Goal: Information Seeking & Learning: Compare options

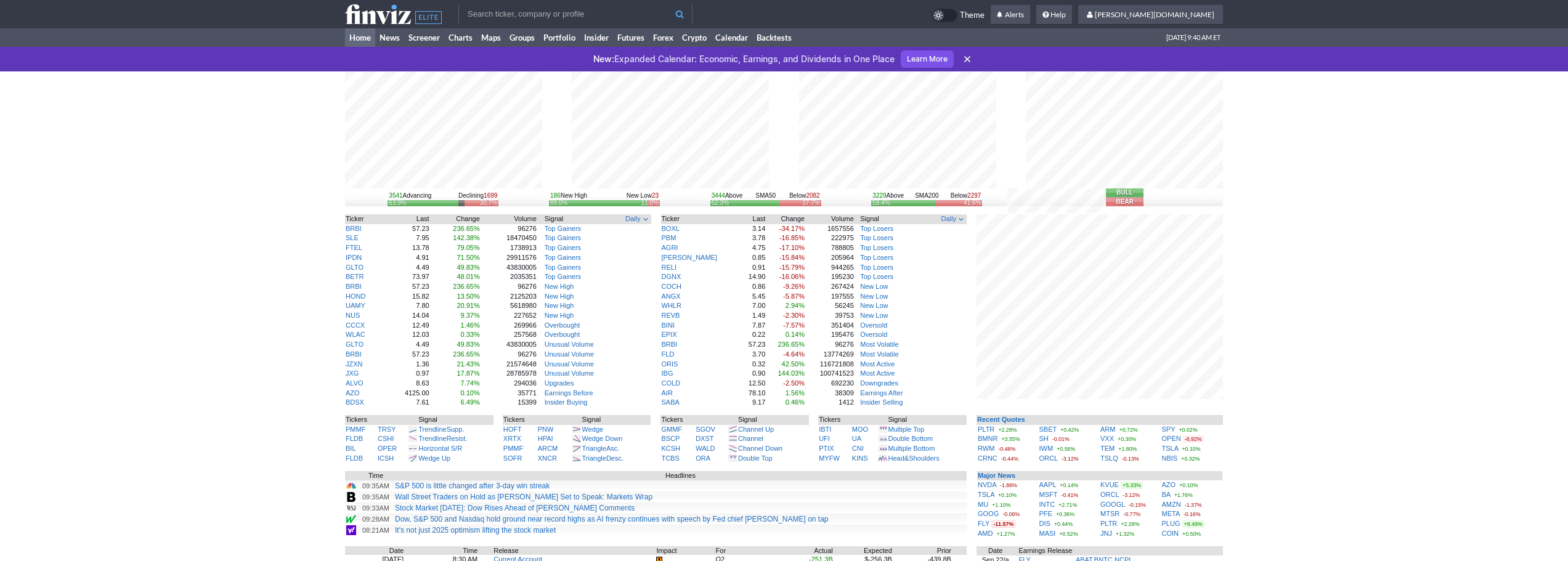
click at [968, 55] on icon at bounding box center [967, 59] width 12 height 12
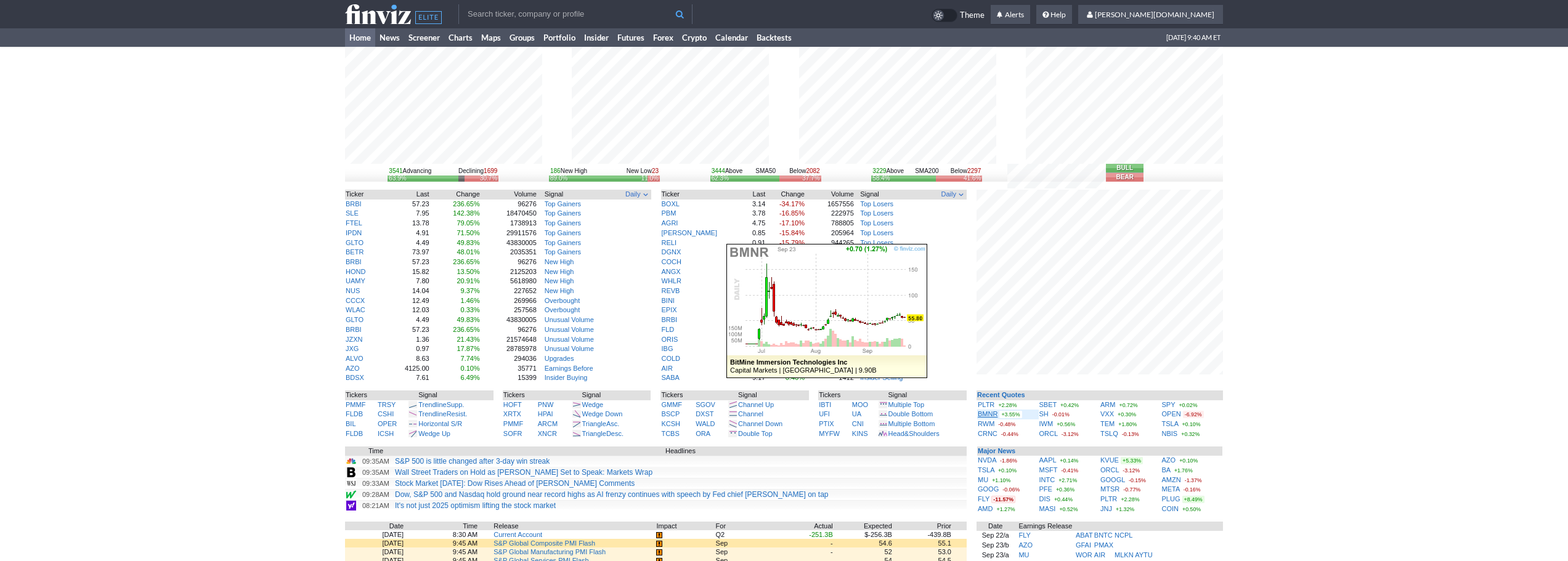
click at [991, 413] on link "BMNR" at bounding box center [988, 414] width 20 height 7
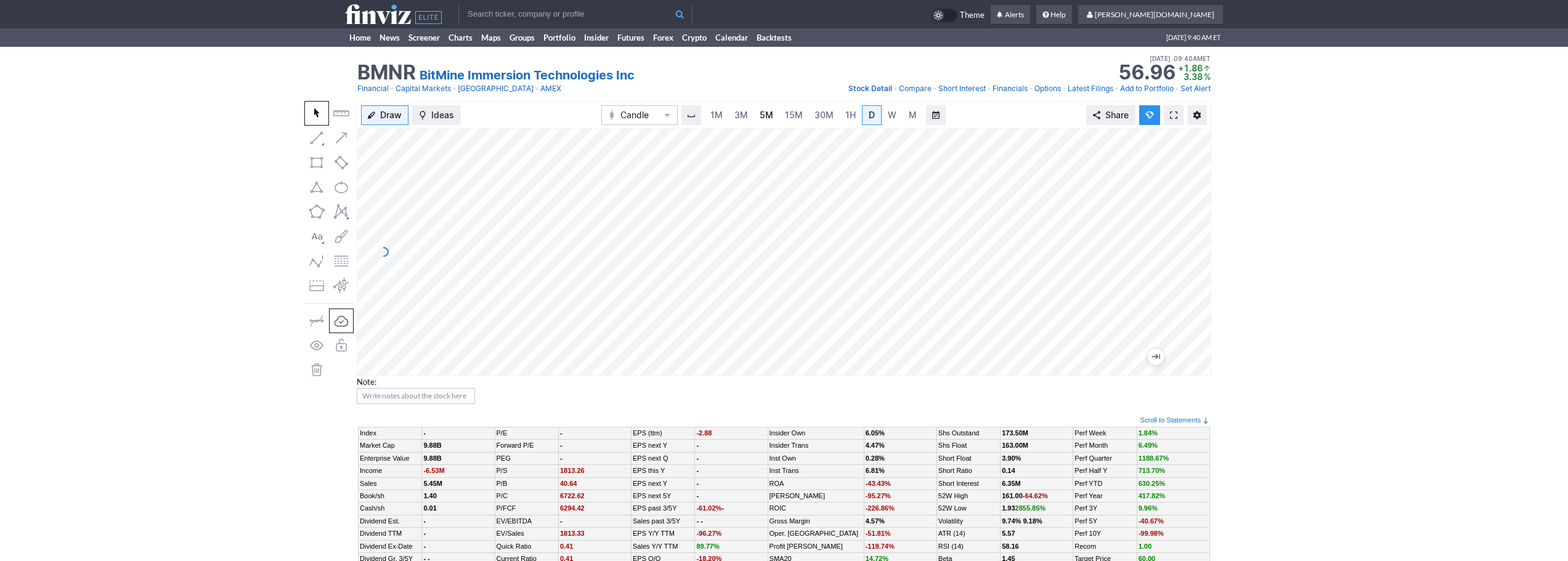
click at [765, 117] on span "5M" at bounding box center [767, 115] width 13 height 11
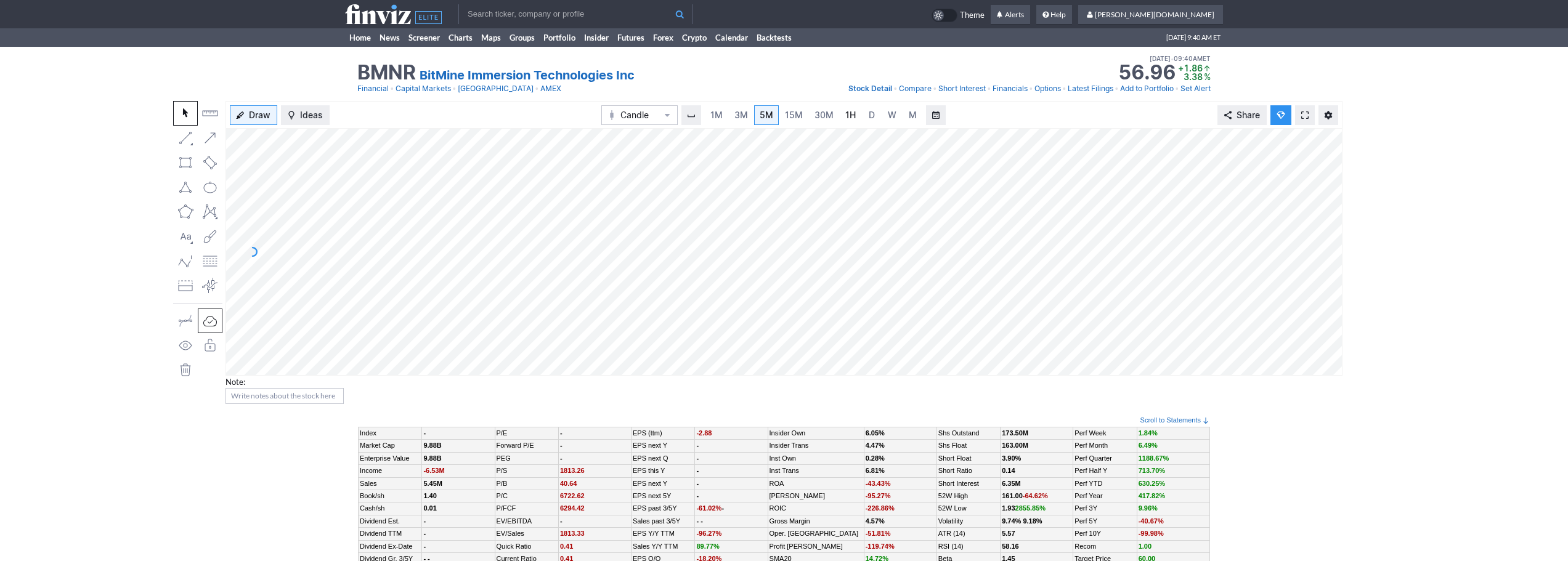
click at [848, 121] on span "1H" at bounding box center [851, 115] width 11 height 12
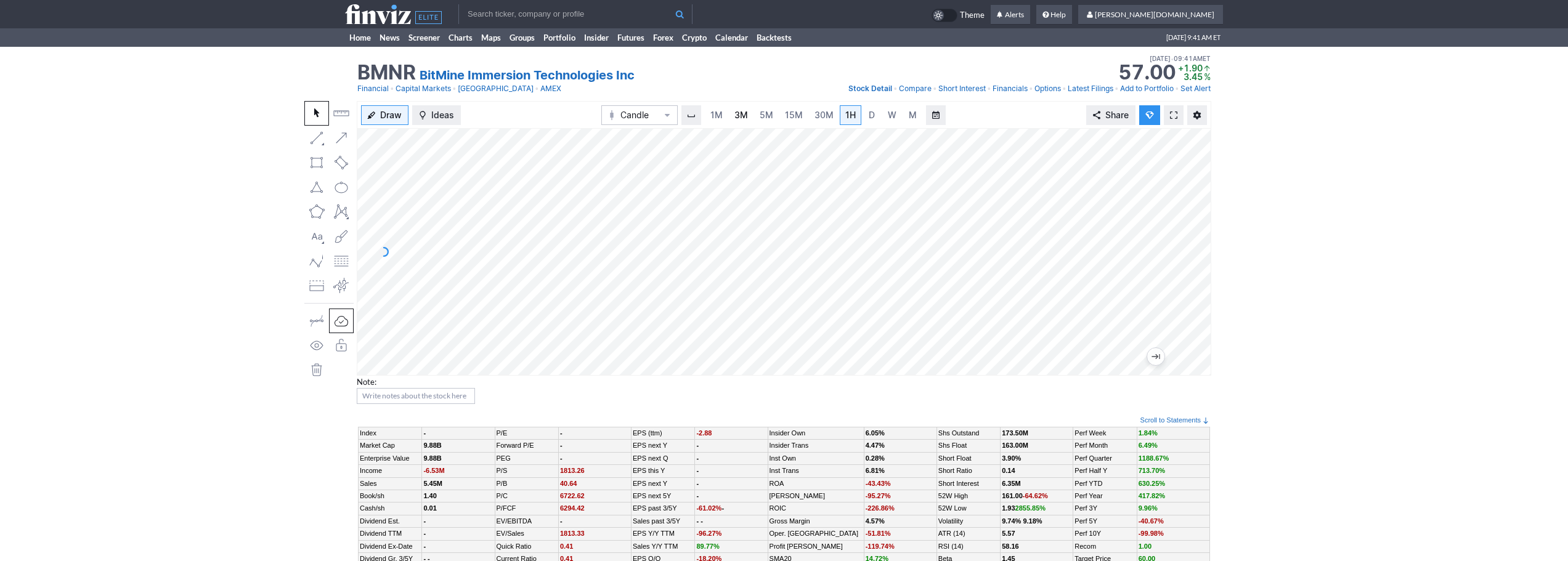
click at [741, 123] on link "3M" at bounding box center [741, 115] width 25 height 20
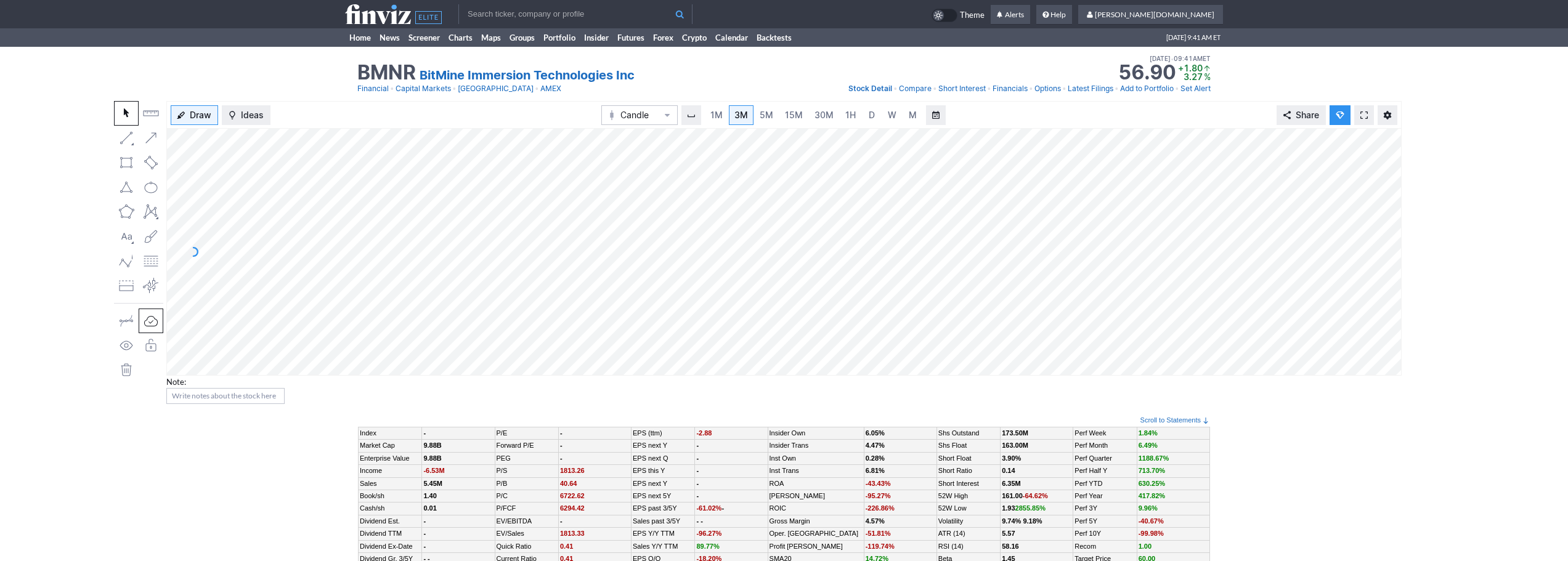
click at [565, 12] on input "text" at bounding box center [575, 14] width 234 height 20
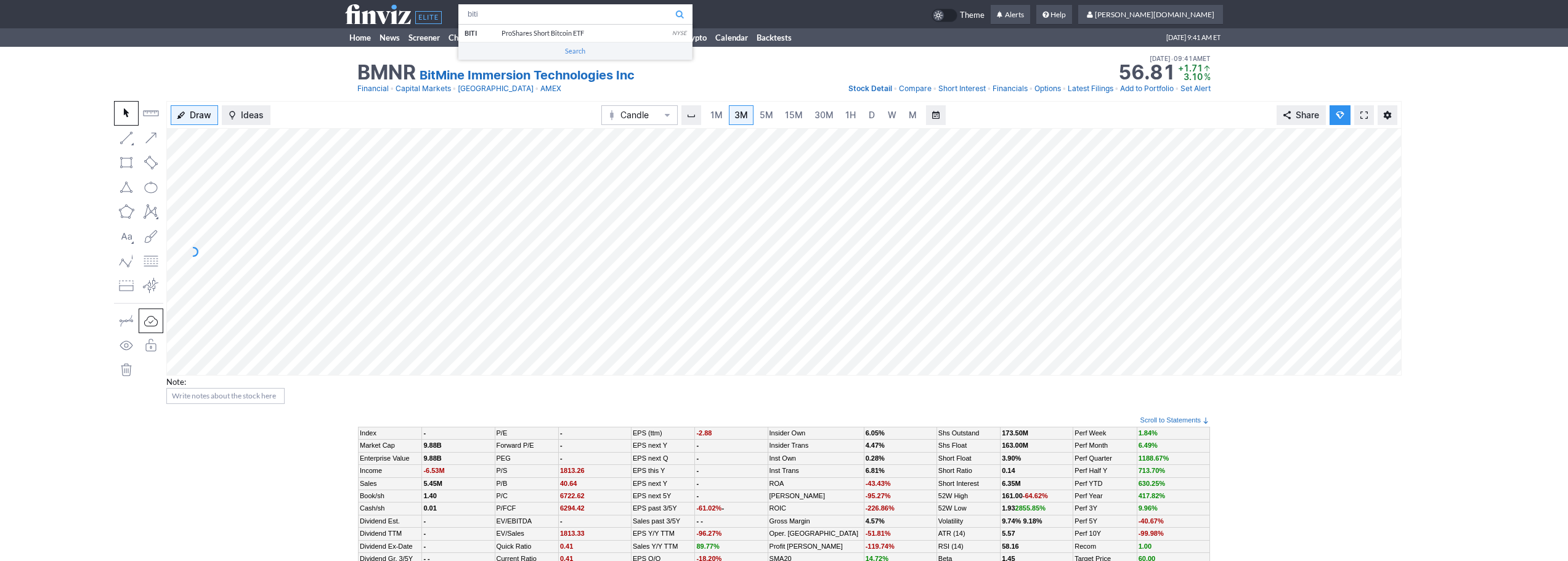
type input "biti"
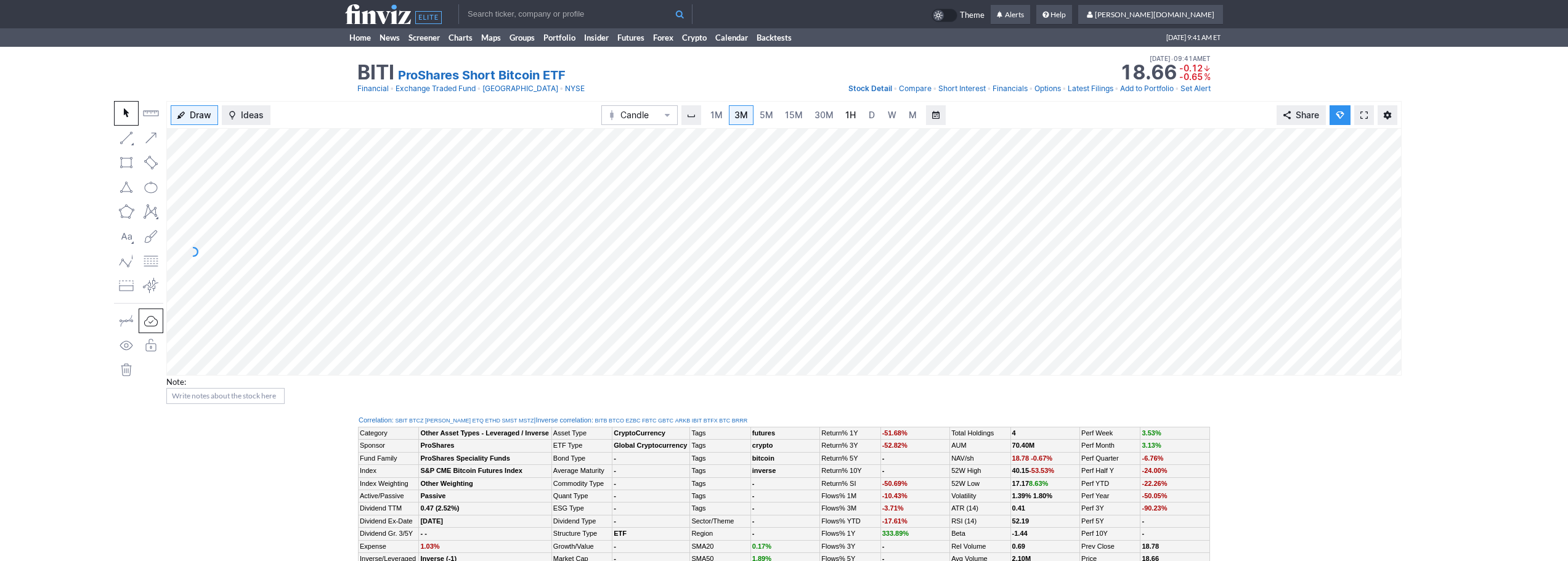
click at [845, 110] on span "1H" at bounding box center [851, 115] width 11 height 11
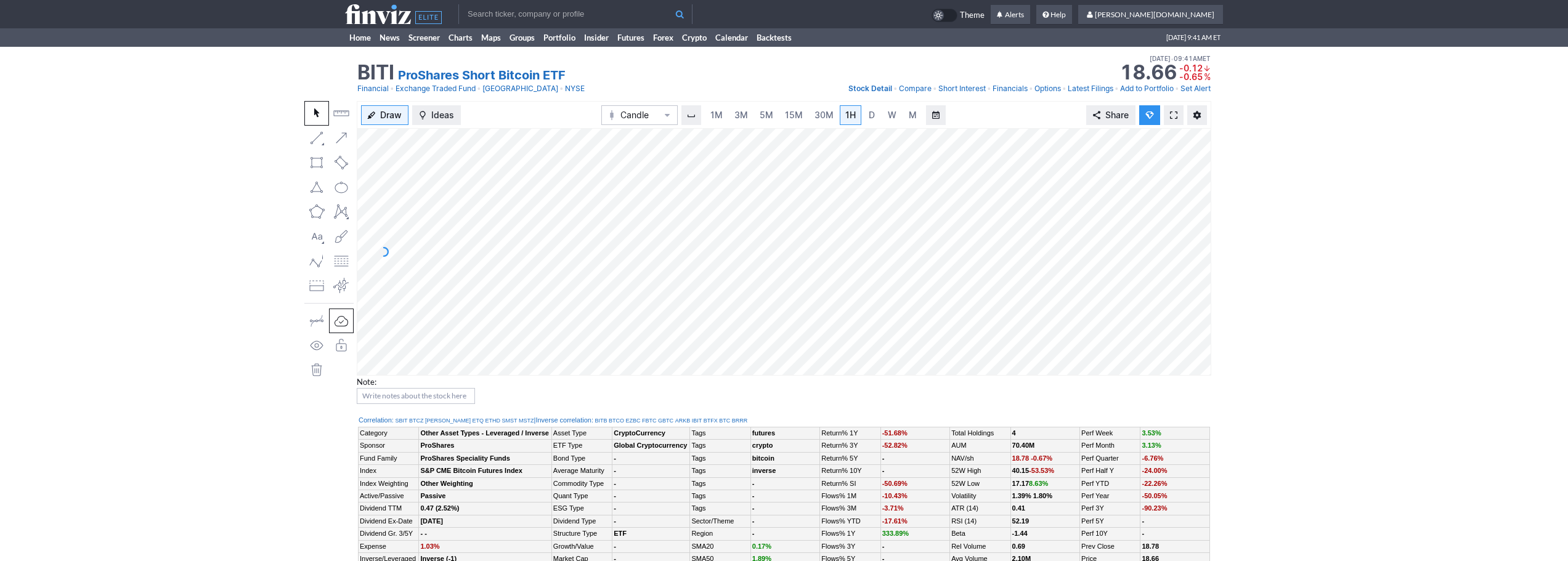
click at [1175, 113] on span at bounding box center [1173, 115] width 7 height 10
click at [750, 114] on link "3M" at bounding box center [741, 115] width 25 height 20
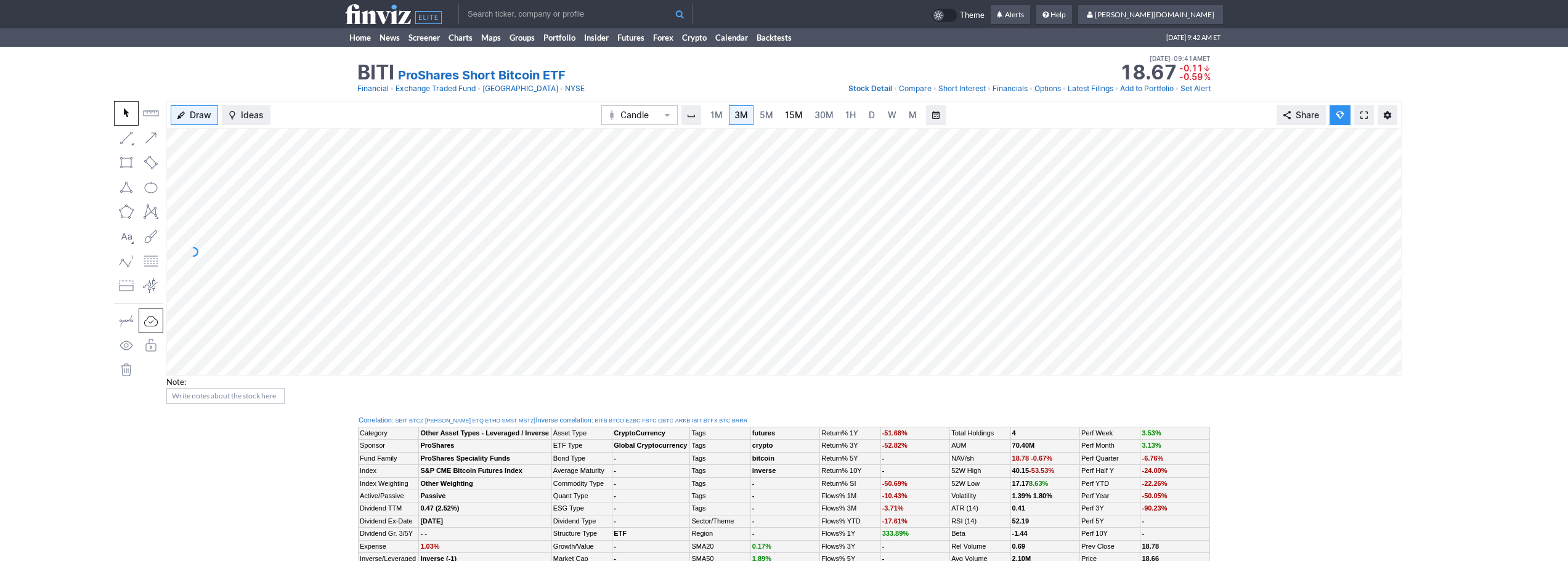
click at [801, 119] on span "15M" at bounding box center [794, 115] width 18 height 11
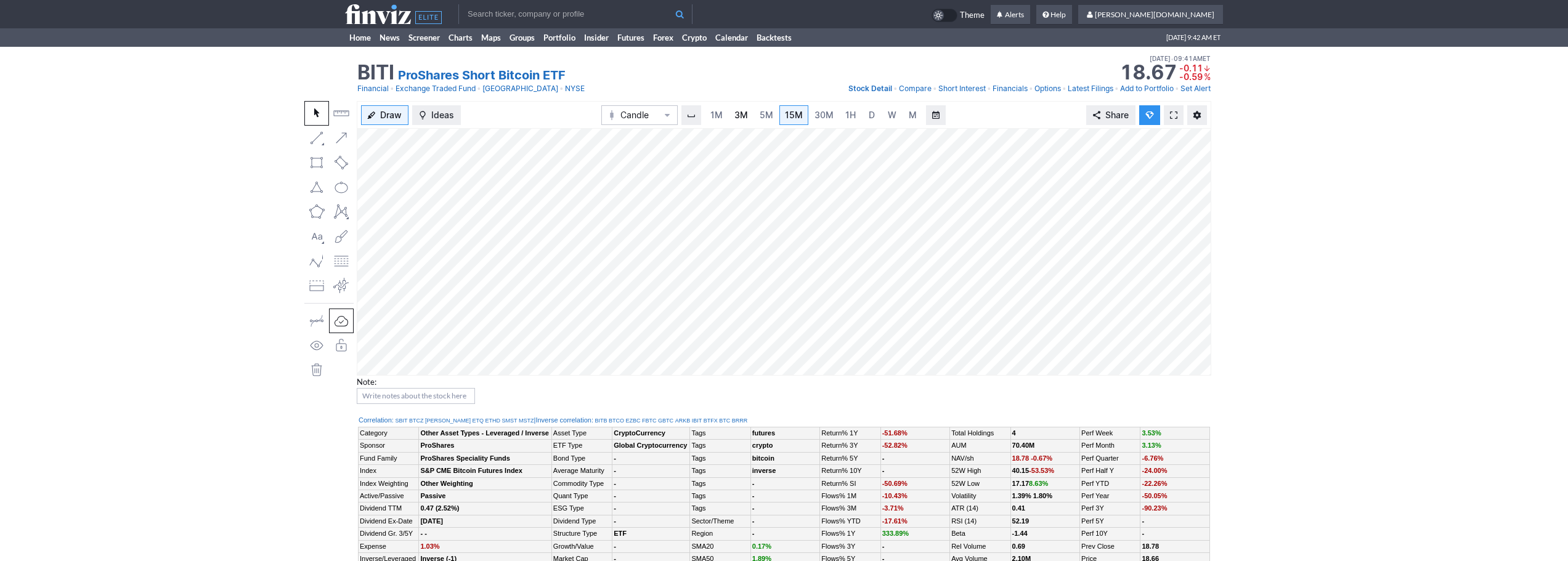
click at [753, 120] on link "3M" at bounding box center [741, 115] width 25 height 20
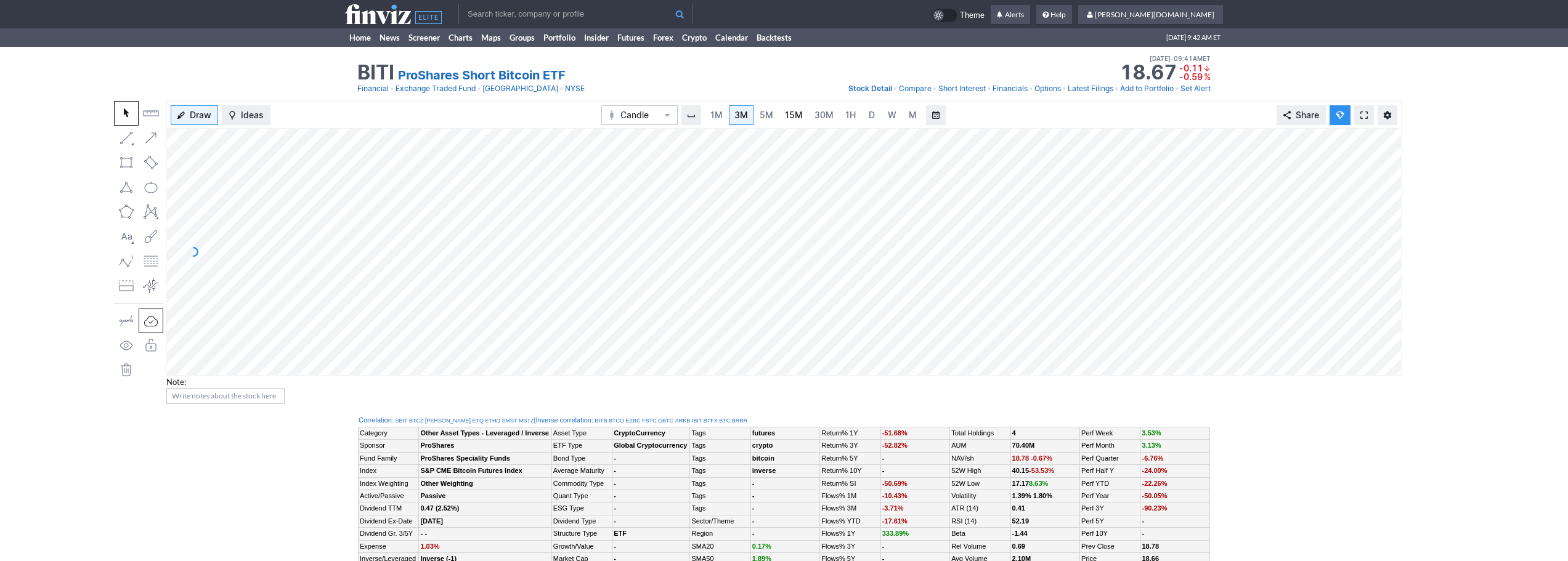
click at [799, 117] on span "15M" at bounding box center [794, 115] width 18 height 11
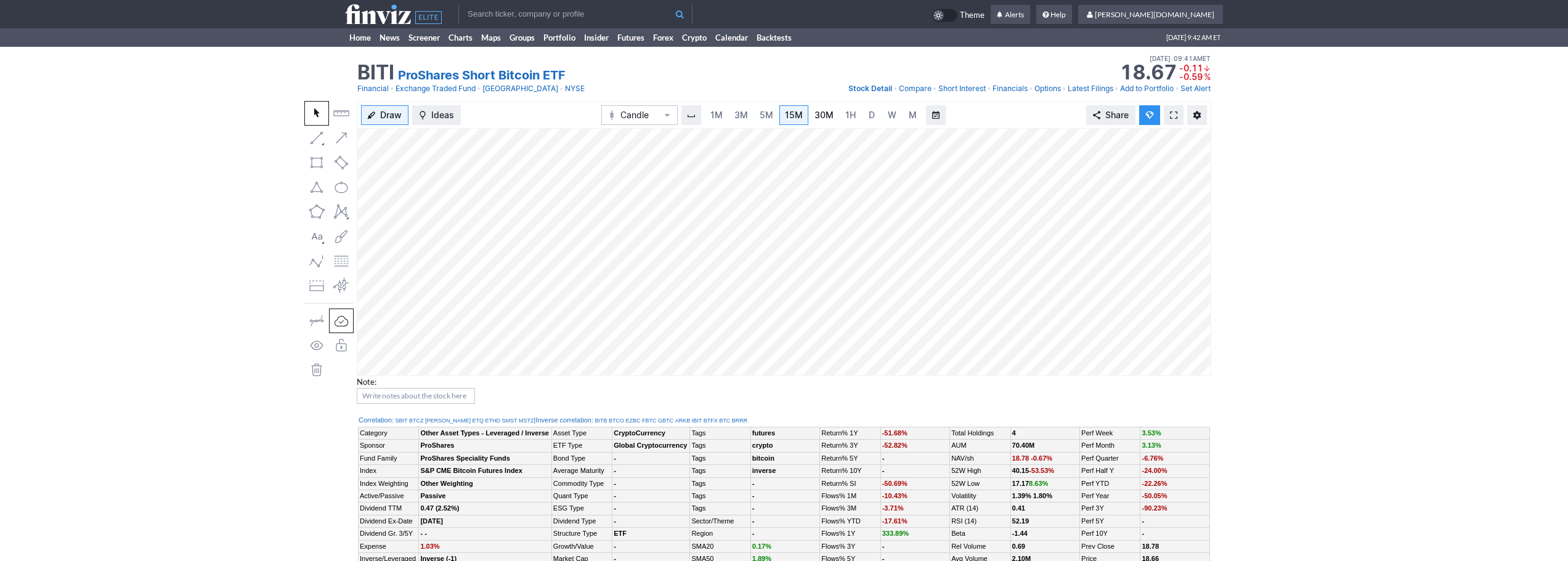
click at [819, 117] on span "30M" at bounding box center [824, 115] width 19 height 11
click at [777, 115] on link "5M" at bounding box center [766, 115] width 25 height 20
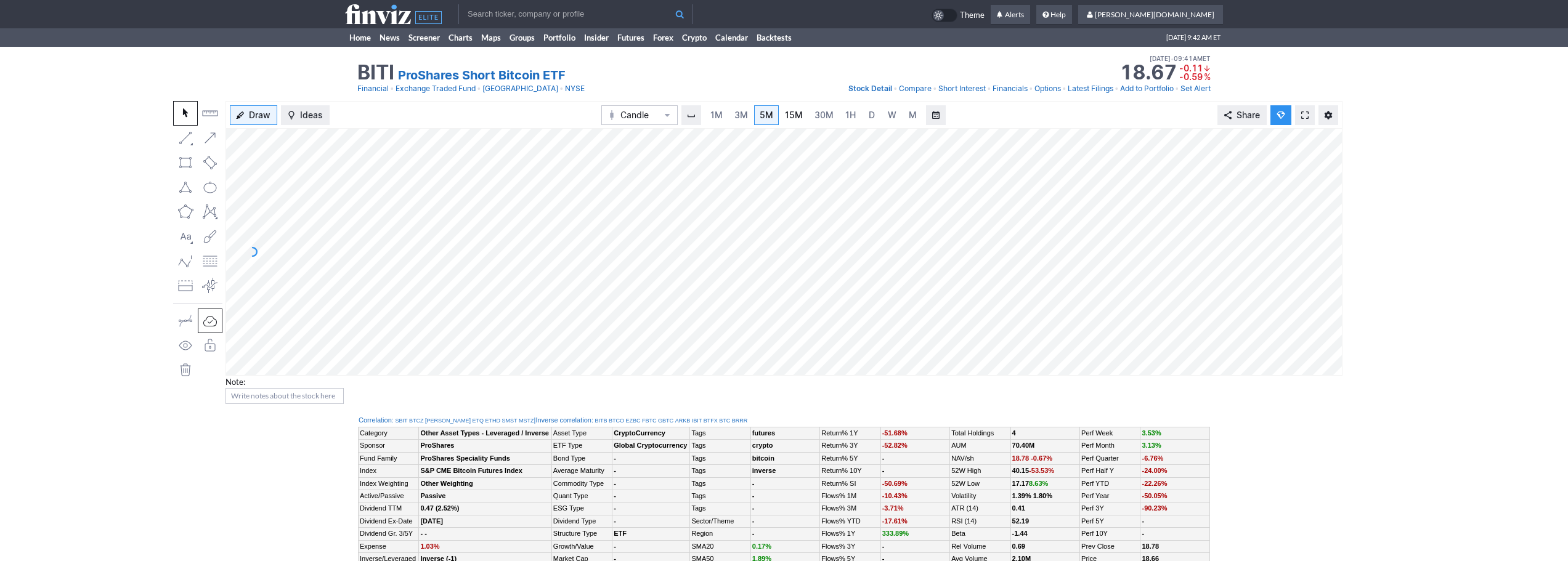
click at [803, 122] on link "15M" at bounding box center [793, 115] width 29 height 20
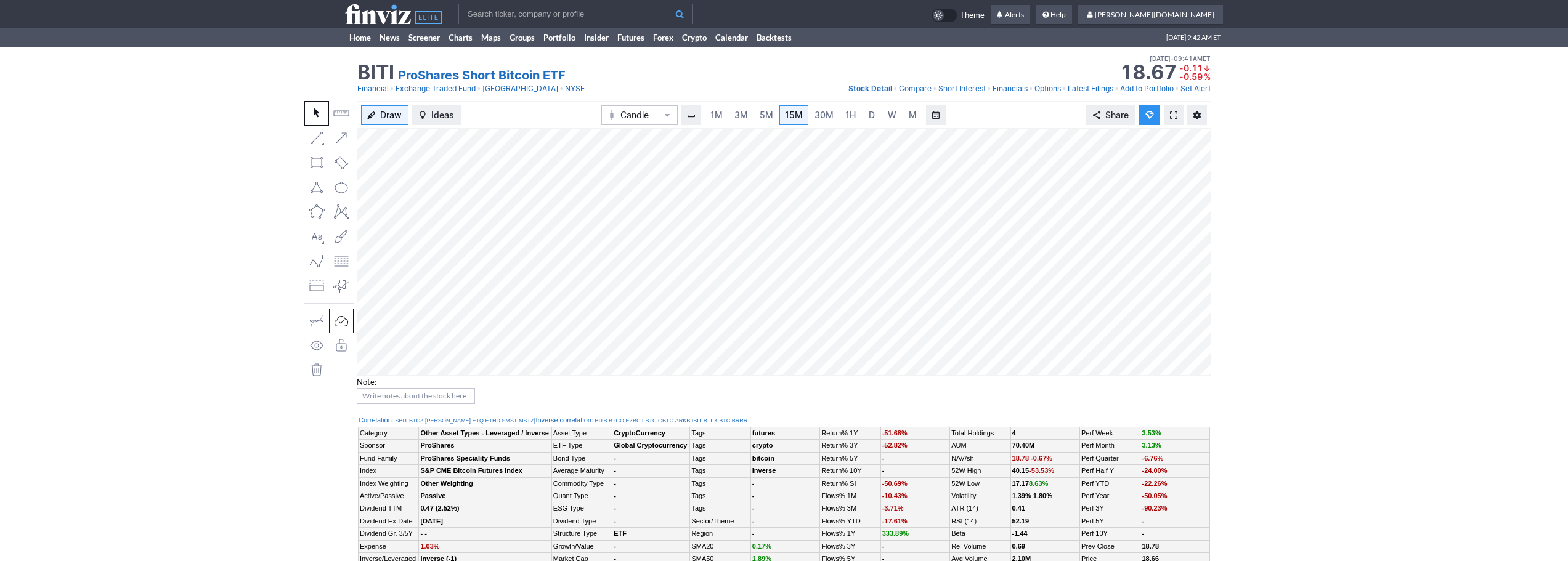
click at [573, 13] on input "text" at bounding box center [575, 14] width 234 height 20
type input "gbtc"
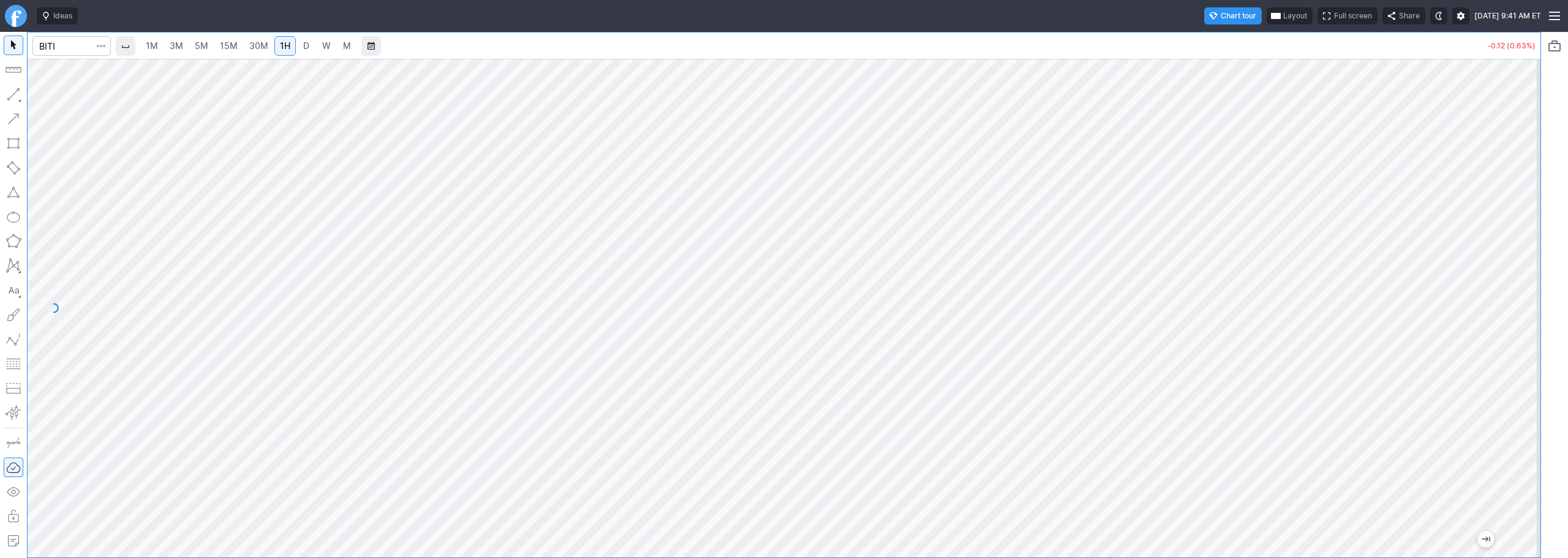
click at [311, 52] on link "D" at bounding box center [306, 46] width 20 height 20
drag, startPoint x: 1525, startPoint y: 347, endPoint x: 1524, endPoint y: 434, distance: 87.0
click at [1524, 435] on div at bounding box center [1528, 305] width 26 height 468
drag, startPoint x: 1519, startPoint y: 330, endPoint x: 1549, endPoint y: 183, distance: 150.0
click at [1549, 183] on div "1M 3M 5M 15M 30M 1H D W M -0.11 (0.59%)" at bounding box center [784, 295] width 1568 height 526
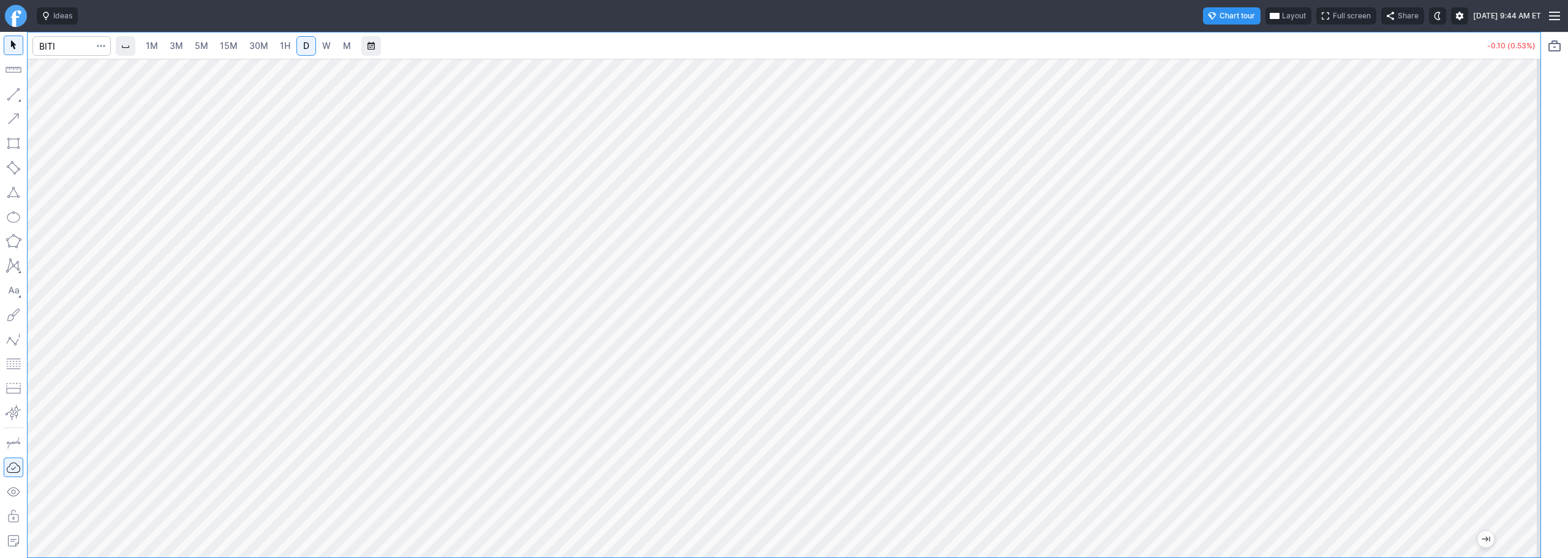
click at [206, 42] on span "5M" at bounding box center [201, 46] width 13 height 11
click at [182, 43] on span "3M" at bounding box center [176, 46] width 13 height 11
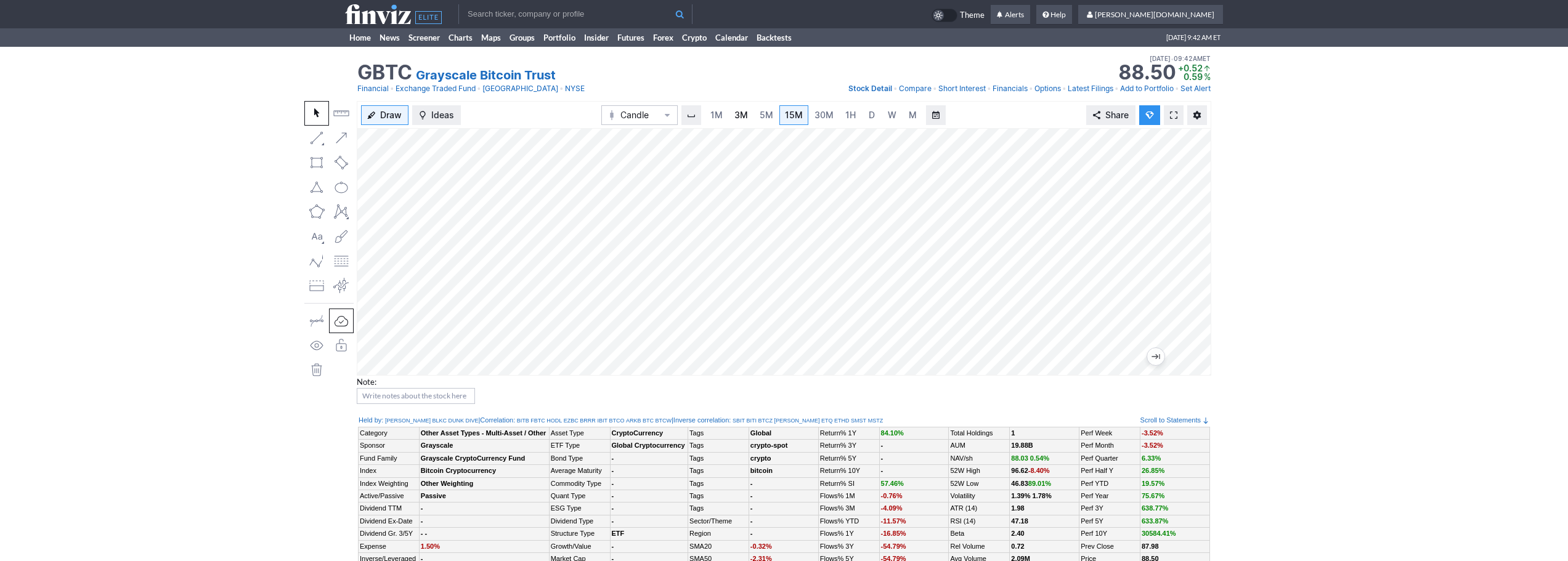
click at [743, 115] on span "3M" at bounding box center [741, 115] width 13 height 11
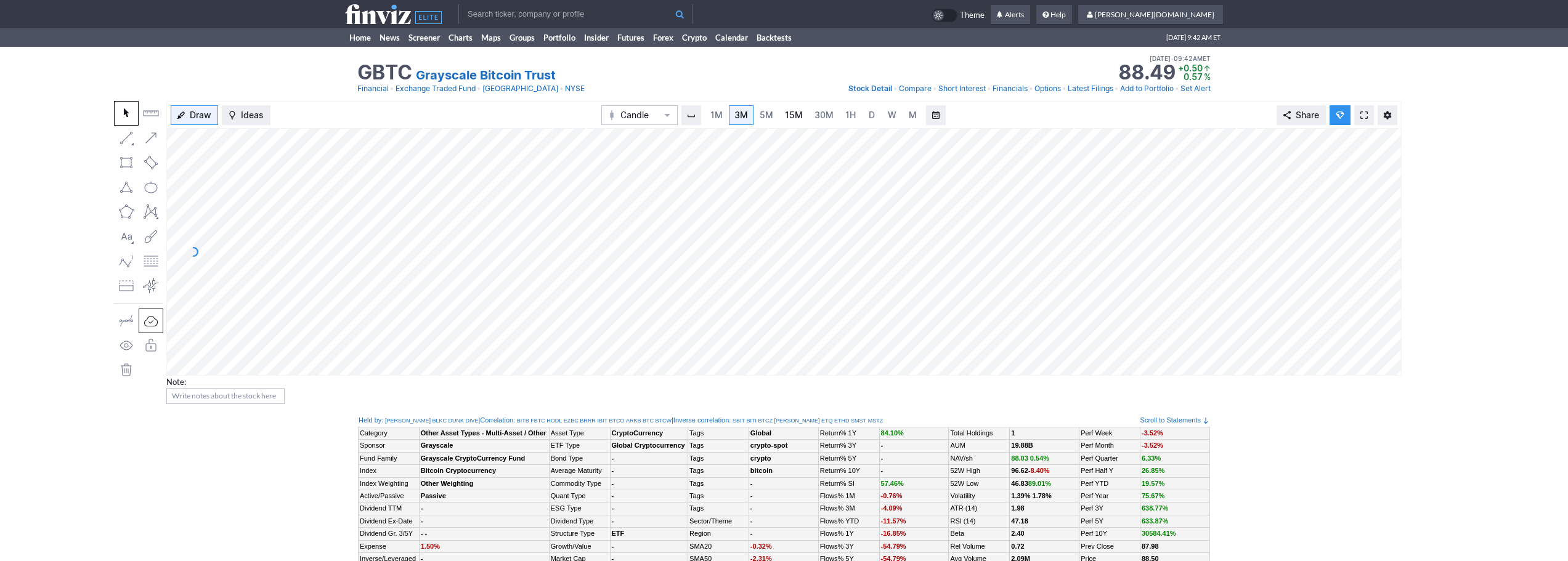
click at [791, 117] on span "15M" at bounding box center [794, 115] width 18 height 11
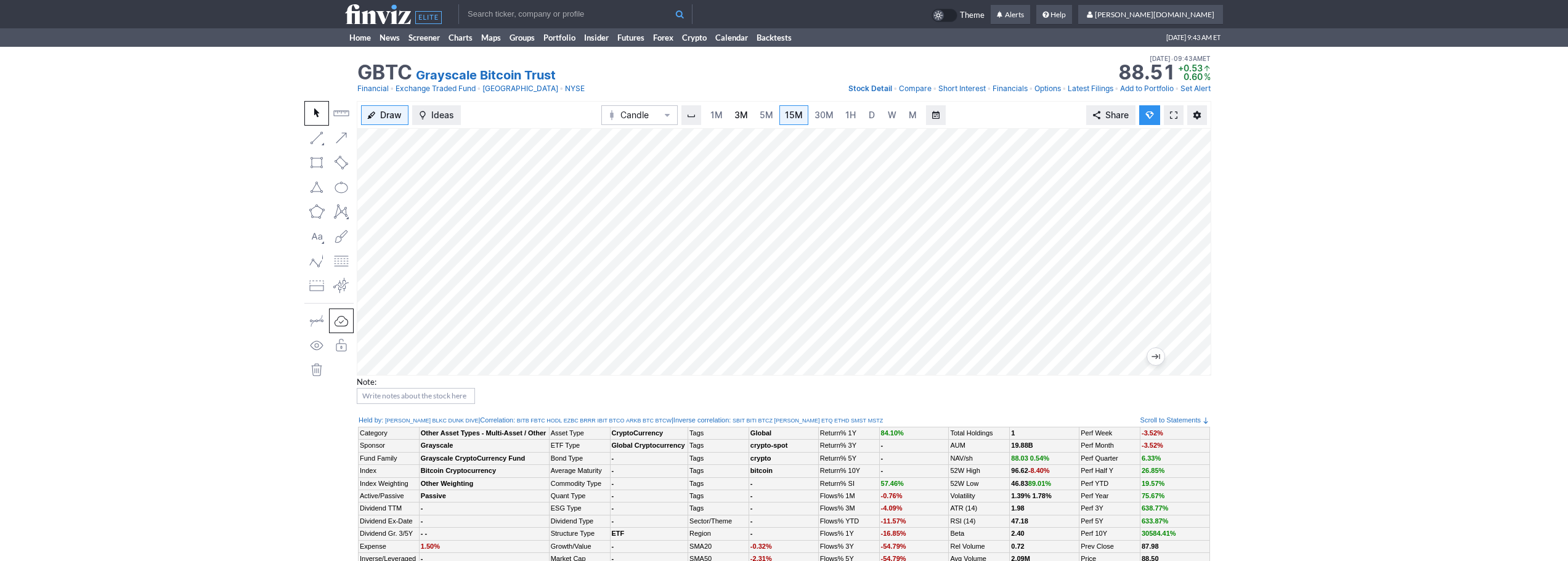
click at [745, 114] on span "3M" at bounding box center [741, 115] width 13 height 11
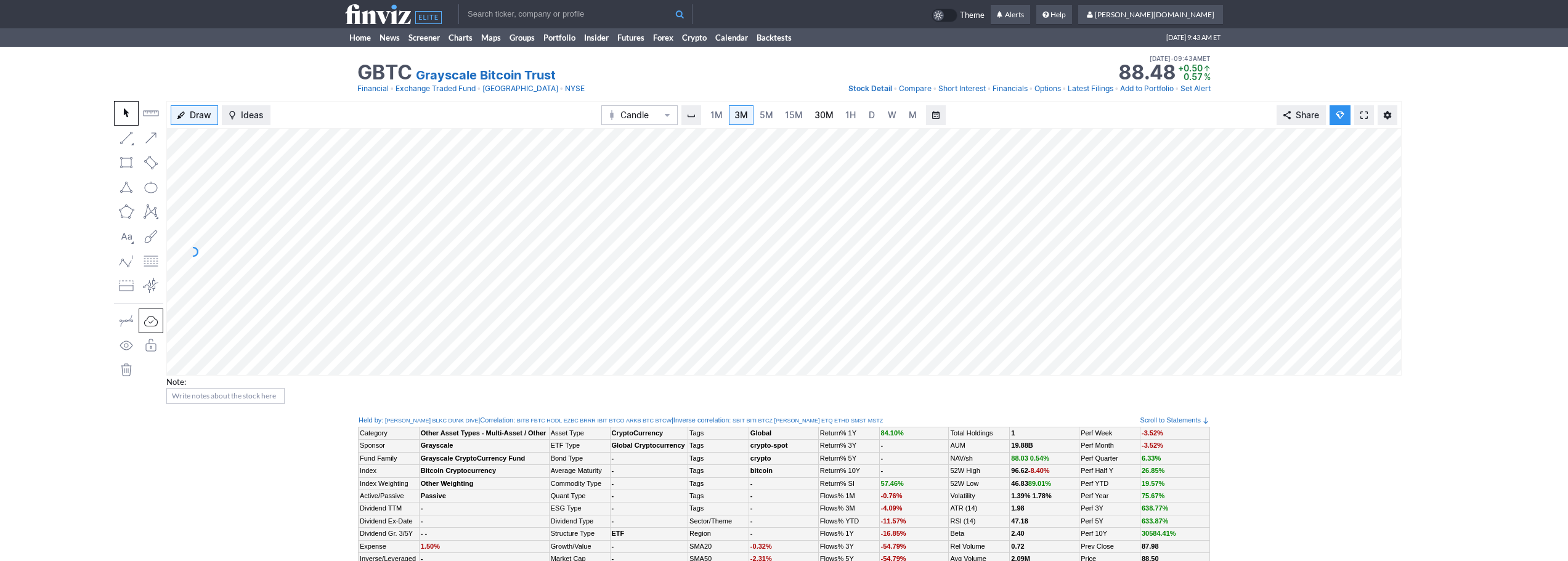
click at [826, 118] on span "30M" at bounding box center [824, 115] width 19 height 11
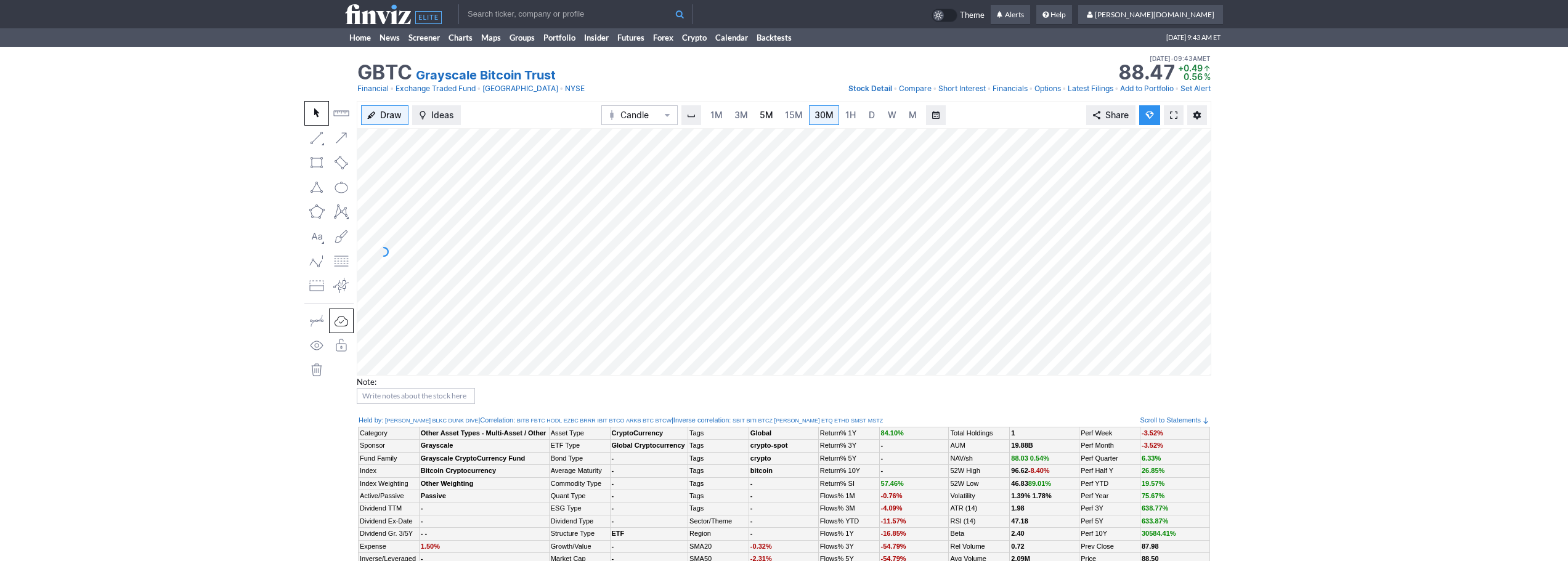
click at [767, 117] on span "5M" at bounding box center [767, 115] width 13 height 11
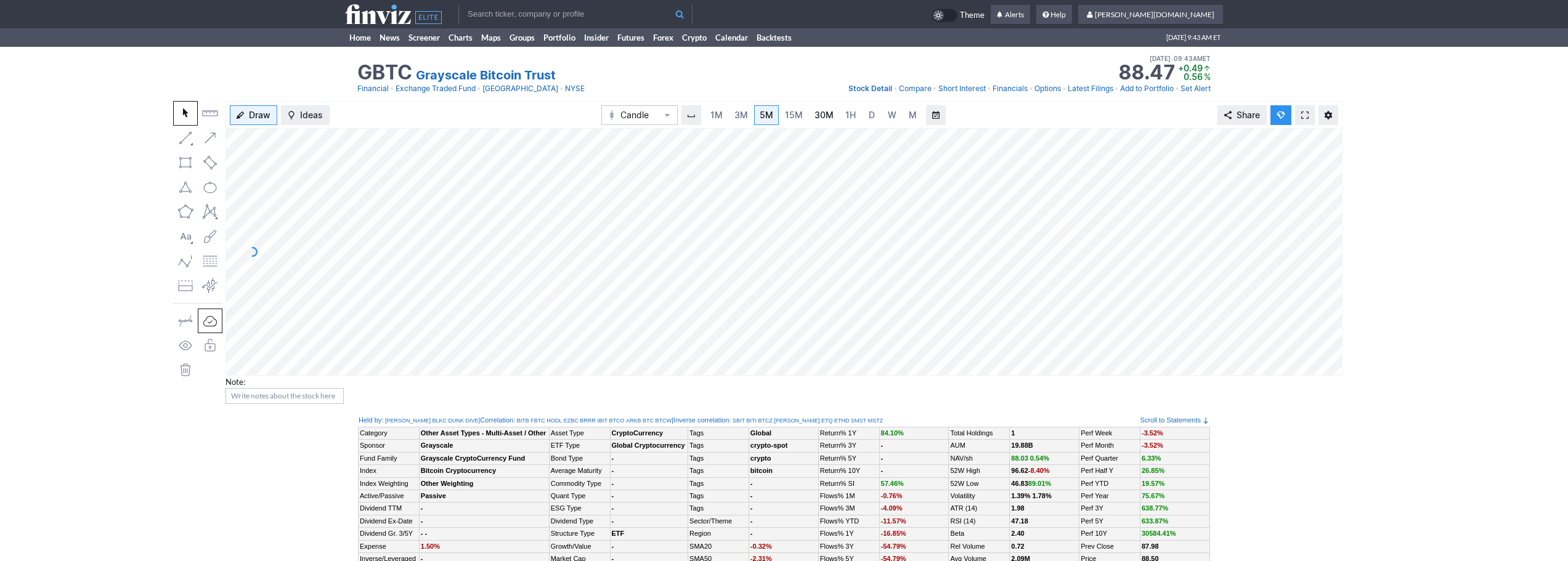
click at [810, 111] on link "30M" at bounding box center [824, 115] width 30 height 20
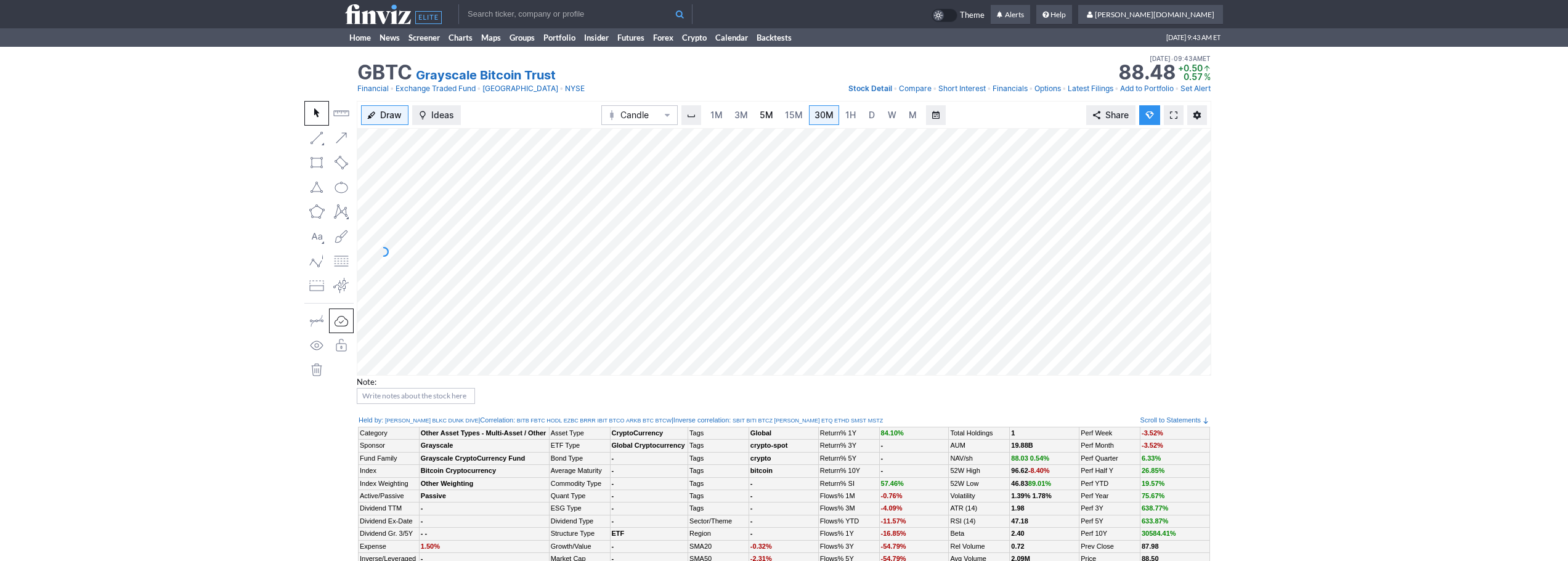
click at [762, 119] on span "5M" at bounding box center [767, 115] width 13 height 11
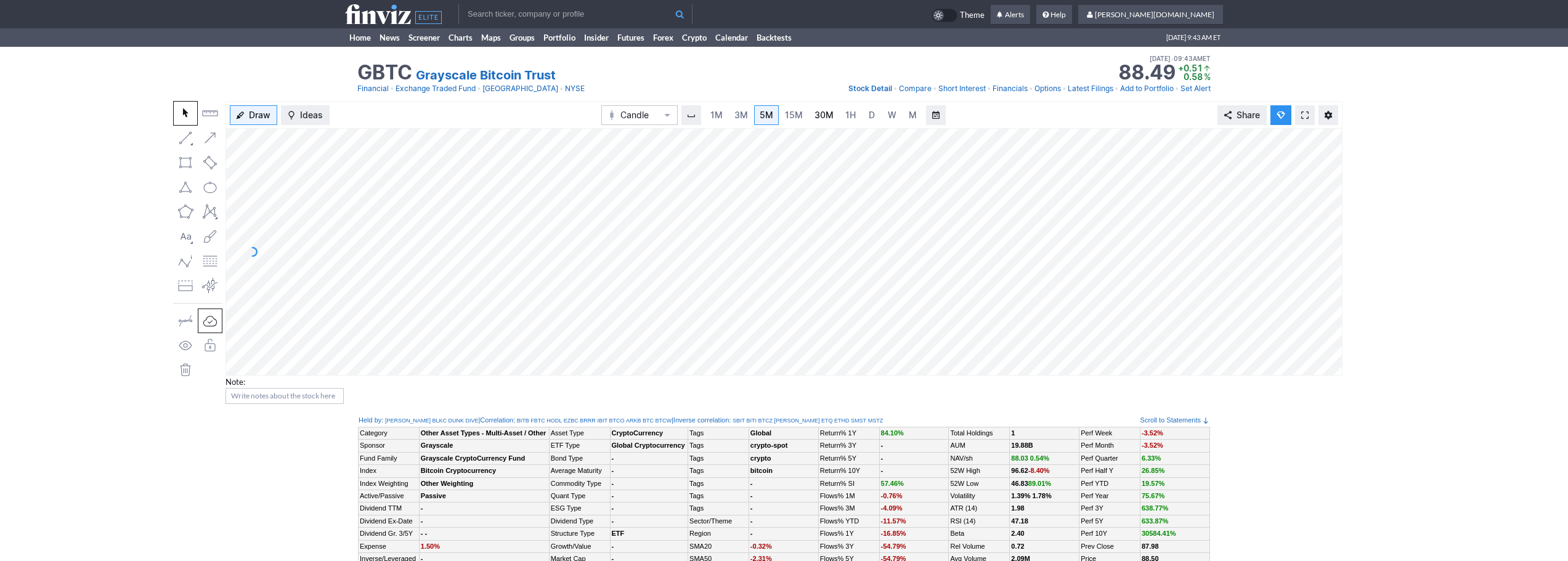
click at [826, 121] on span "30M" at bounding box center [824, 115] width 19 height 12
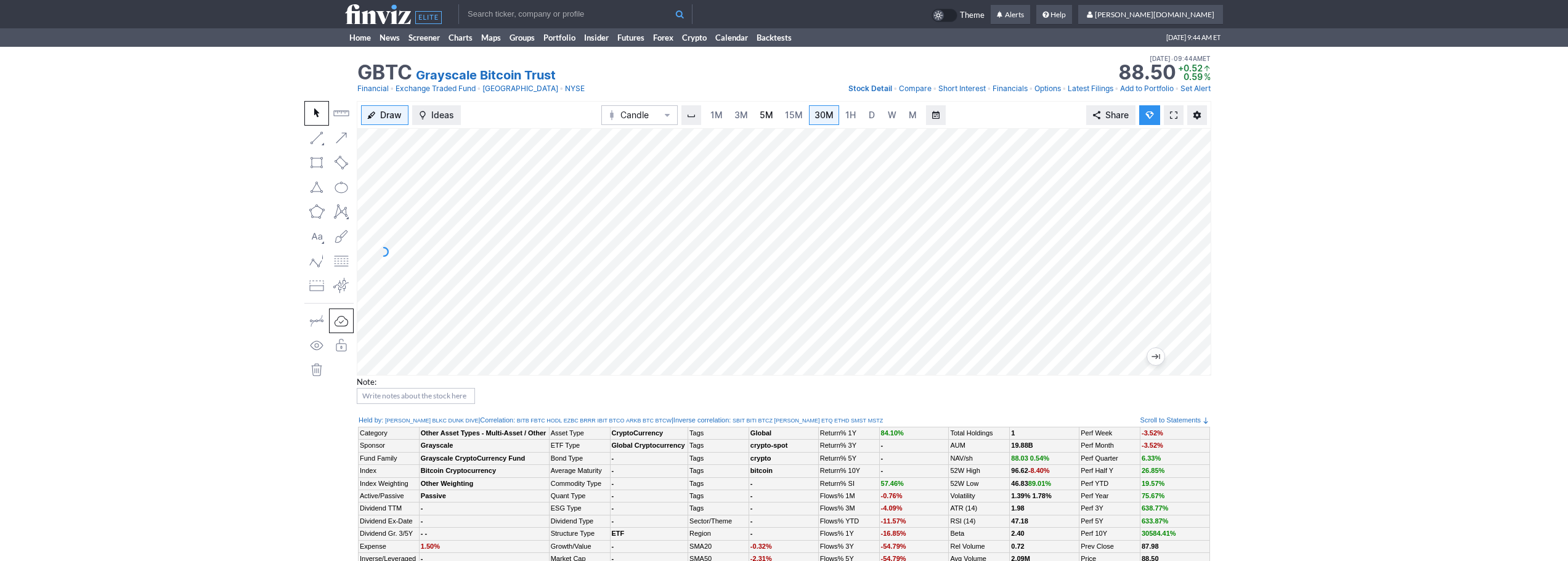
click at [754, 122] on link "5M" at bounding box center [766, 115] width 25 height 20
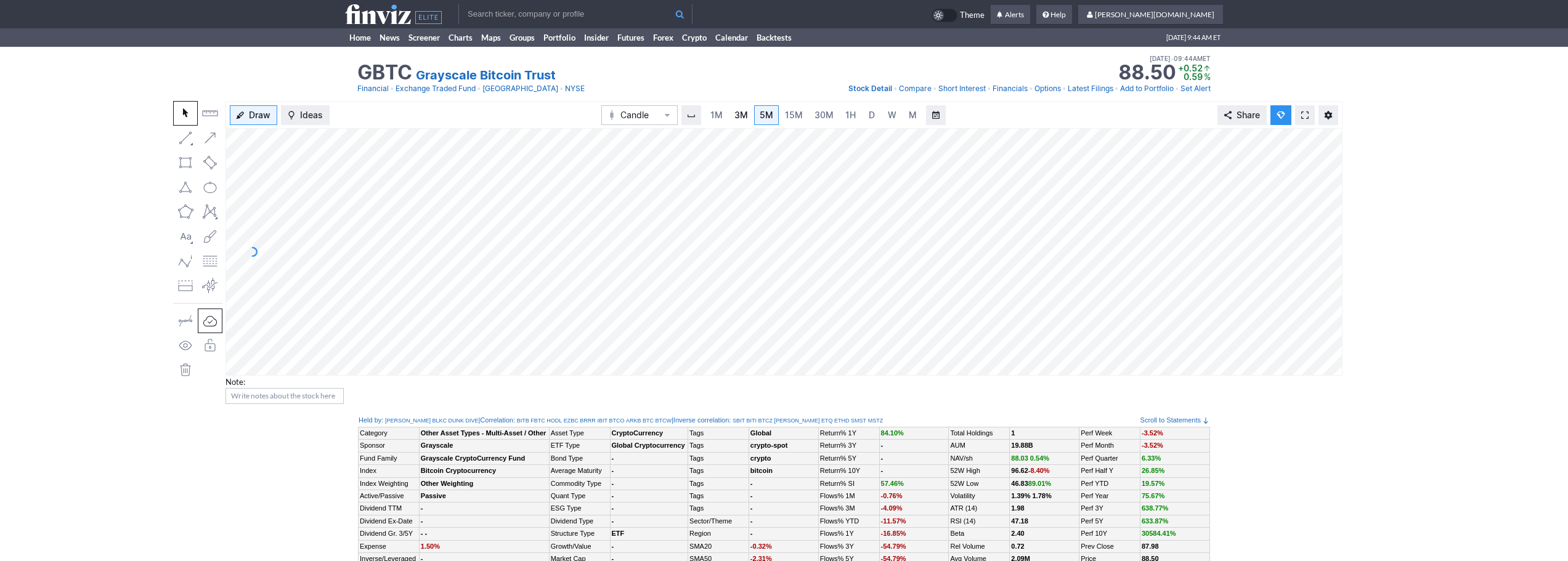
click at [751, 117] on link "3M" at bounding box center [741, 115] width 25 height 20
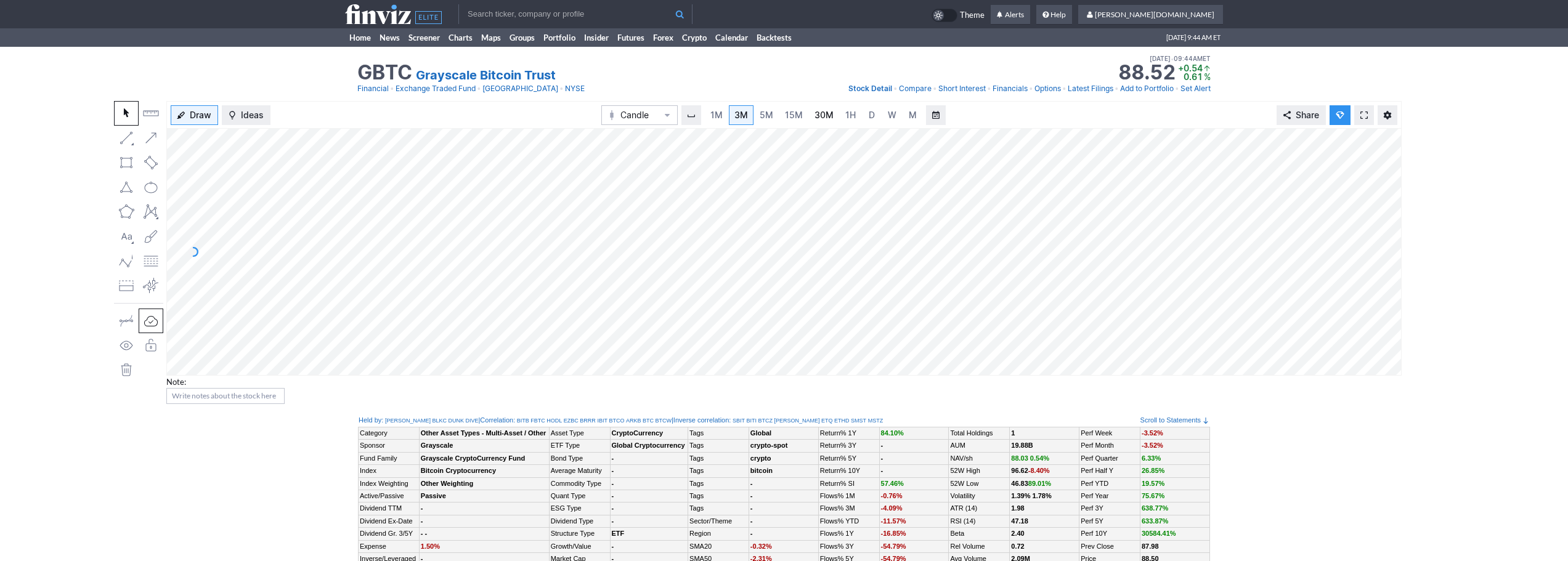
click at [809, 121] on link "30M" at bounding box center [824, 115] width 30 height 20
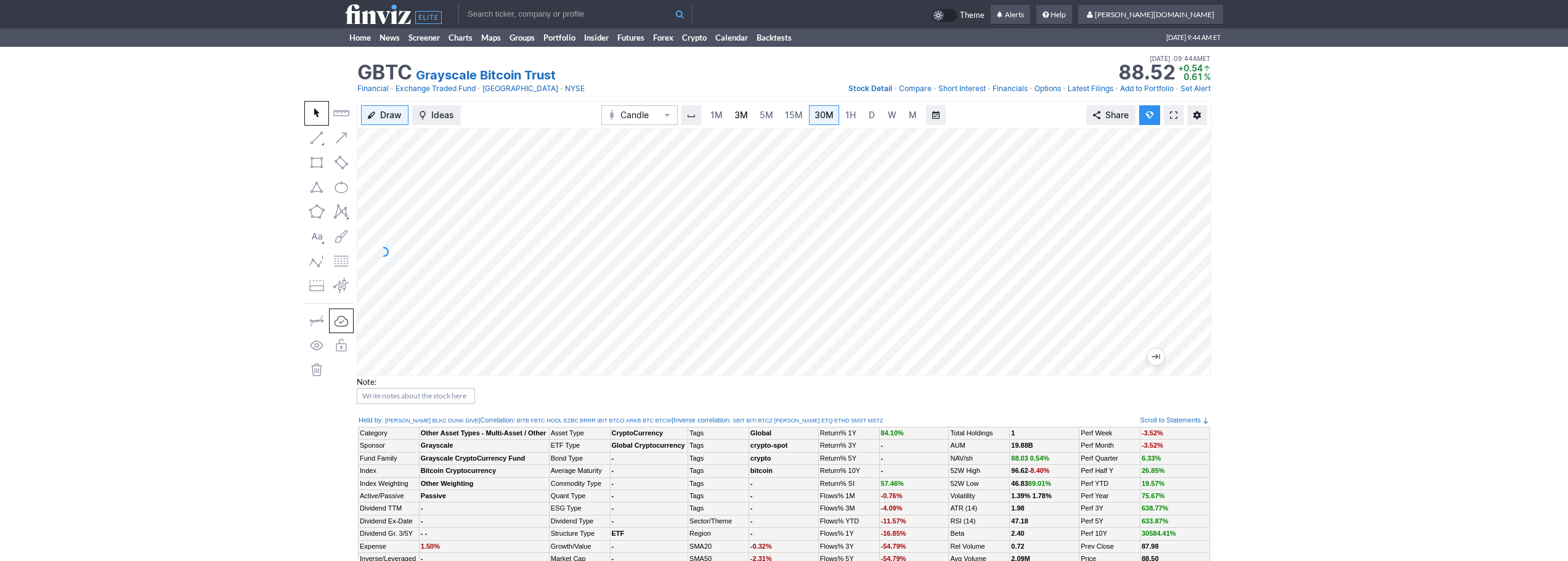
click at [737, 114] on span "3M" at bounding box center [741, 115] width 13 height 11
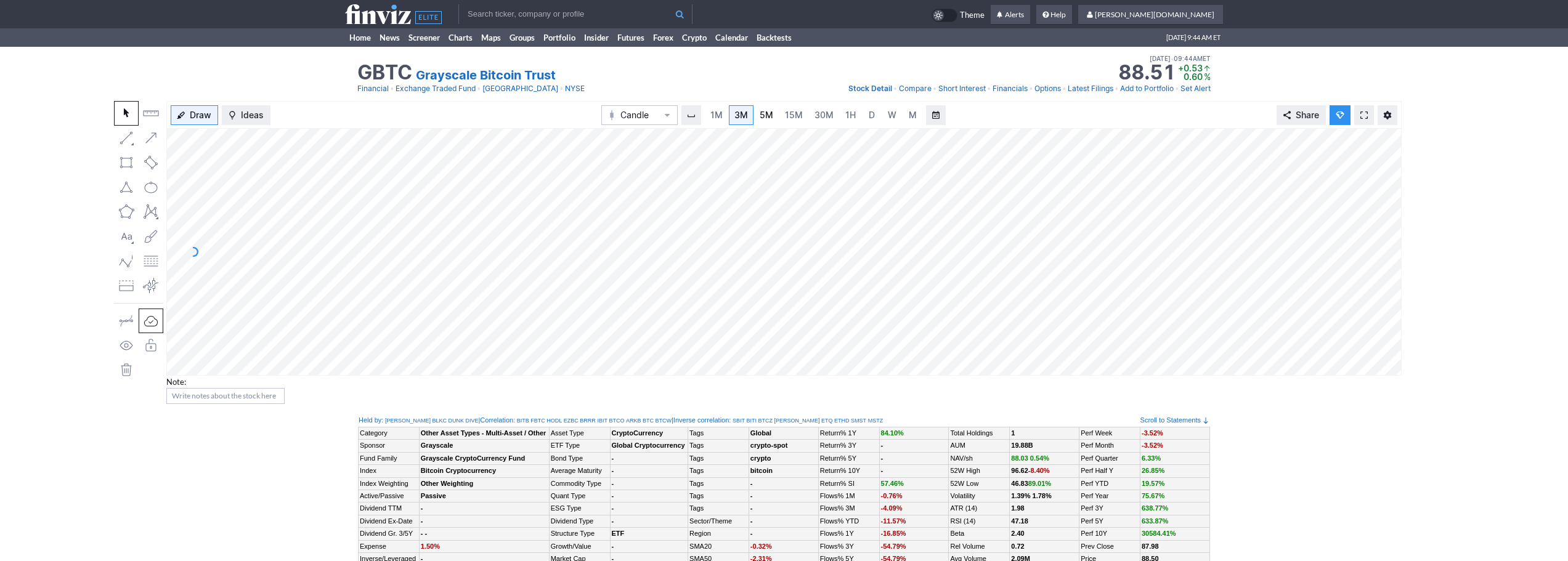
click at [775, 119] on link "5M" at bounding box center [766, 115] width 25 height 20
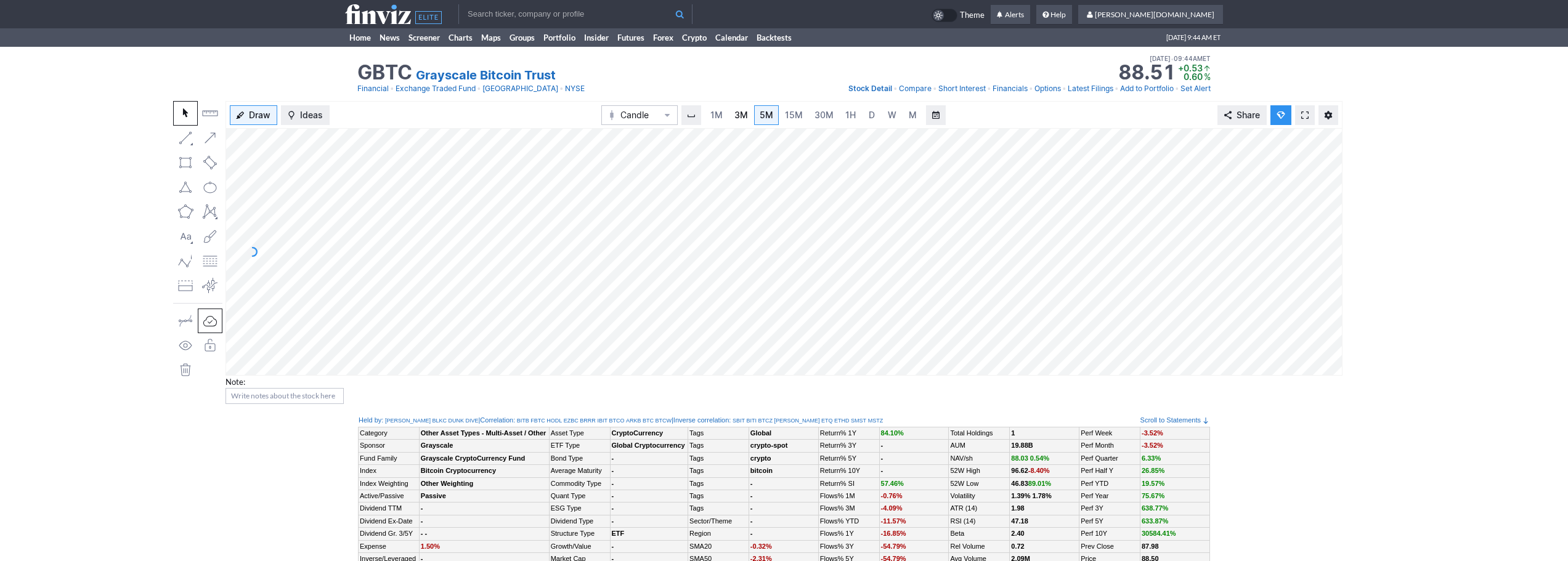
click at [751, 116] on link "3M" at bounding box center [741, 115] width 25 height 20
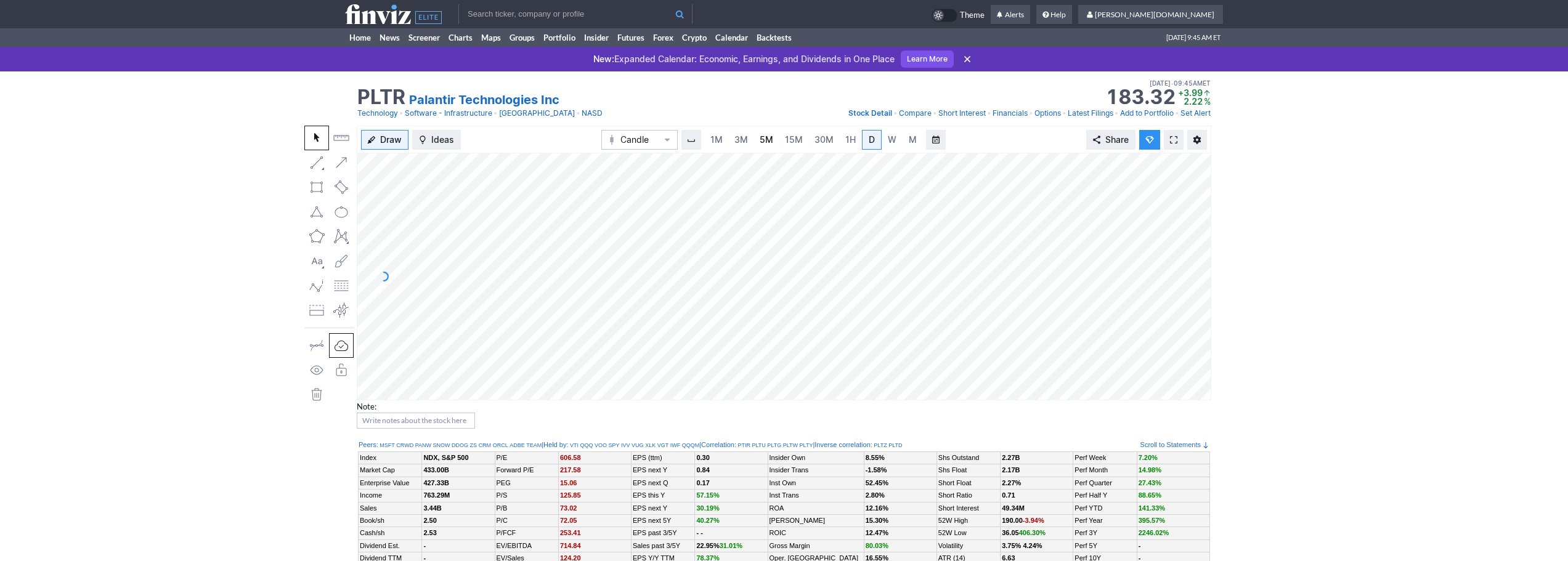
click at [760, 137] on span "5M" at bounding box center [767, 139] width 13 height 11
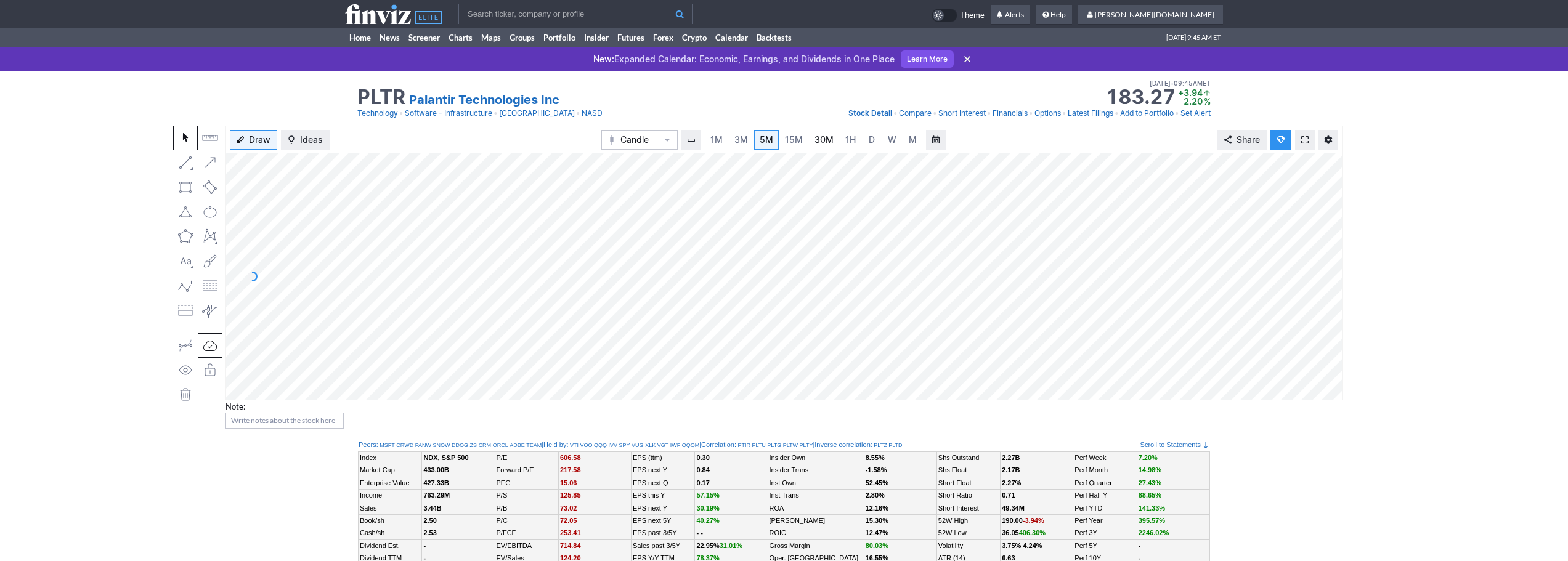
click at [823, 137] on span "30M" at bounding box center [824, 139] width 19 height 11
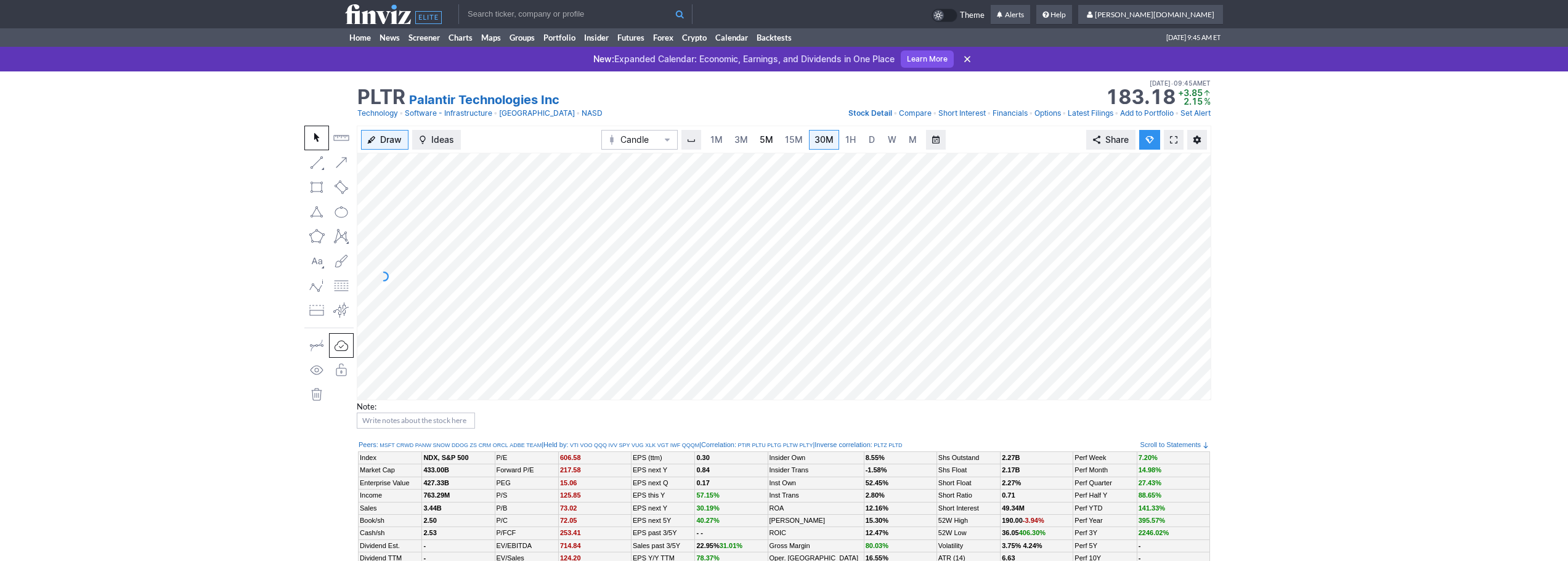
click at [761, 137] on span "5M" at bounding box center [767, 139] width 13 height 11
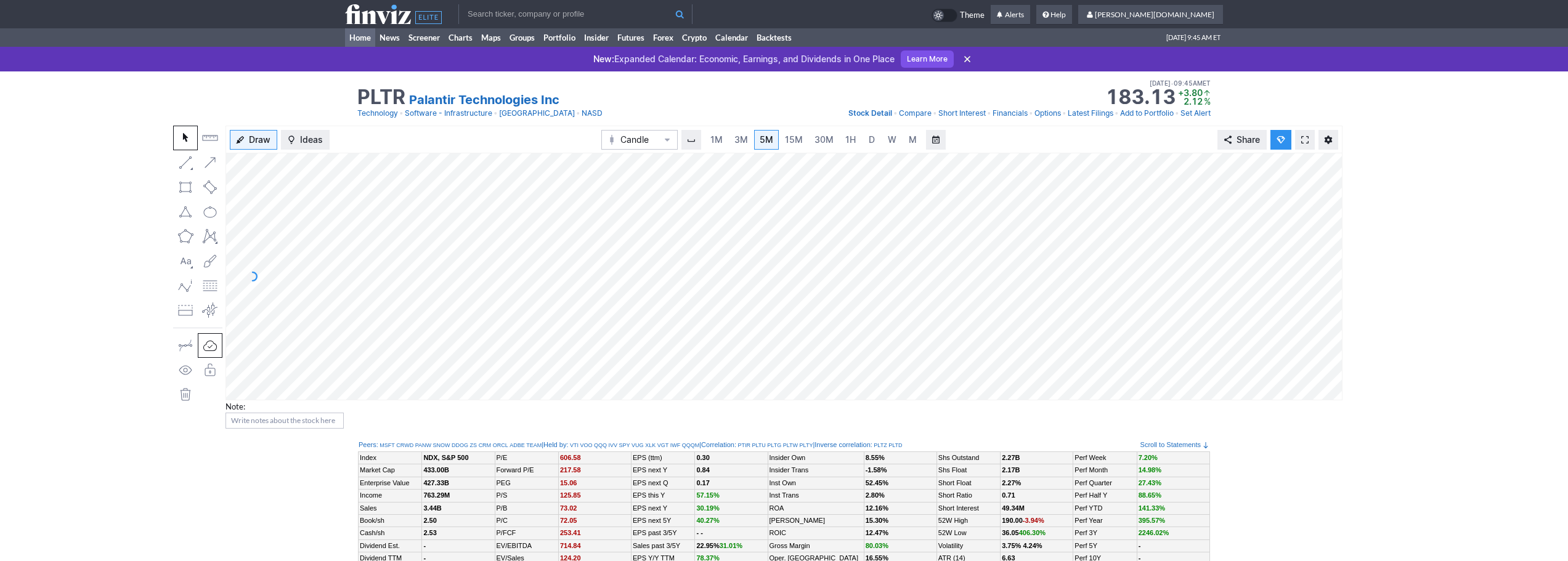
click at [351, 39] on link "Home" at bounding box center [360, 38] width 30 height 19
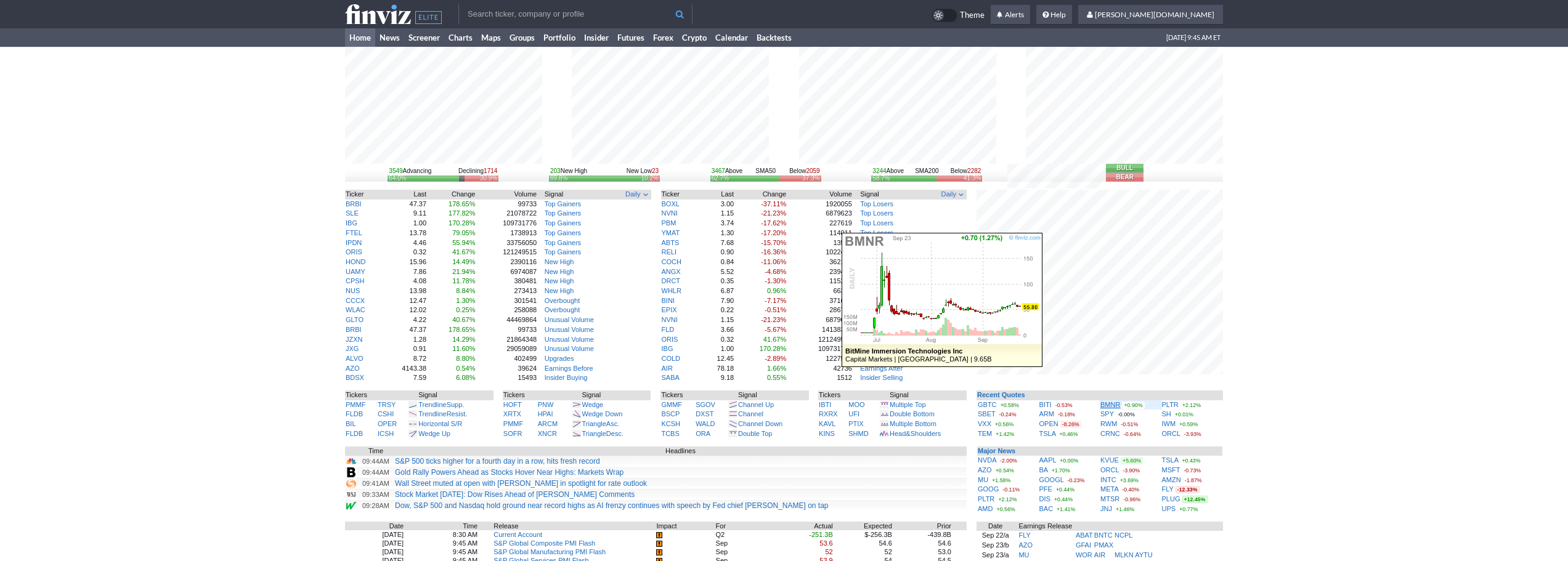
click at [1106, 402] on link "BMNR" at bounding box center [1111, 404] width 20 height 7
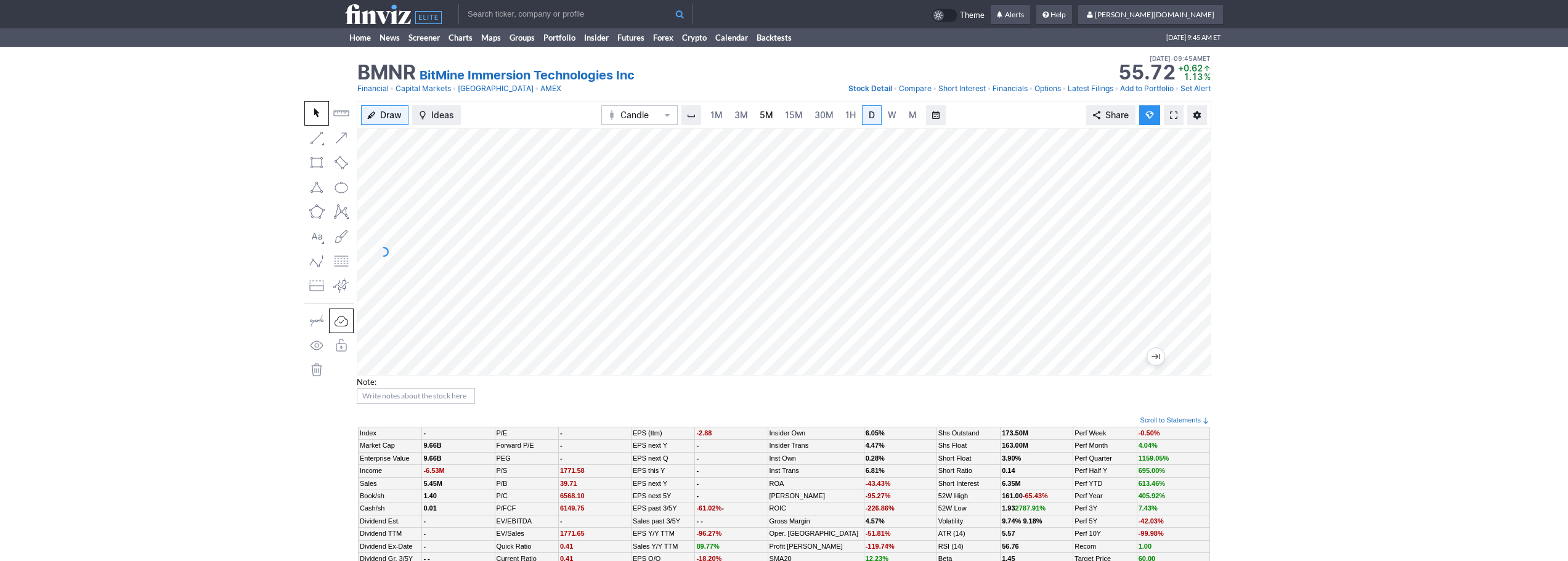
click at [764, 115] on span "5M" at bounding box center [767, 115] width 13 height 11
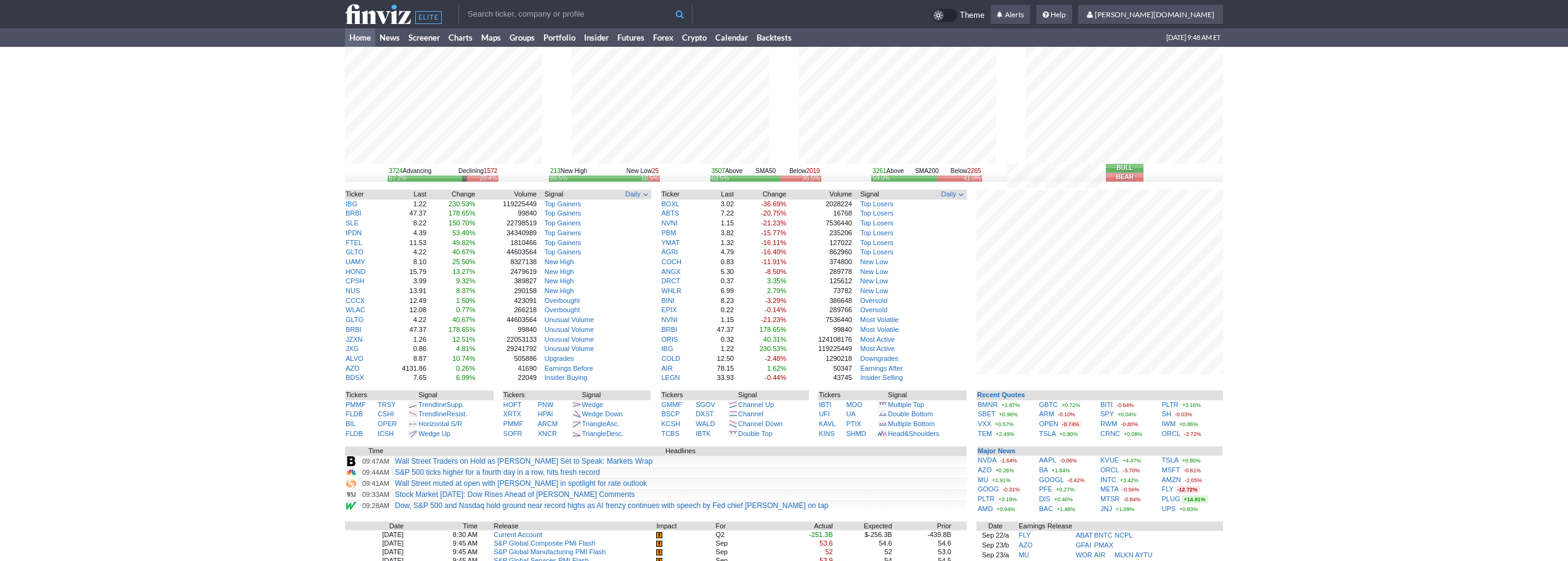
click at [1257, 378] on div "3724 Advancing Declining 1572 67.2% 28.4% 213 New High New Low 25 89.5% 10.5% 3…" at bounding box center [784, 403] width 1568 height 713
click at [519, 13] on input "text" at bounding box center [575, 14] width 234 height 20
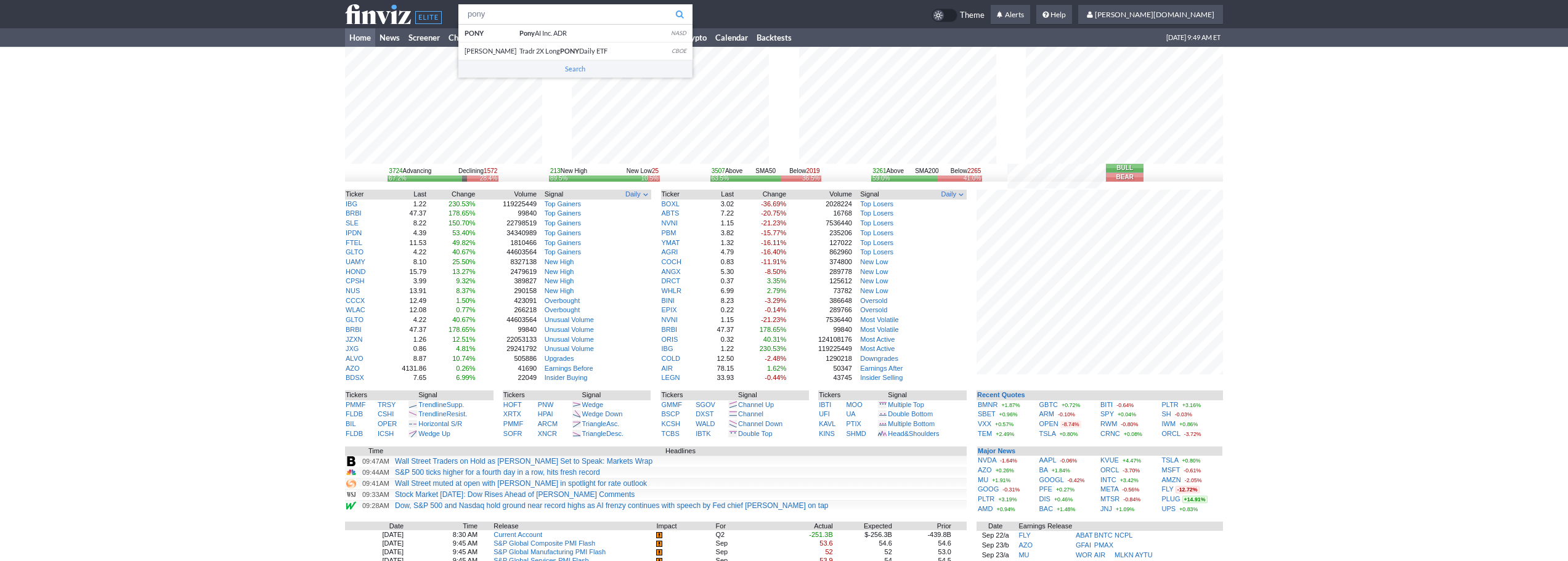
type input "pony"
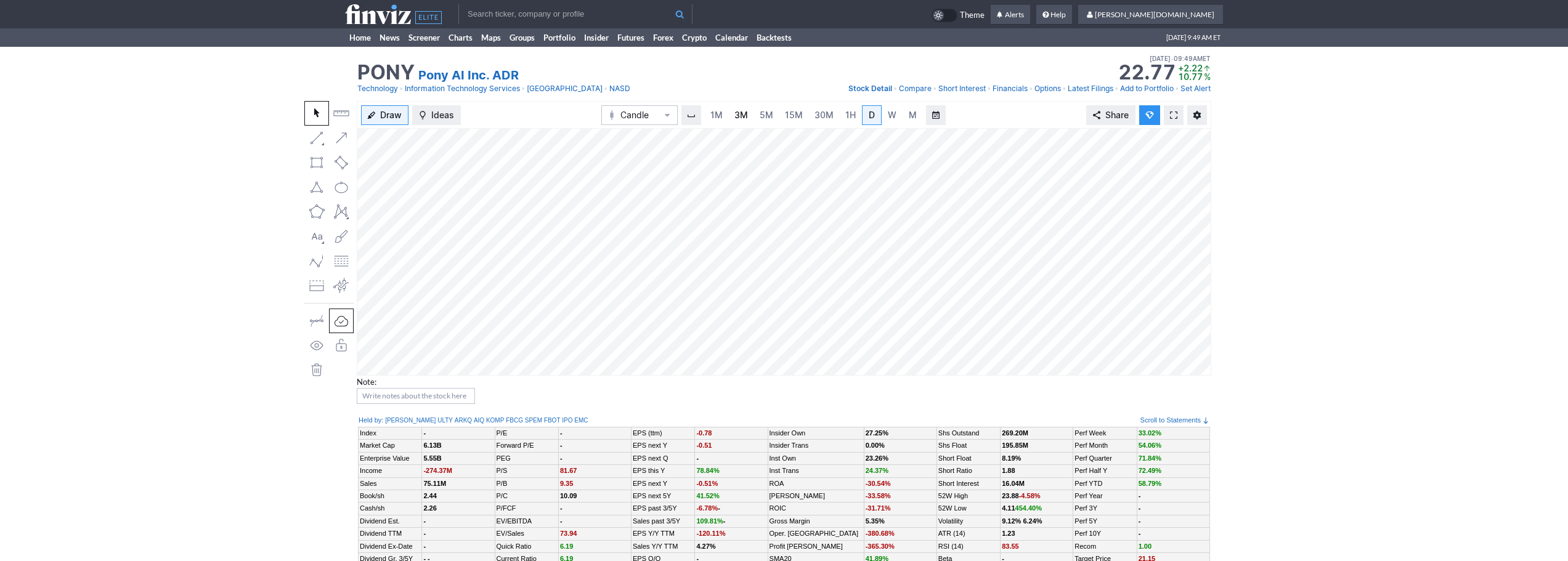
click at [738, 112] on span "3M" at bounding box center [741, 115] width 13 height 11
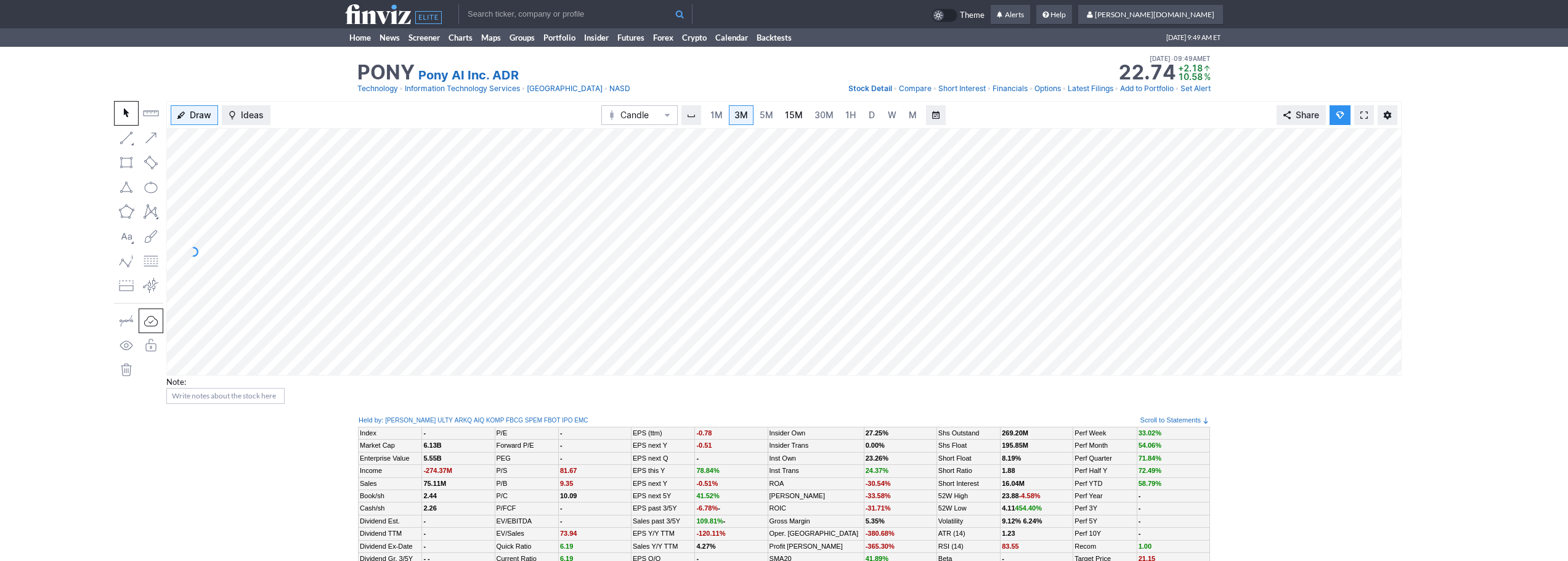
click at [793, 109] on span "15M" at bounding box center [794, 115] width 18 height 12
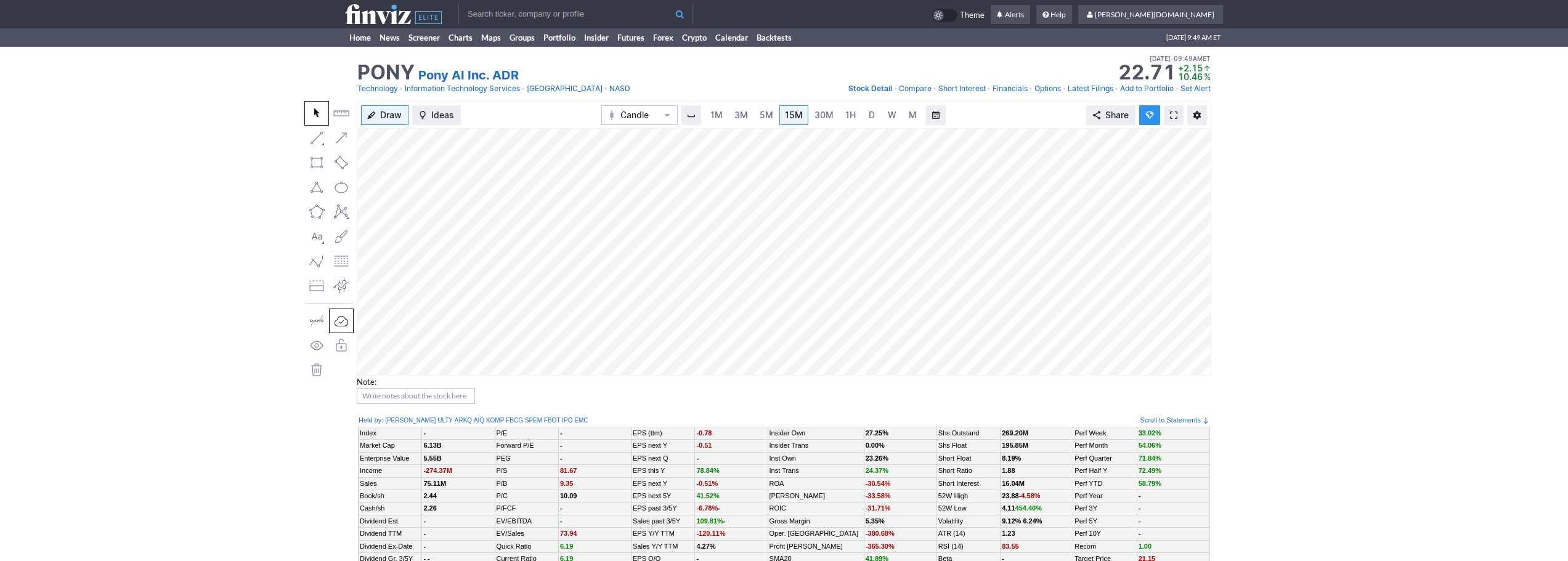
click at [569, 11] on input "text" at bounding box center [575, 14] width 234 height 20
click at [573, 14] on input "text" at bounding box center [575, 14] width 234 height 20
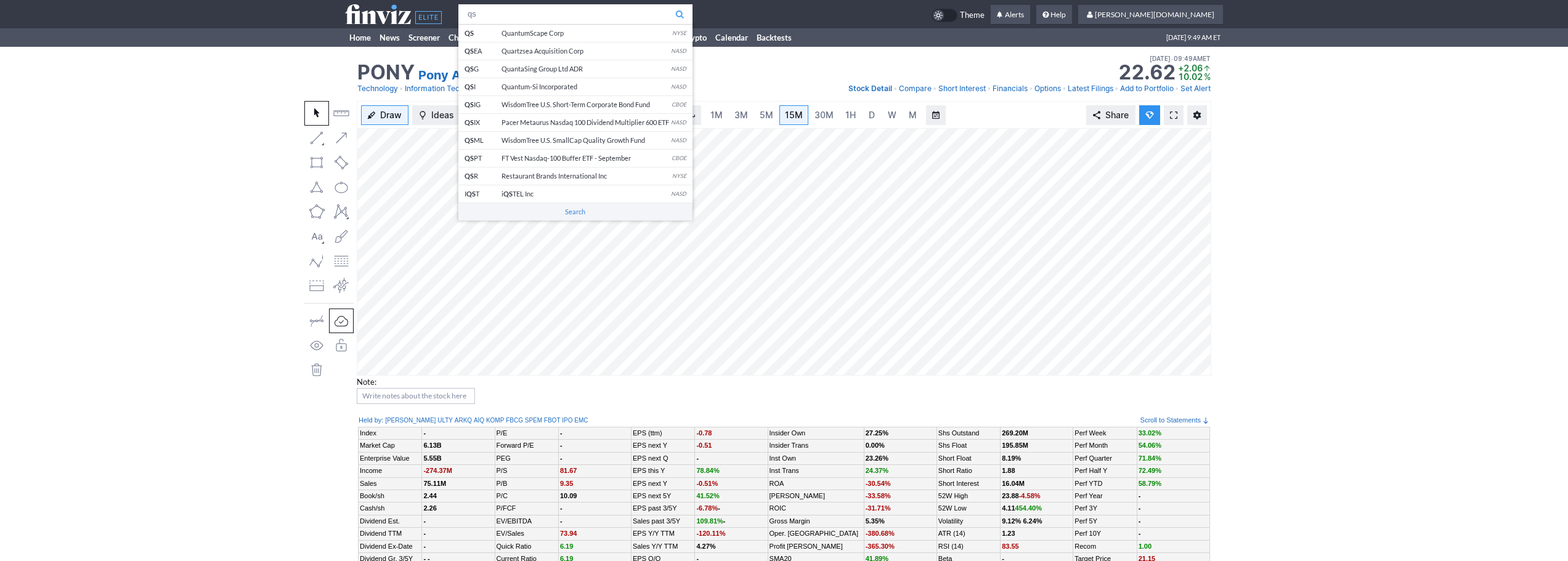
type input "qs"
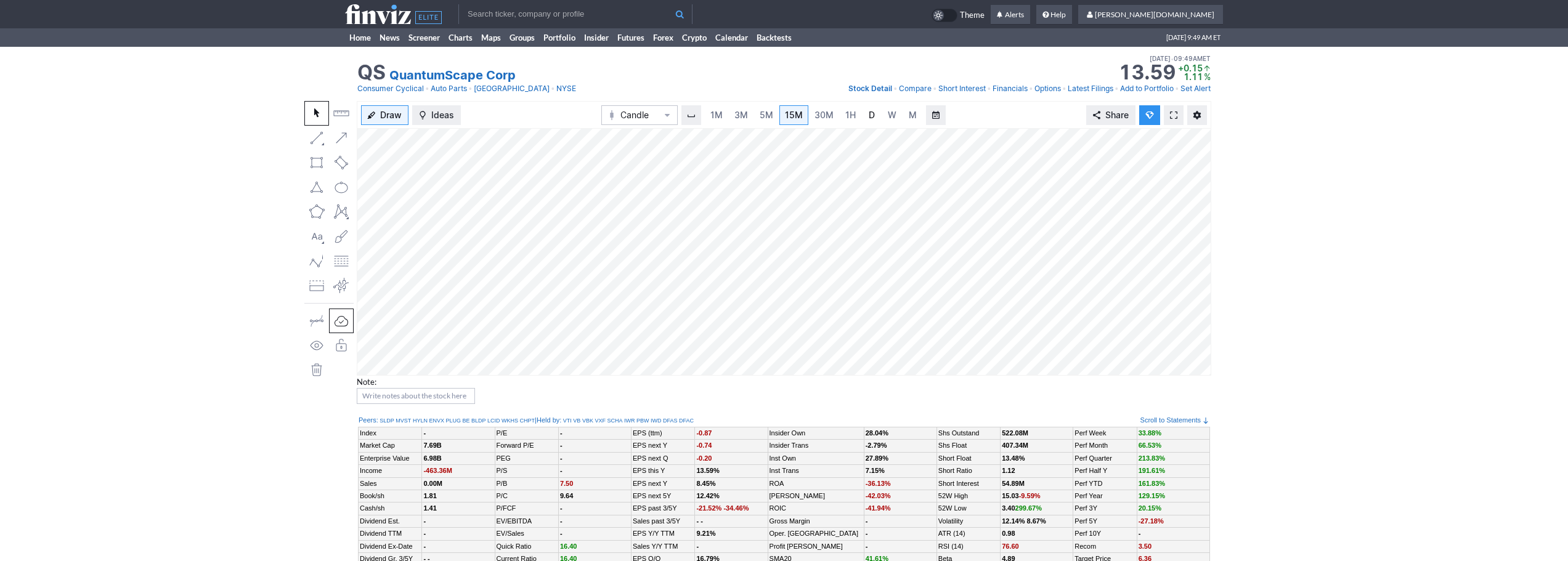
click at [869, 115] on span "D" at bounding box center [871, 115] width 6 height 11
click at [752, 110] on link "3M" at bounding box center [741, 115] width 25 height 20
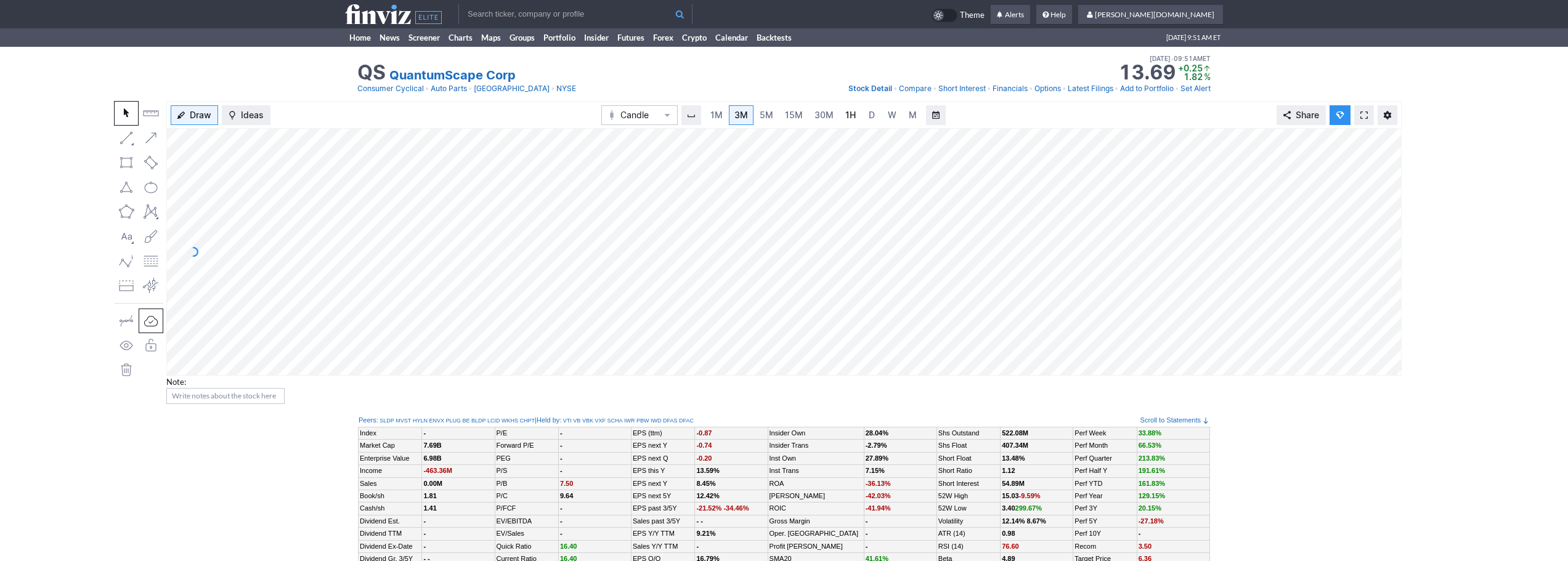
click at [845, 115] on span "1H" at bounding box center [851, 115] width 11 height 11
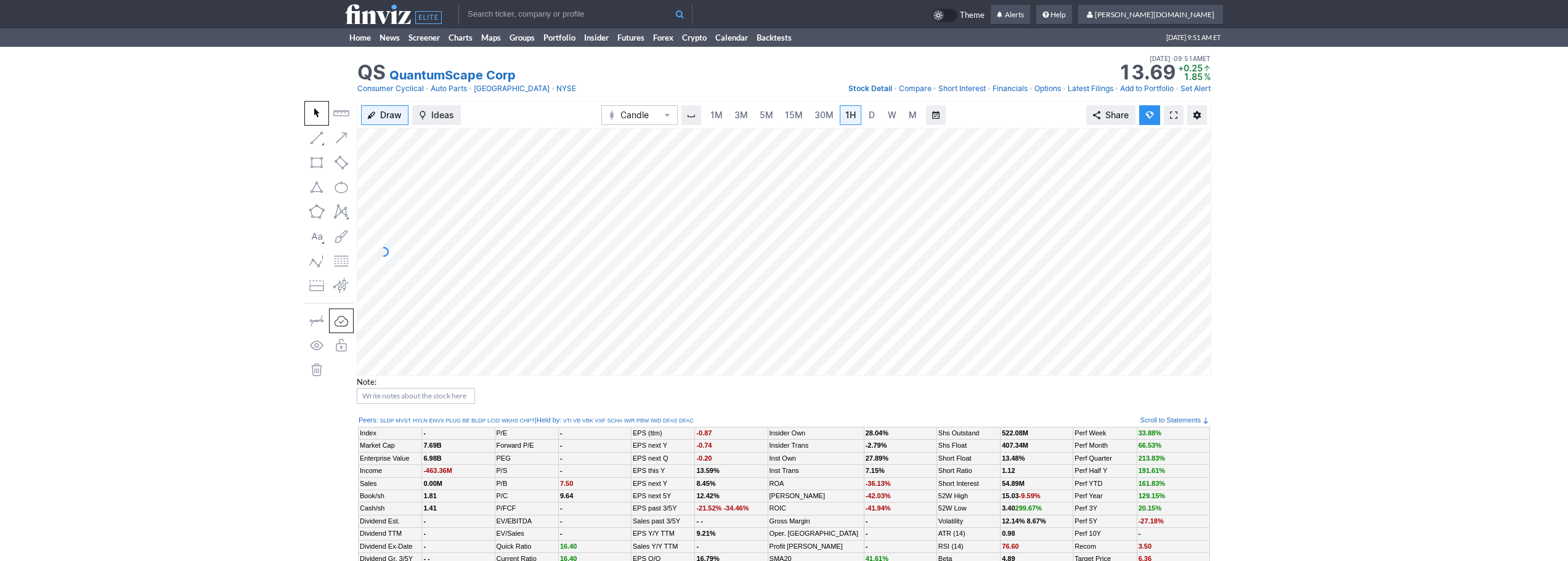
click at [495, 13] on input "text" at bounding box center [575, 14] width 234 height 20
type input "bmnr"
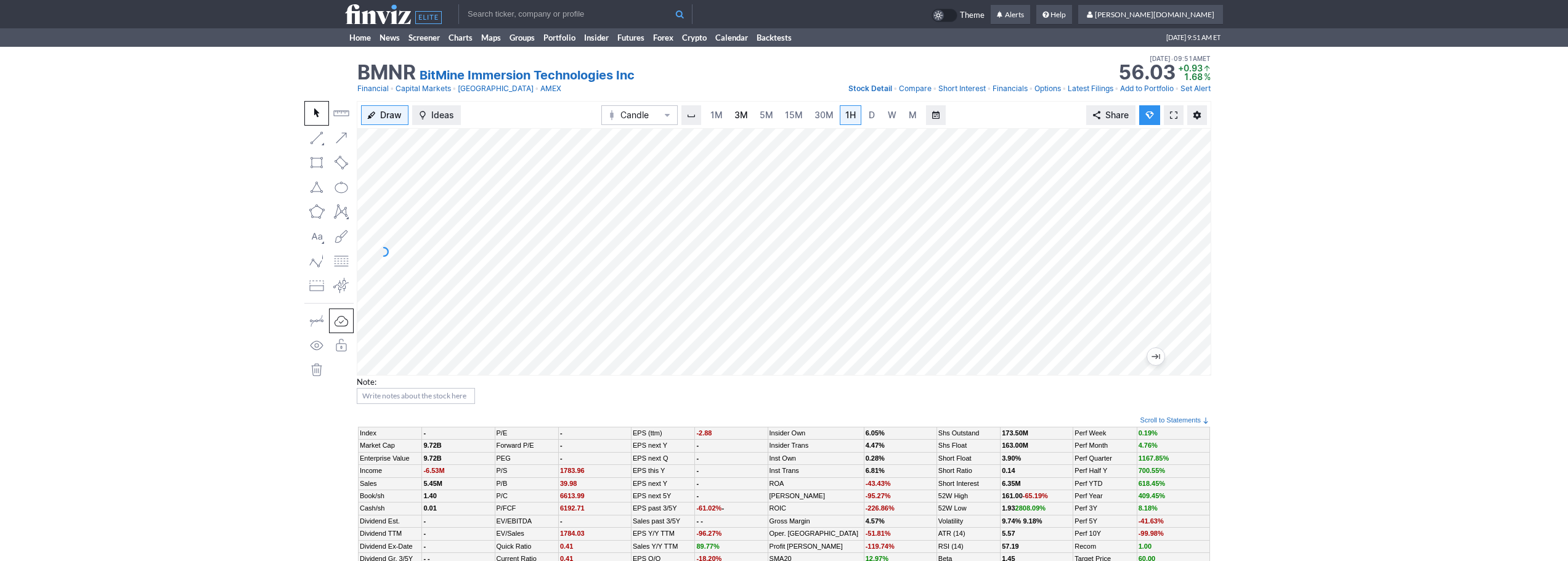
click at [741, 113] on span "3M" at bounding box center [741, 115] width 13 height 11
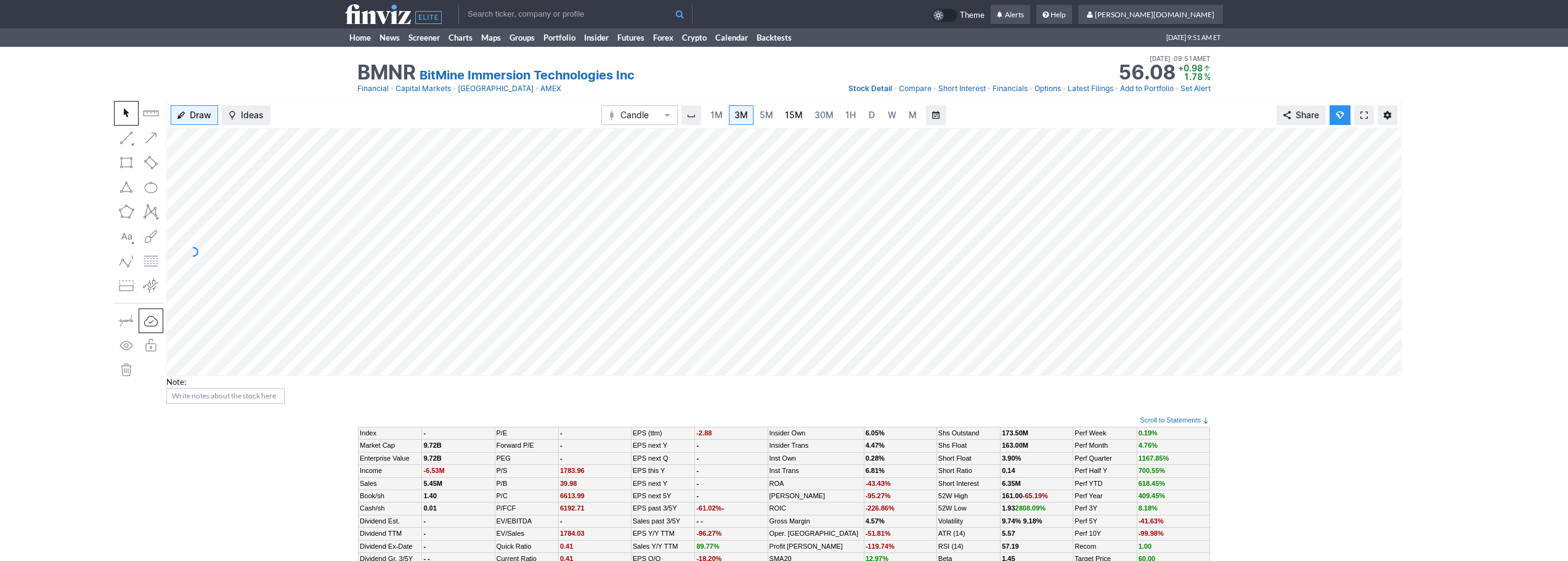
click at [793, 119] on span "15M" at bounding box center [794, 115] width 18 height 11
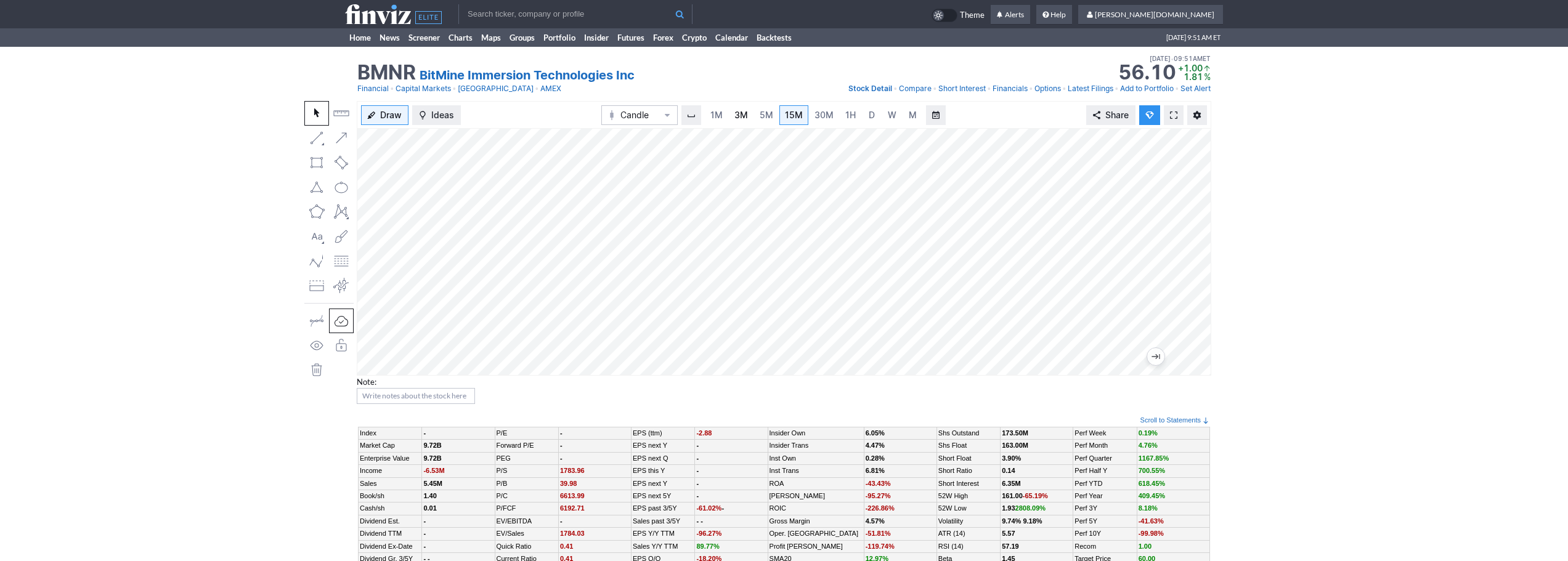
click at [742, 115] on span "3M" at bounding box center [741, 115] width 13 height 11
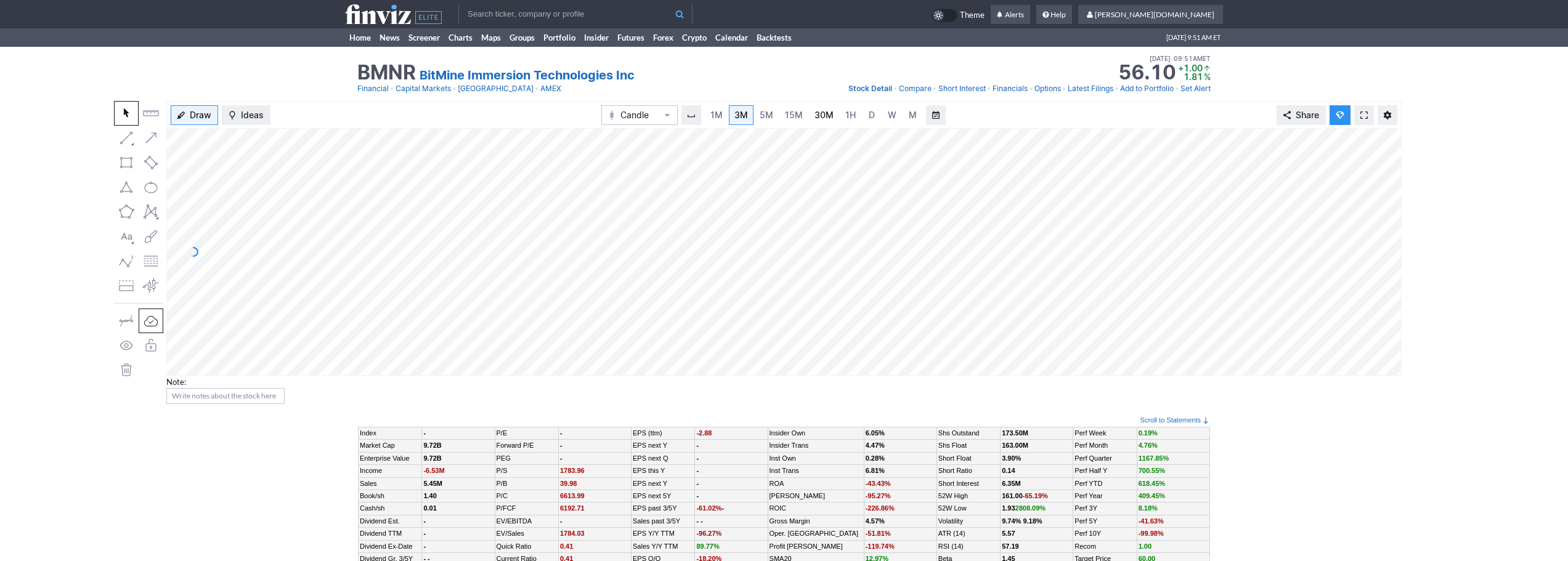
click at [819, 111] on span "30M" at bounding box center [824, 115] width 19 height 11
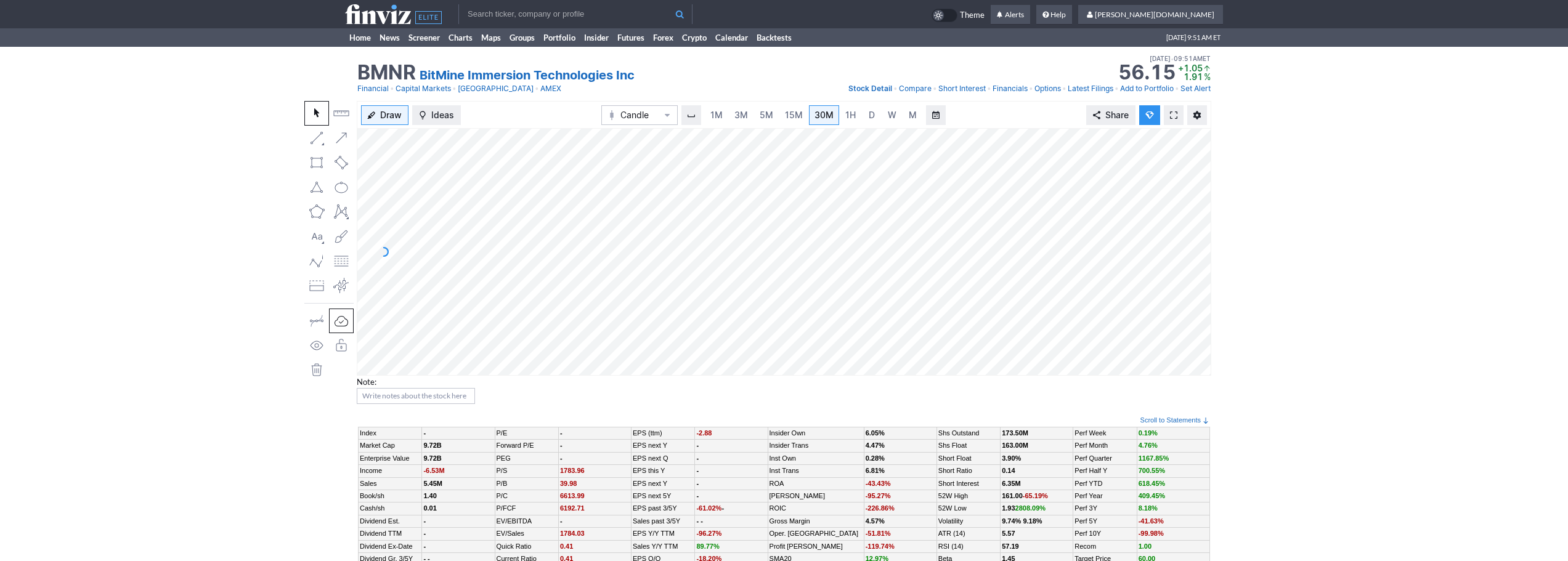
click at [533, 11] on input "text" at bounding box center [575, 14] width 234 height 20
type input "gbtc"
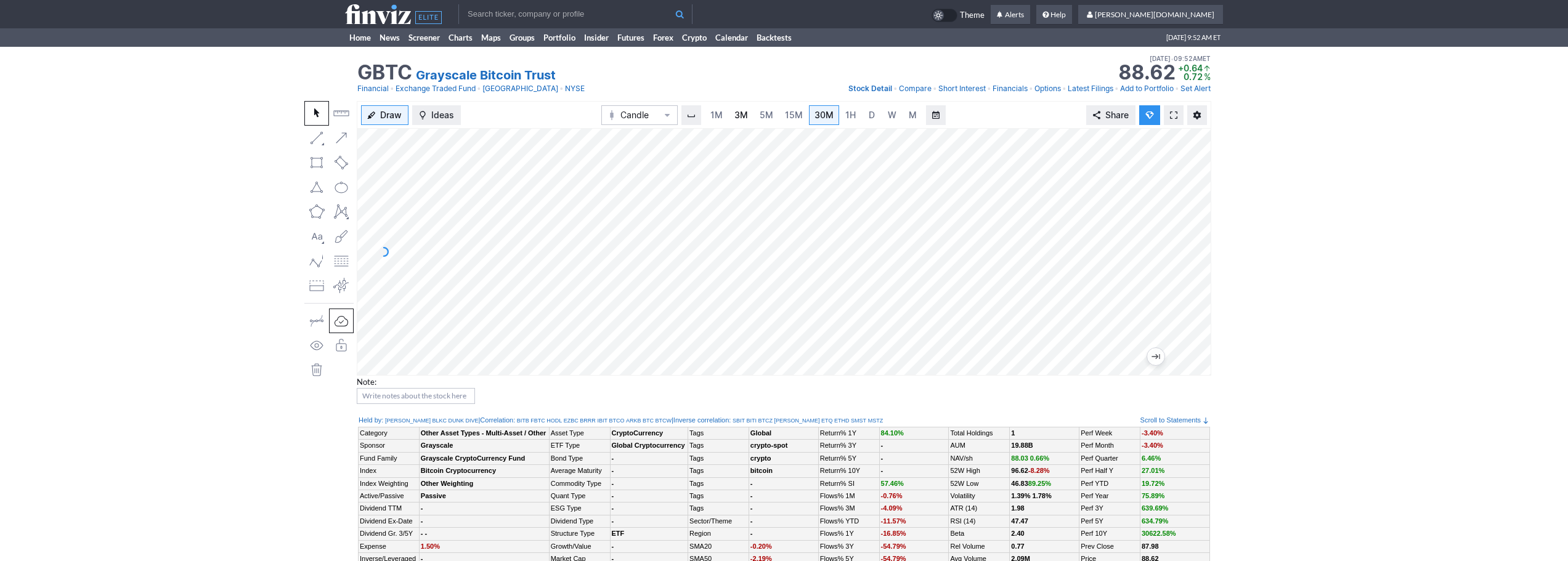
click at [745, 109] on link "3M" at bounding box center [741, 115] width 25 height 20
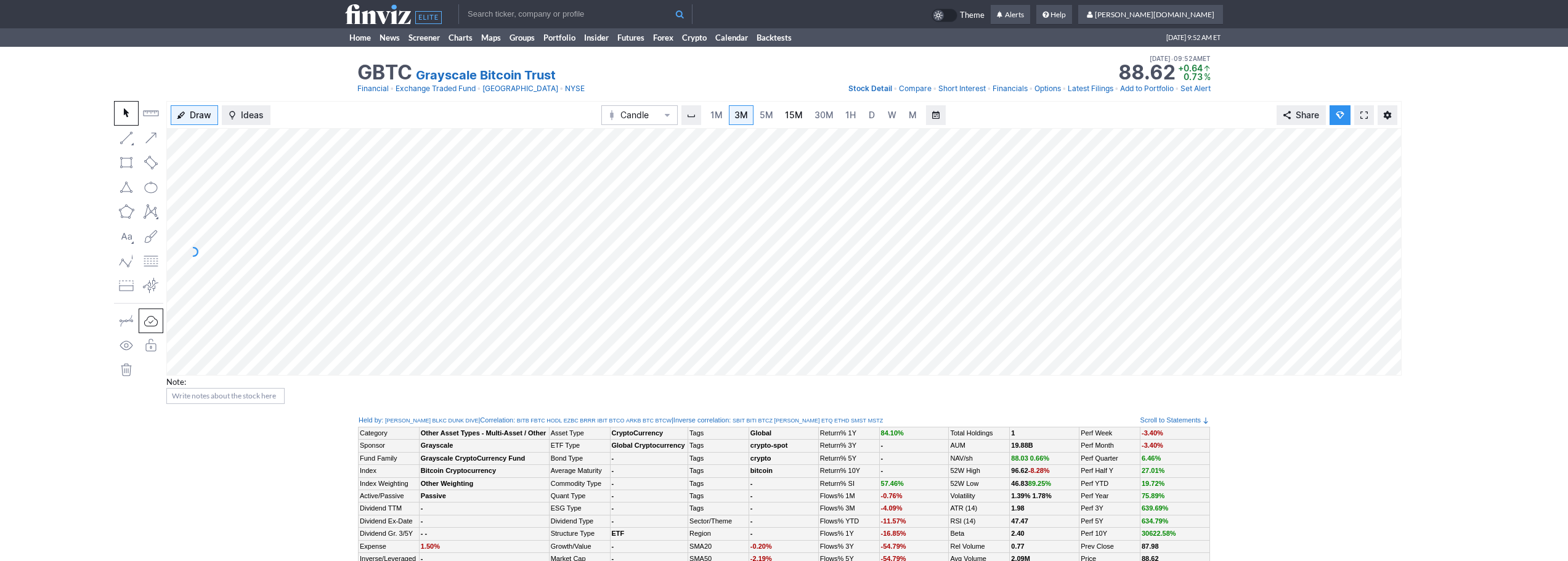
click at [785, 105] on link "15M" at bounding box center [793, 115] width 29 height 20
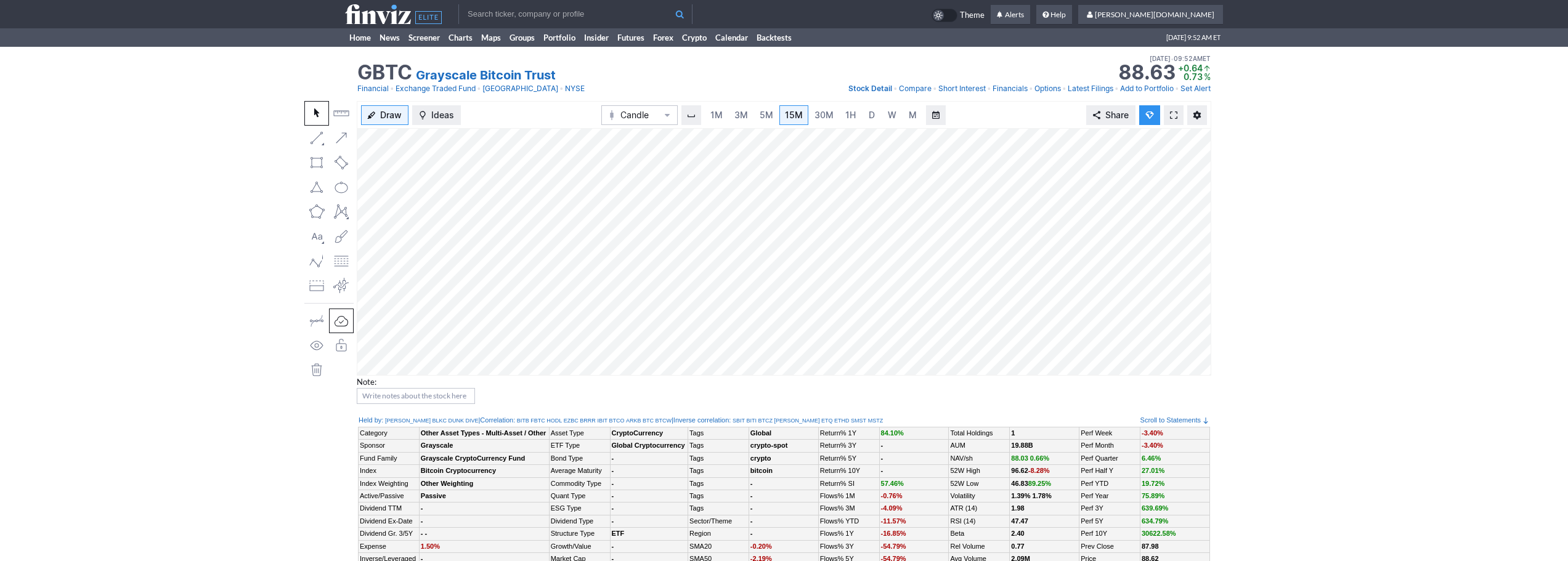
click at [529, 16] on input "text" at bounding box center [575, 14] width 234 height 20
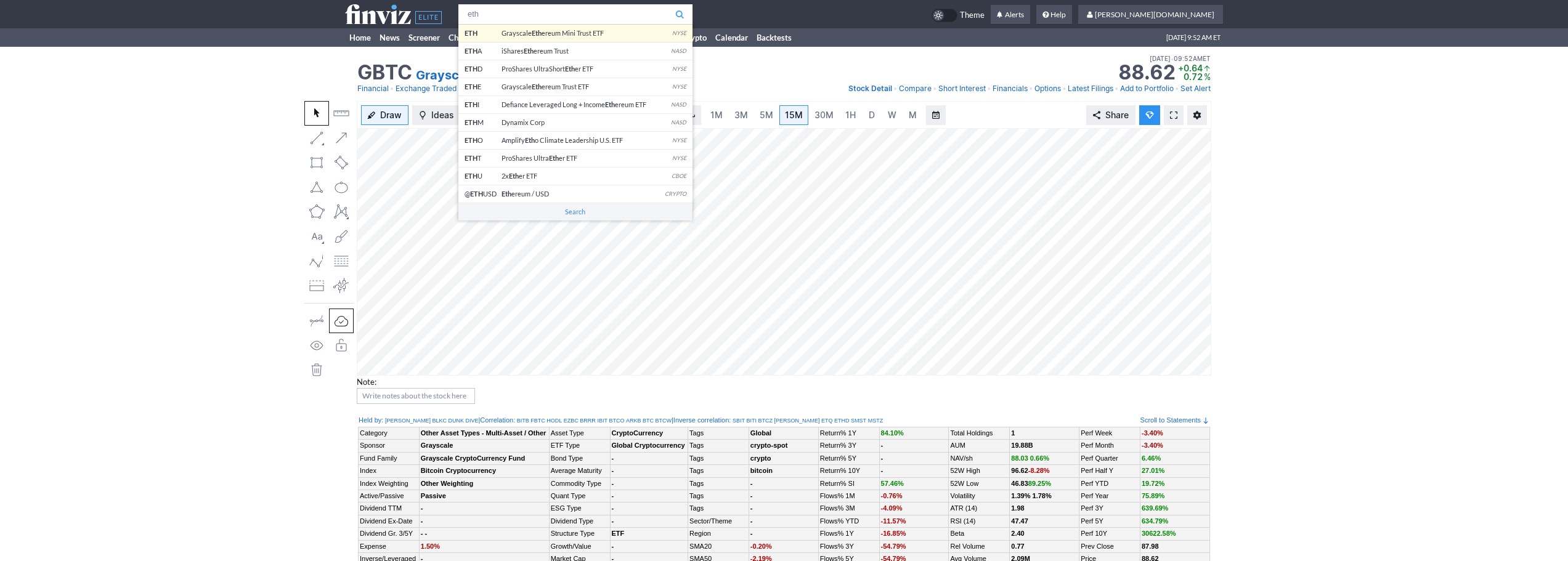
type input "eth"
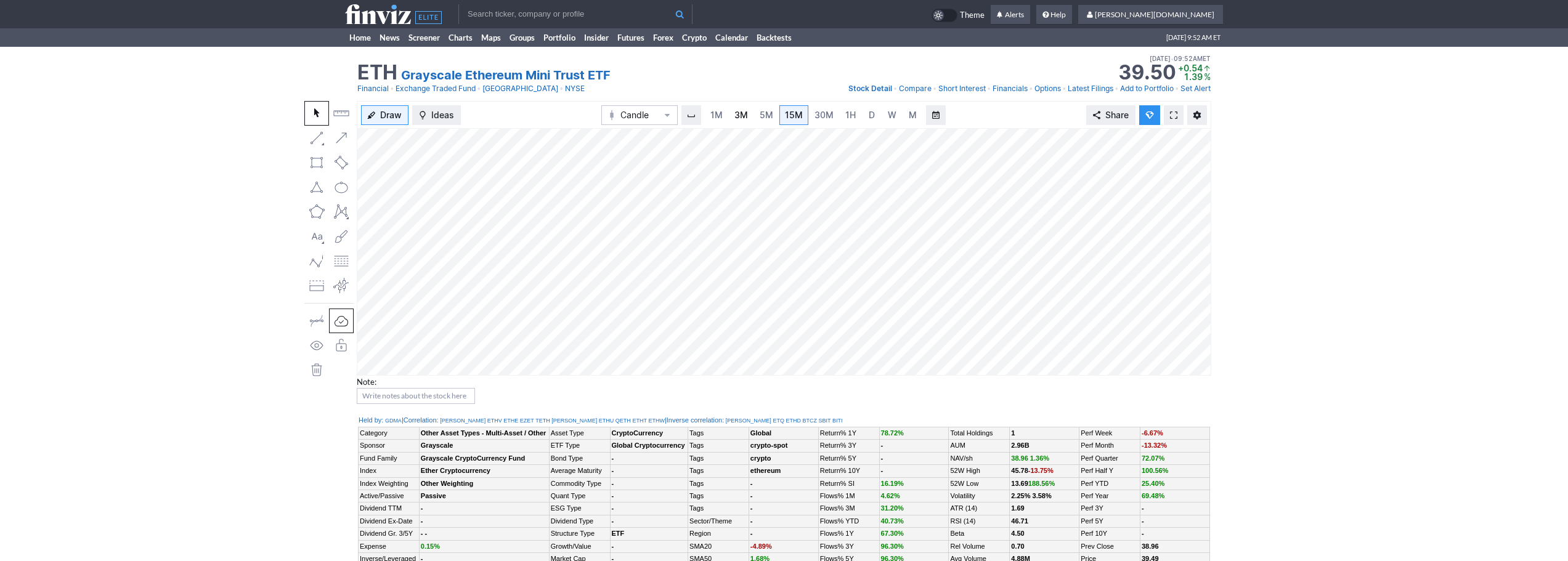
click at [736, 115] on span "3M" at bounding box center [741, 115] width 13 height 11
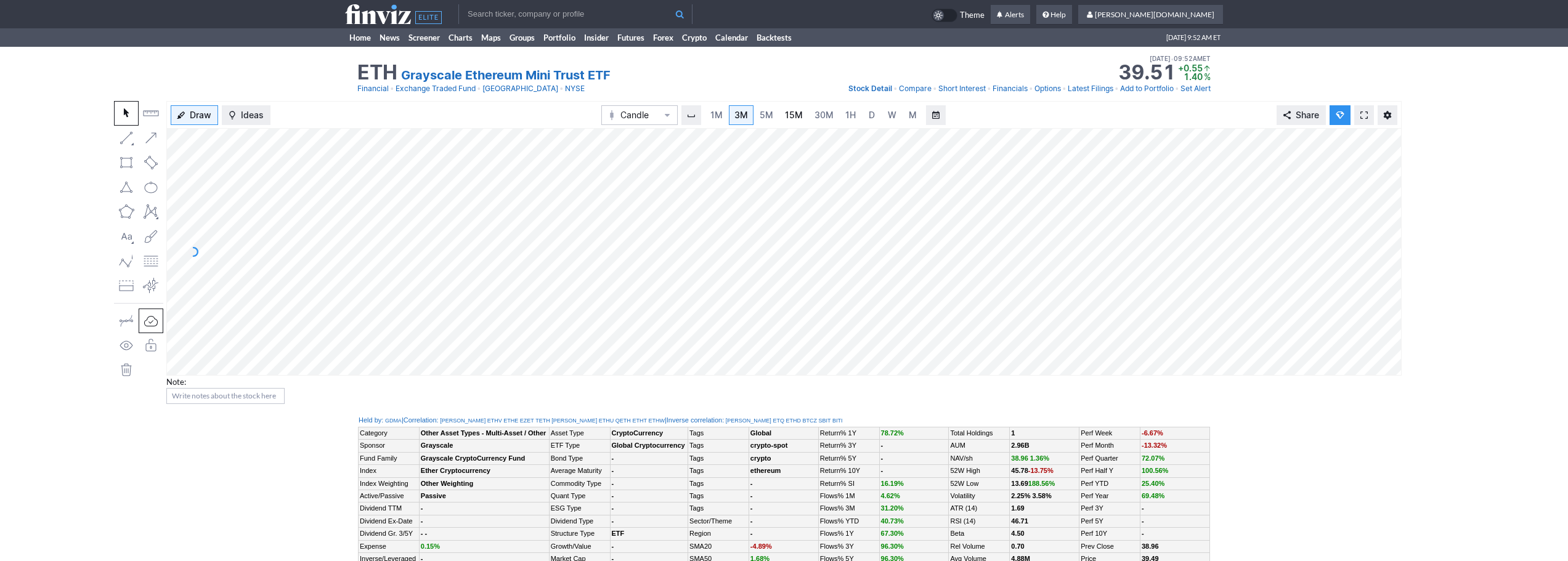
click at [795, 113] on span "15M" at bounding box center [794, 115] width 18 height 11
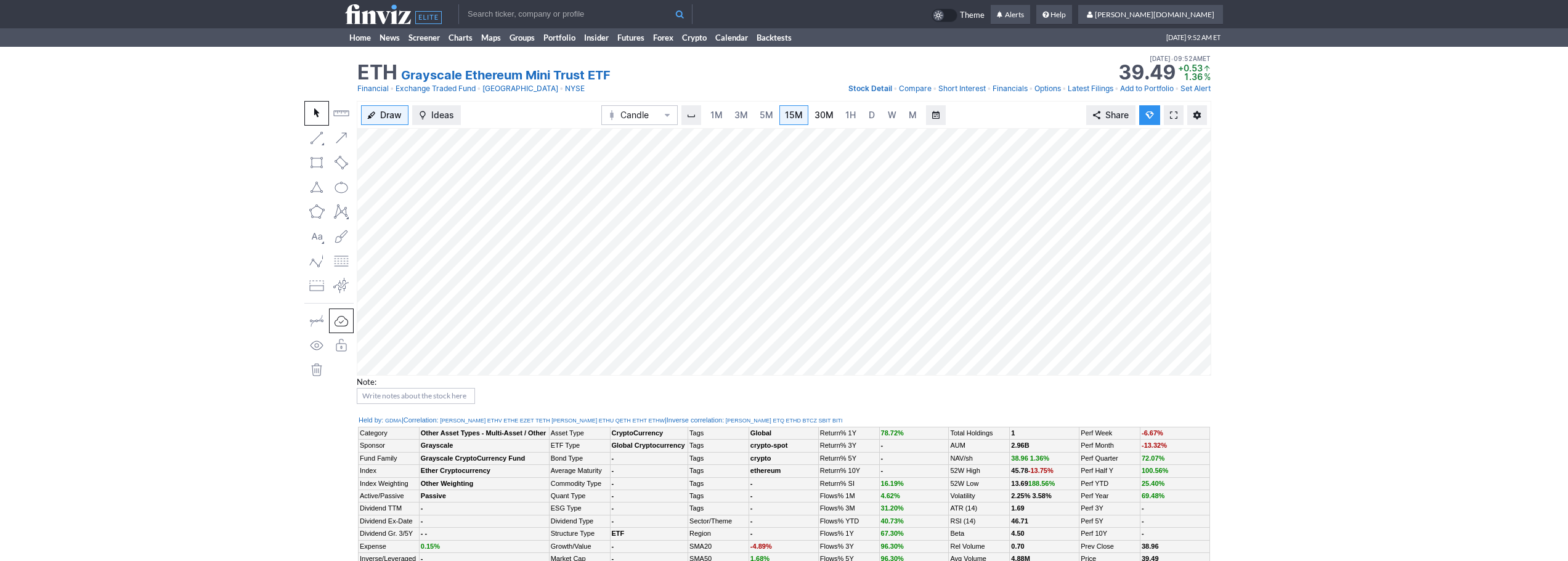
click at [823, 111] on span "30M" at bounding box center [824, 115] width 19 height 11
click at [741, 109] on link "3M" at bounding box center [741, 115] width 25 height 20
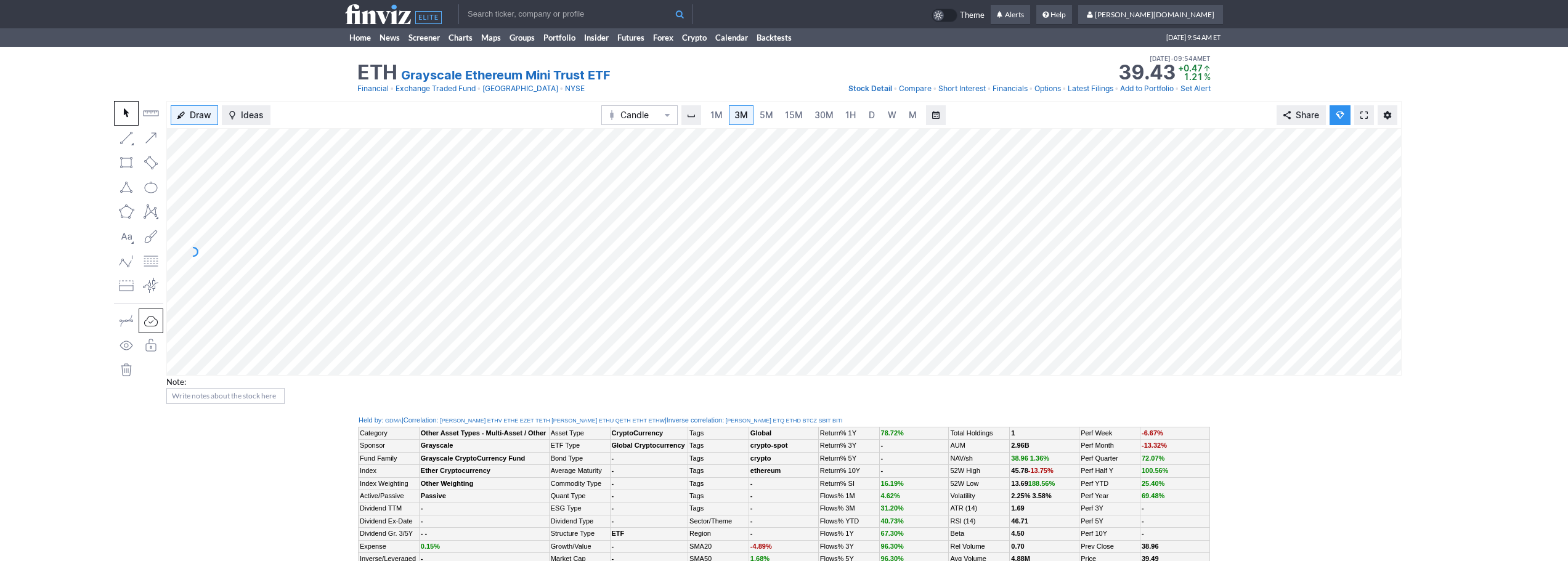
click at [802, 104] on div "1M 3M 5M 15M 30M 1H D W M" at bounding box center [814, 115] width 220 height 22
click at [799, 107] on link "15M" at bounding box center [793, 115] width 29 height 20
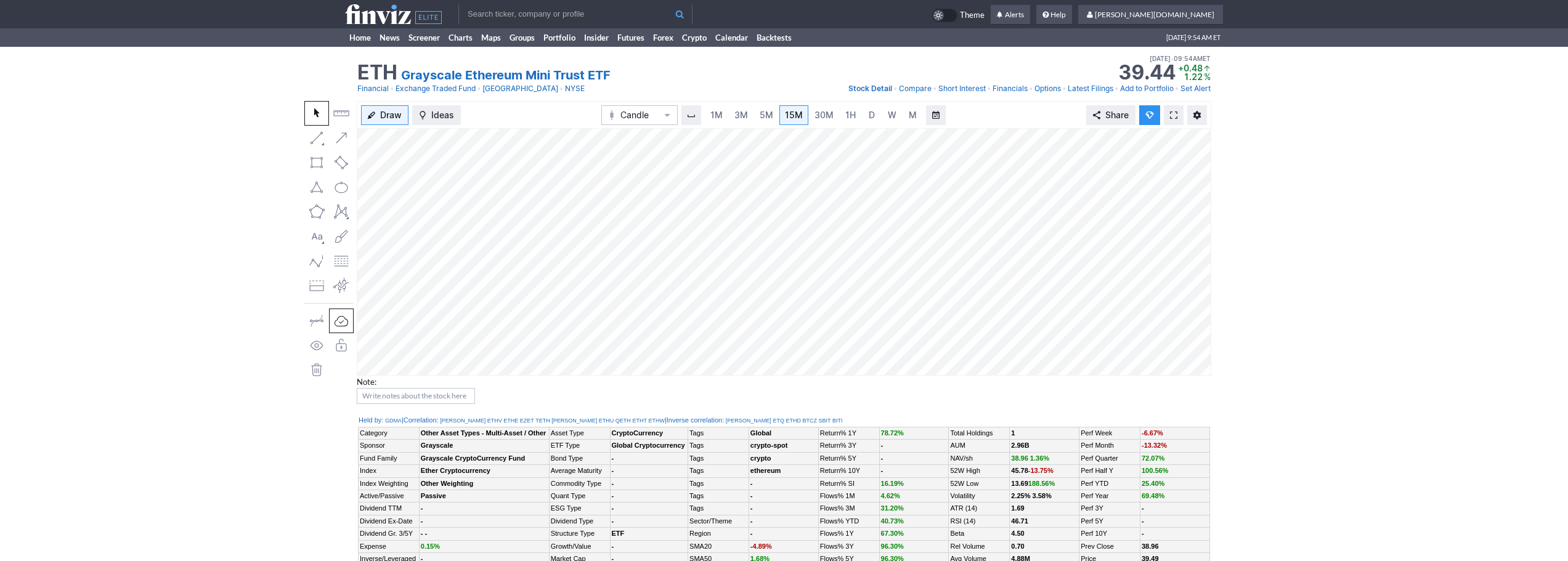
drag, startPoint x: 653, startPoint y: 64, endPoint x: 535, endPoint y: 51, distance: 118.7
click at [642, 64] on div "ETH Grayscale Ethereum Mini Trust ETF Last Close [DATE] • 09:52AM ET 39.49 Doll…" at bounding box center [784, 66] width 853 height 27
click at [352, 36] on link "Home" at bounding box center [360, 38] width 30 height 19
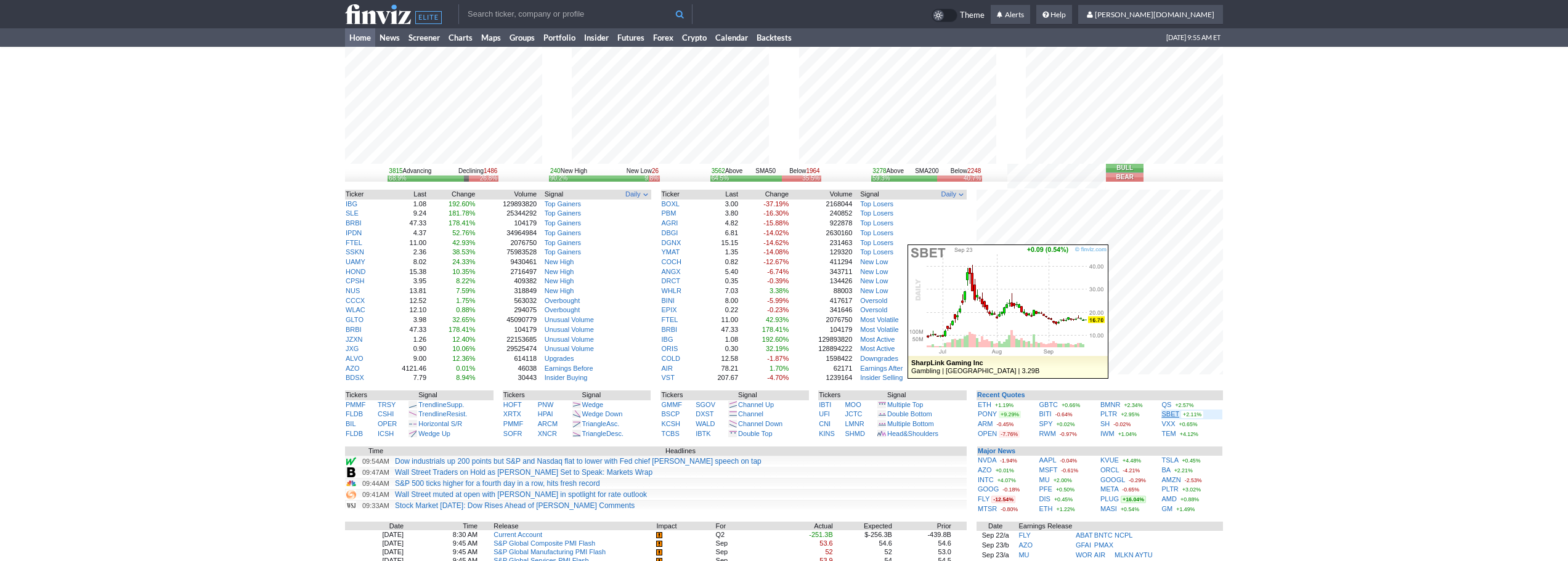
click at [1172, 414] on link "SBET" at bounding box center [1171, 414] width 18 height 7
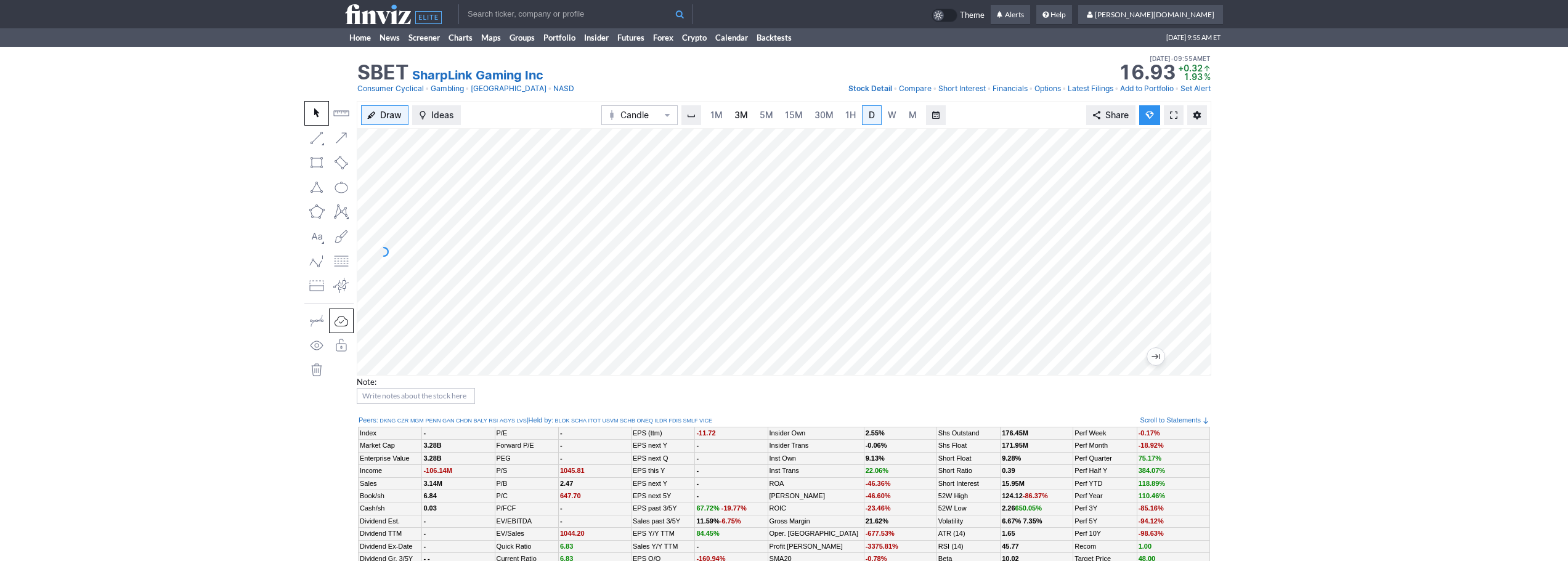
click at [747, 117] on span "3M" at bounding box center [741, 115] width 13 height 11
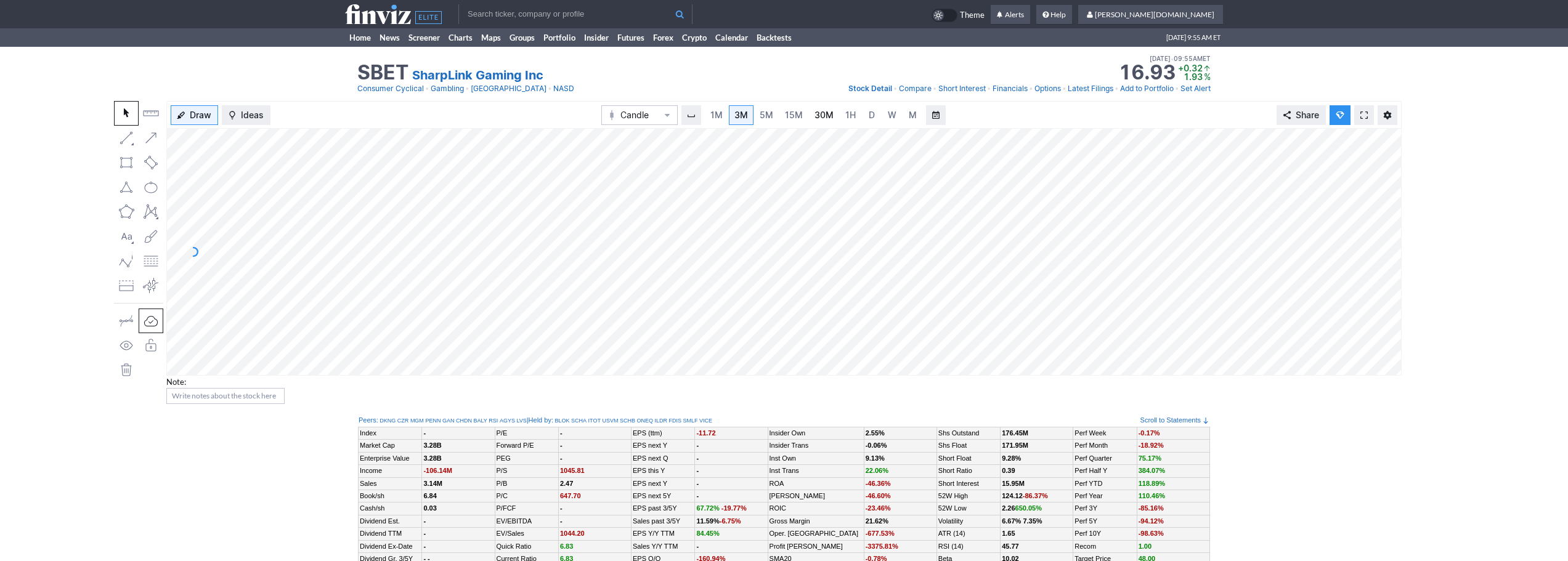
click at [816, 115] on span "30M" at bounding box center [824, 115] width 19 height 11
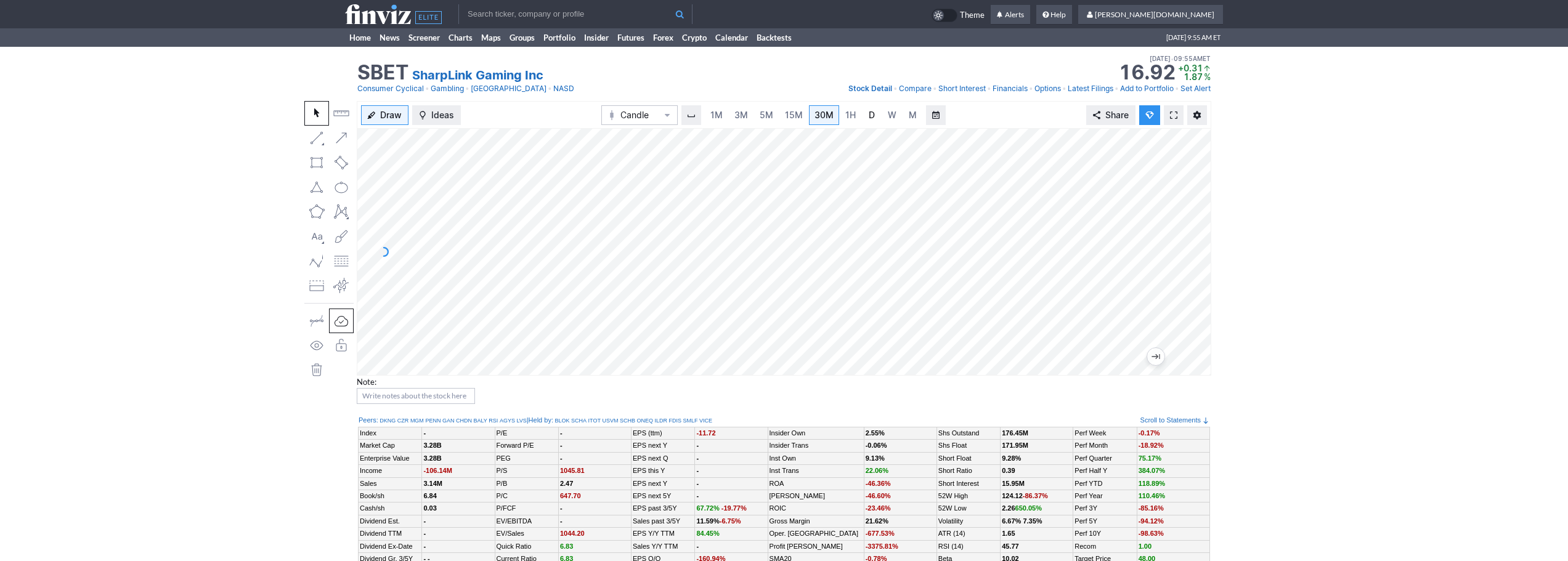
click at [869, 115] on span "D" at bounding box center [871, 115] width 6 height 11
click at [764, 123] on link "5M" at bounding box center [766, 115] width 25 height 20
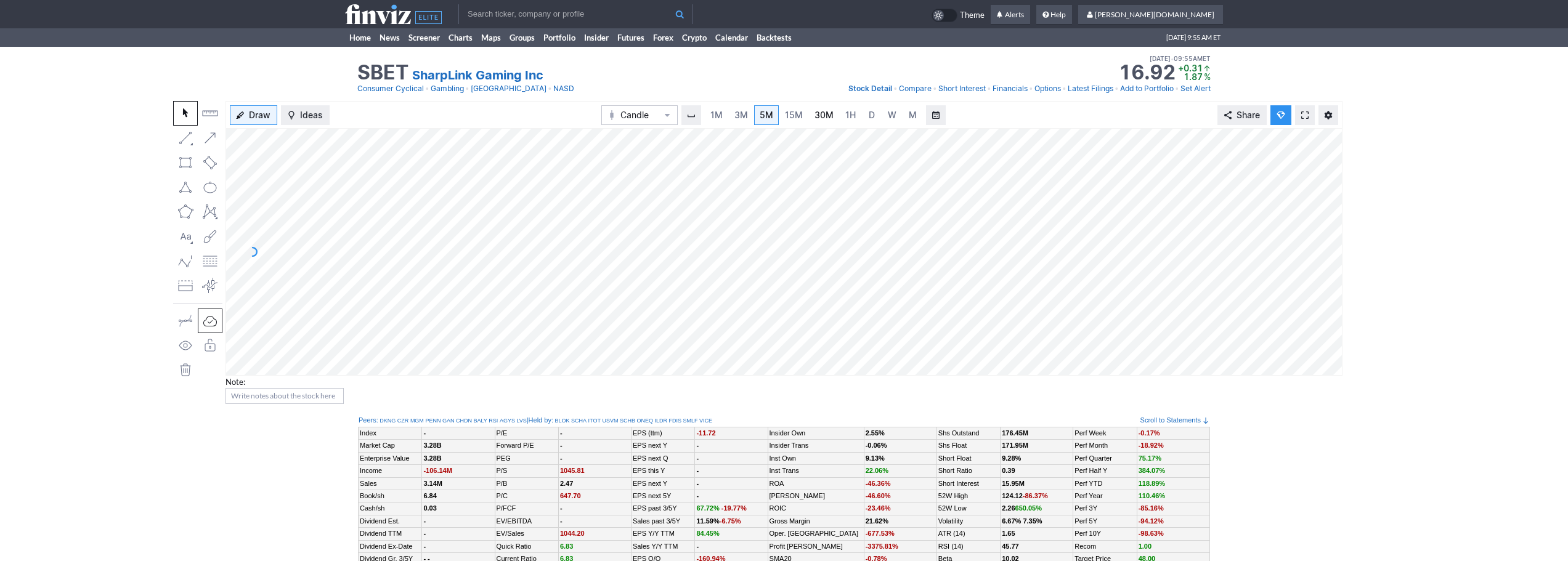
click at [825, 115] on span "30M" at bounding box center [824, 115] width 19 height 11
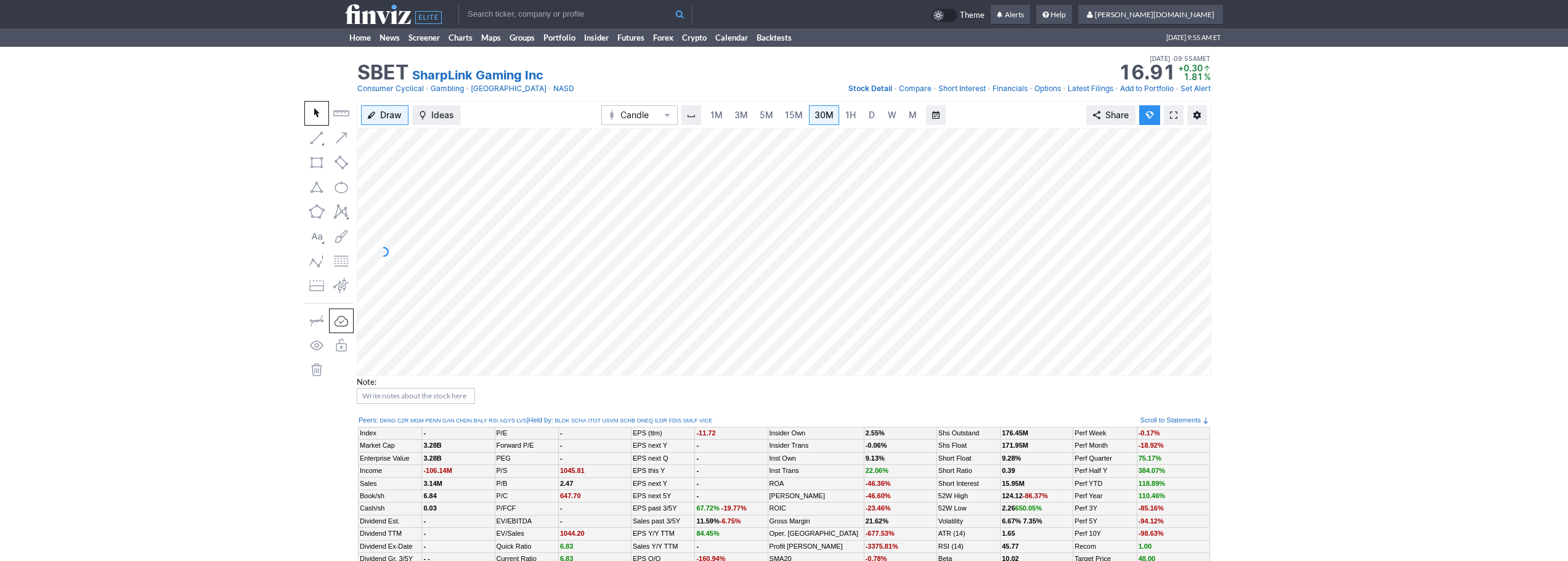
click at [671, 63] on div "SBET SharpLink Gaming Inc Last Close Sep 23 • 09:55AM ET 16.92 Dollar change +0…" at bounding box center [784, 66] width 853 height 27
click at [485, 13] on input "text" at bounding box center [575, 14] width 234 height 20
click at [763, 110] on span "5M" at bounding box center [767, 115] width 13 height 11
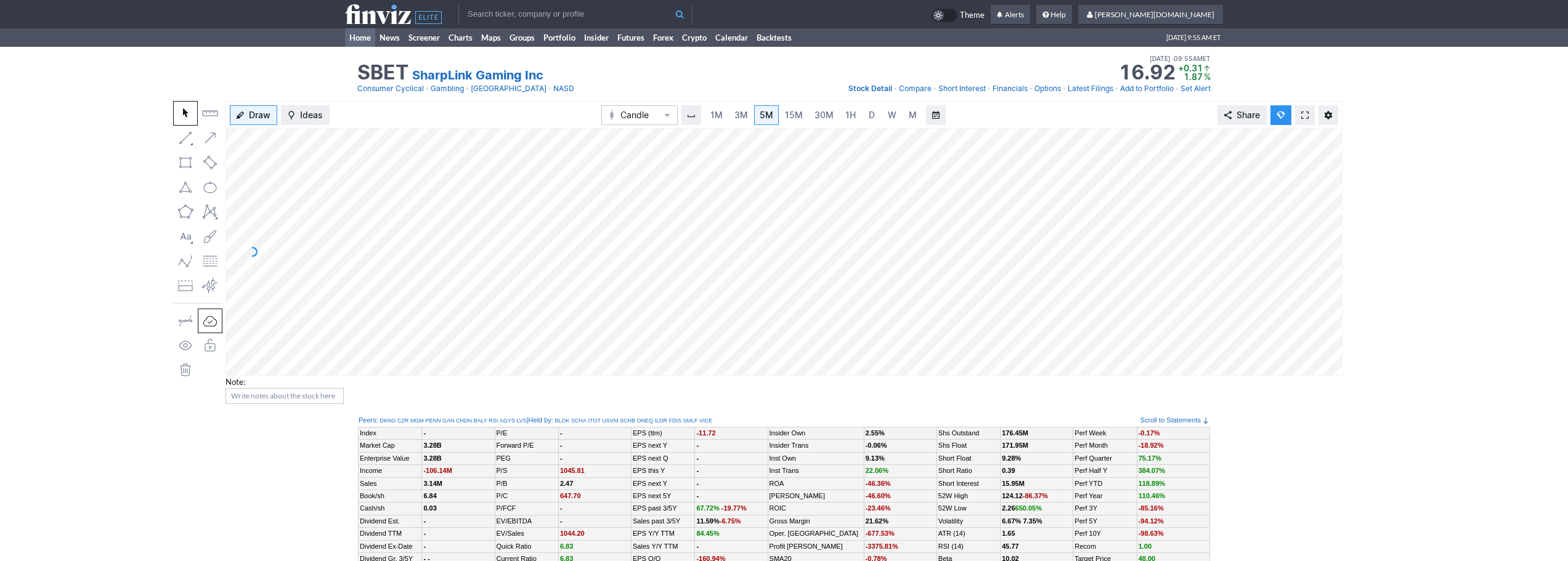
click at [360, 39] on link "Home" at bounding box center [360, 38] width 30 height 19
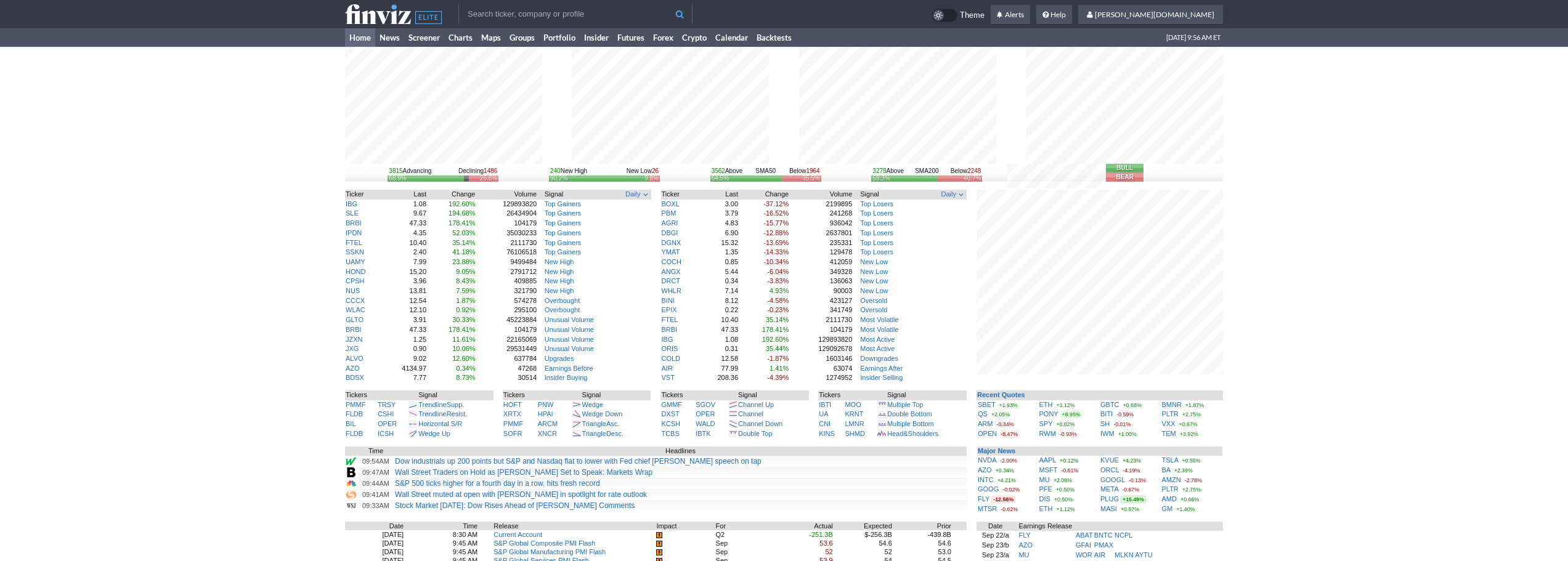
click at [603, 9] on input "text" at bounding box center [575, 14] width 234 height 20
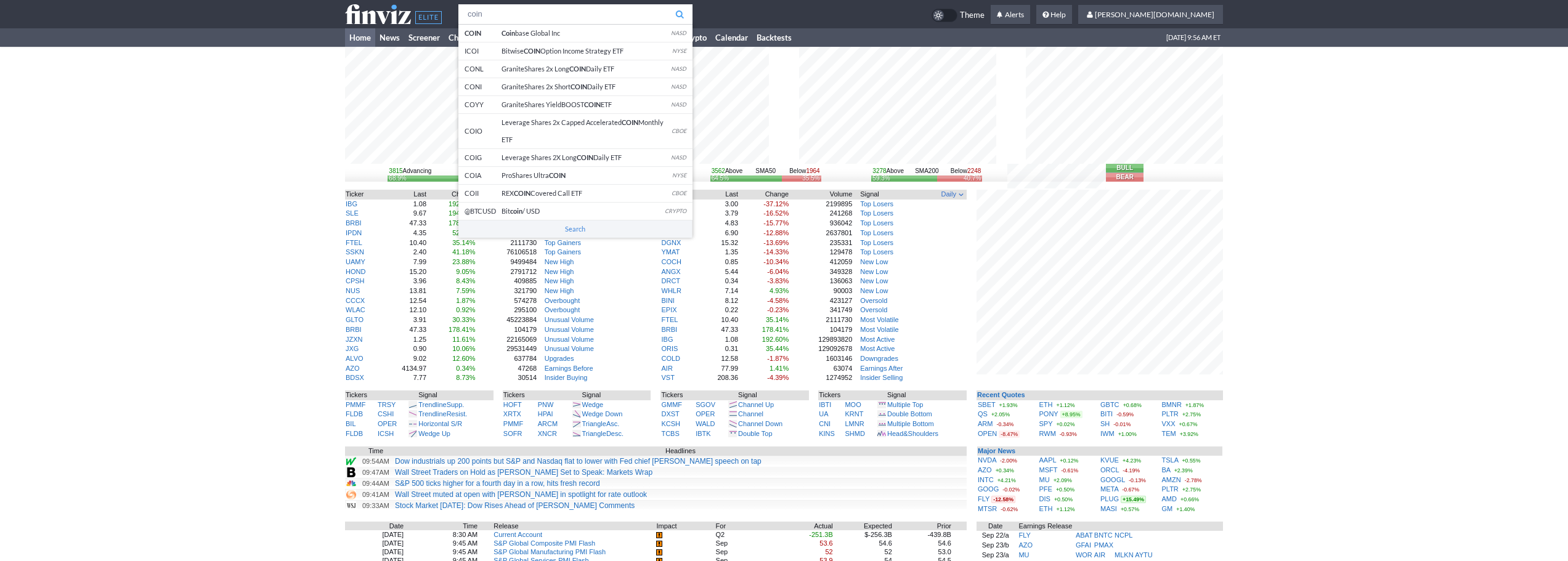
type input "coin"
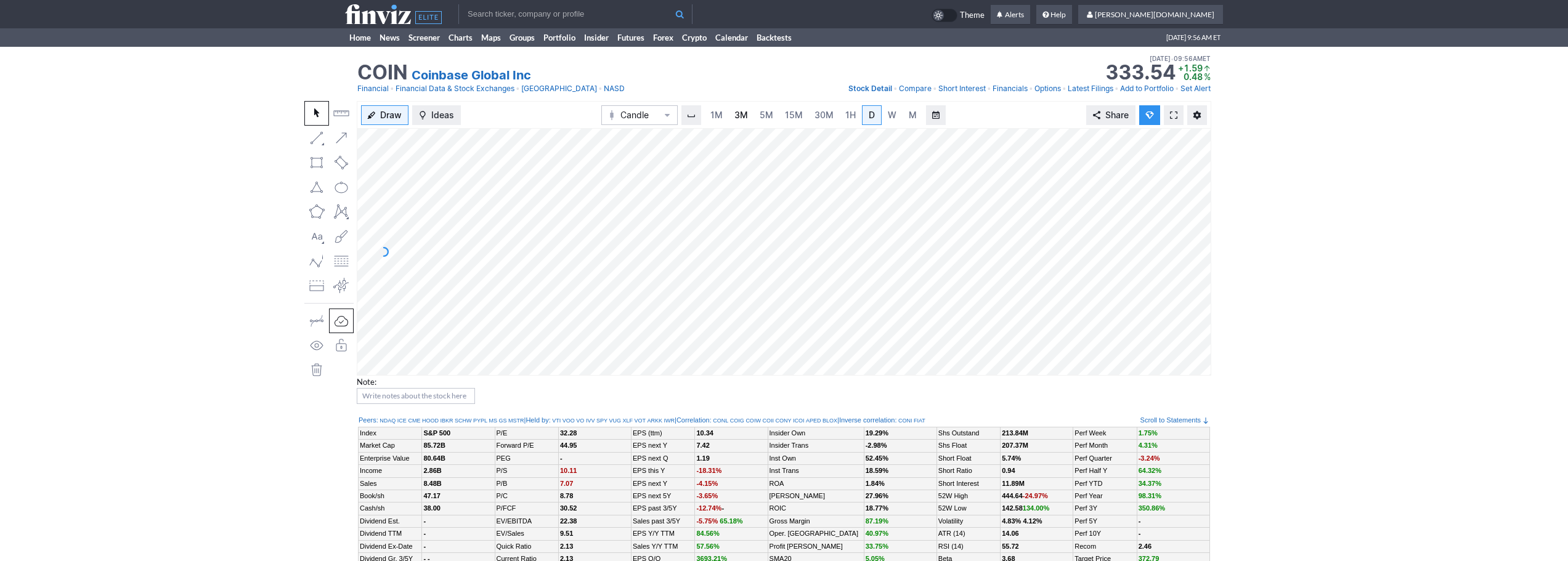
click at [738, 115] on span "3M" at bounding box center [741, 115] width 13 height 11
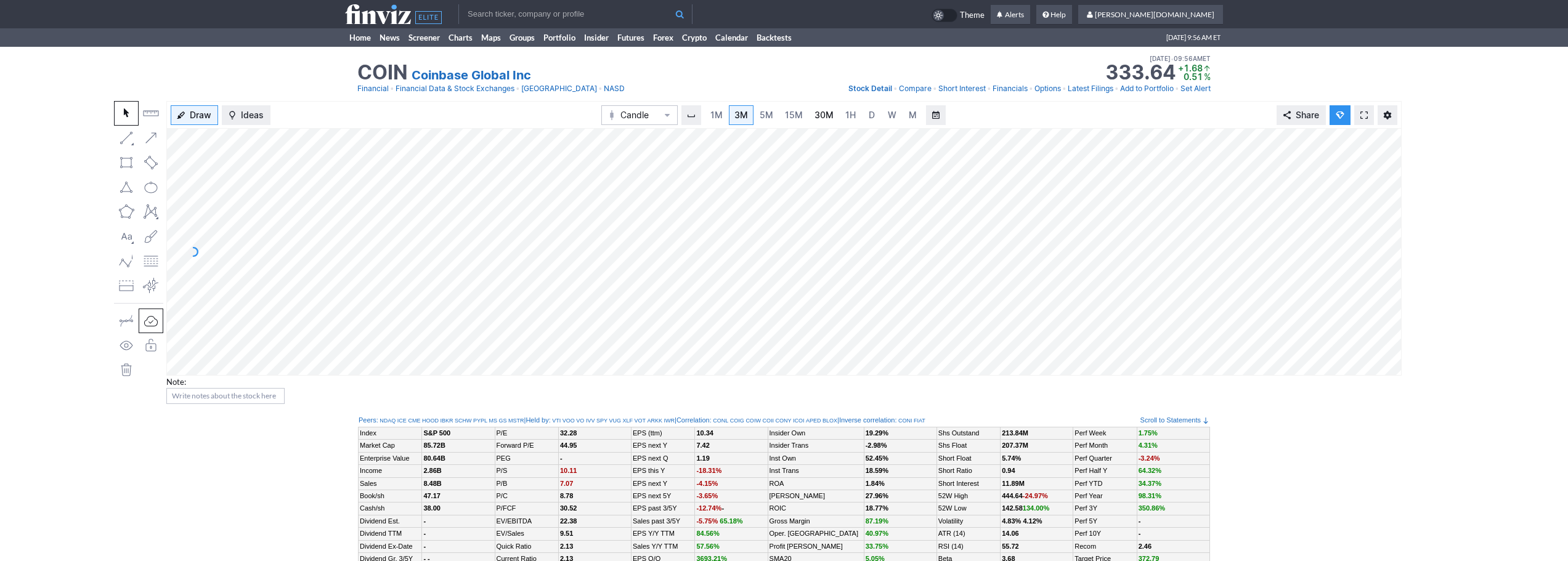
click at [815, 117] on span "30M" at bounding box center [824, 115] width 19 height 11
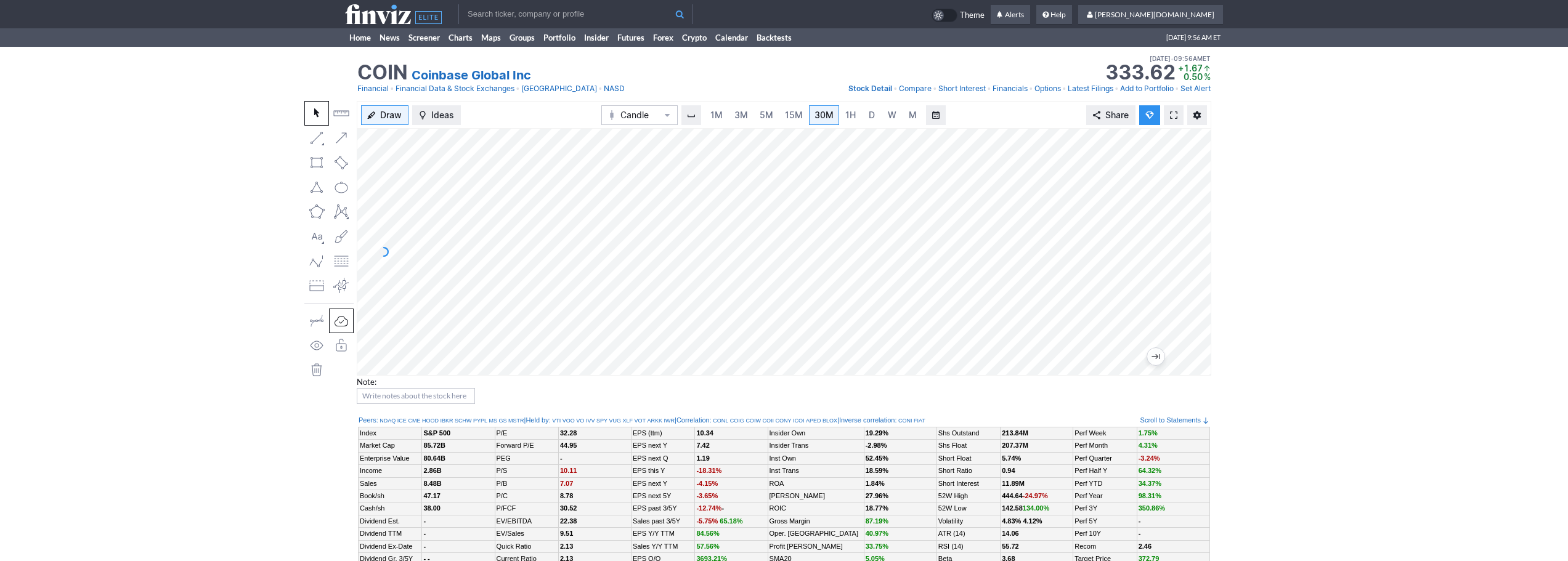
click at [549, 7] on input "text" at bounding box center [575, 14] width 234 height 20
type input "biti"
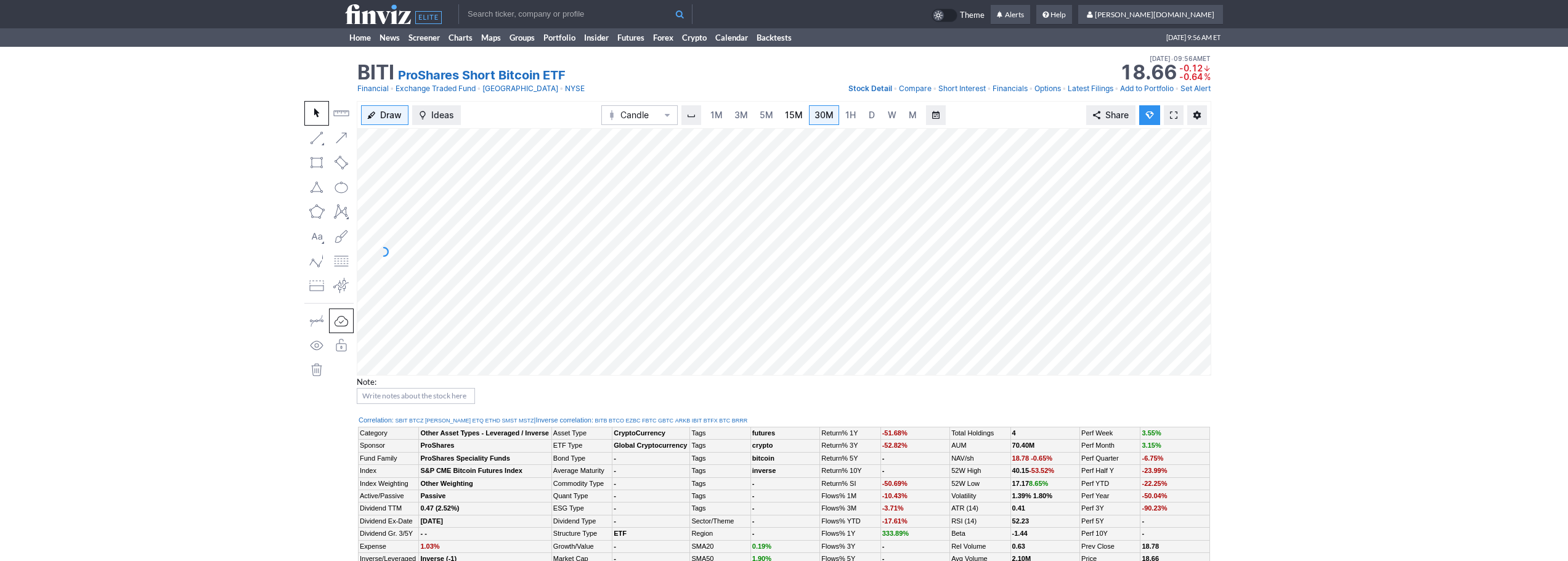
click at [779, 113] on link "15M" at bounding box center [793, 115] width 29 height 20
click at [742, 112] on span "3M" at bounding box center [741, 115] width 13 height 11
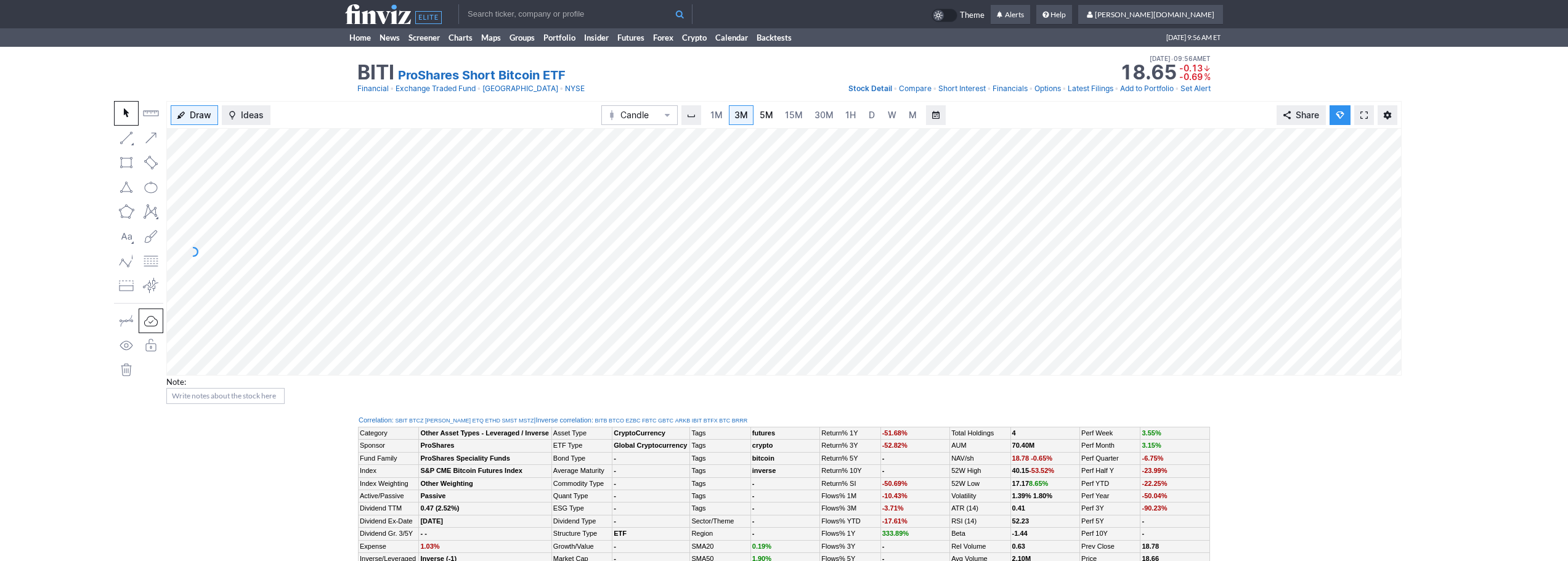
click at [772, 119] on span "5M" at bounding box center [767, 115] width 13 height 11
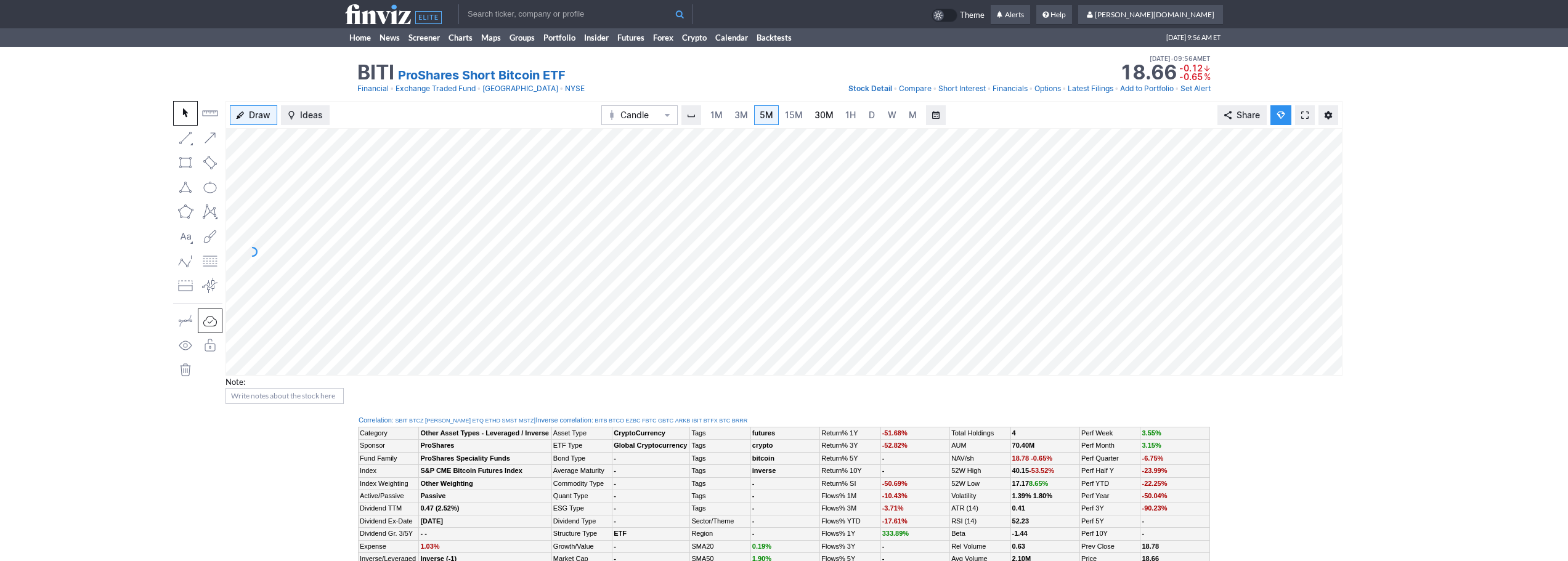
click at [816, 114] on span "30M" at bounding box center [824, 115] width 19 height 11
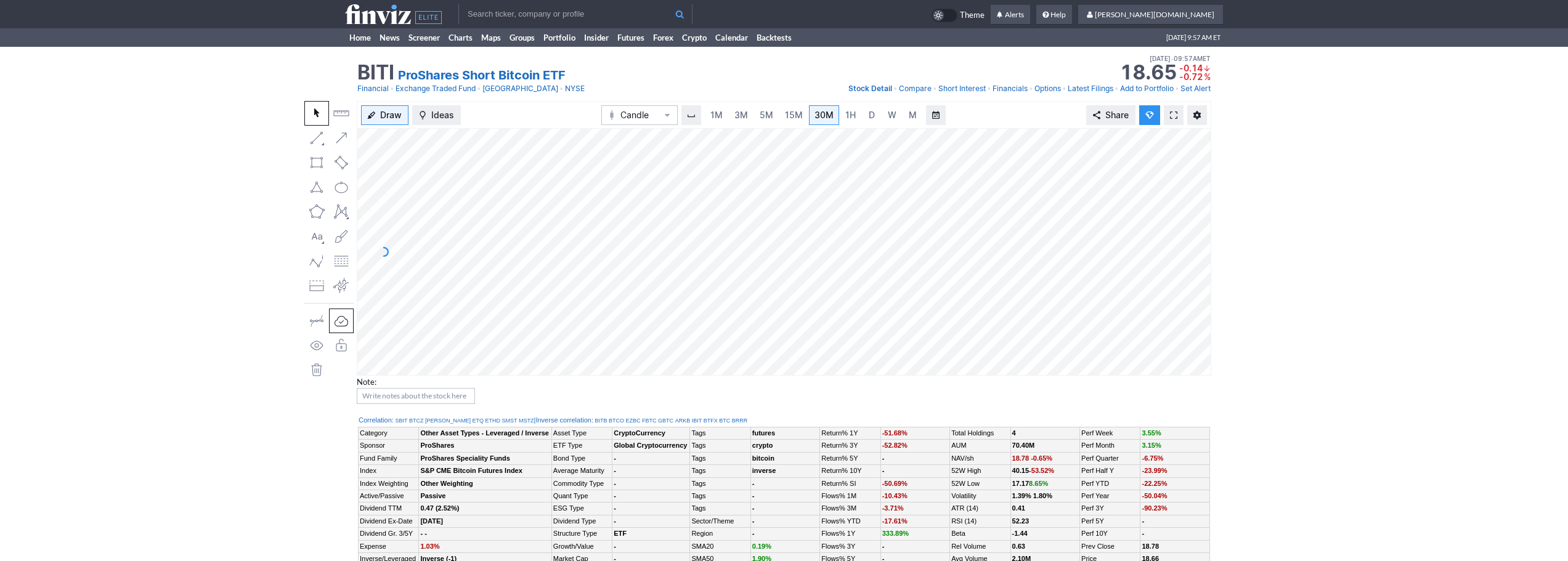
click at [534, 13] on input "text" at bounding box center [575, 14] width 234 height 20
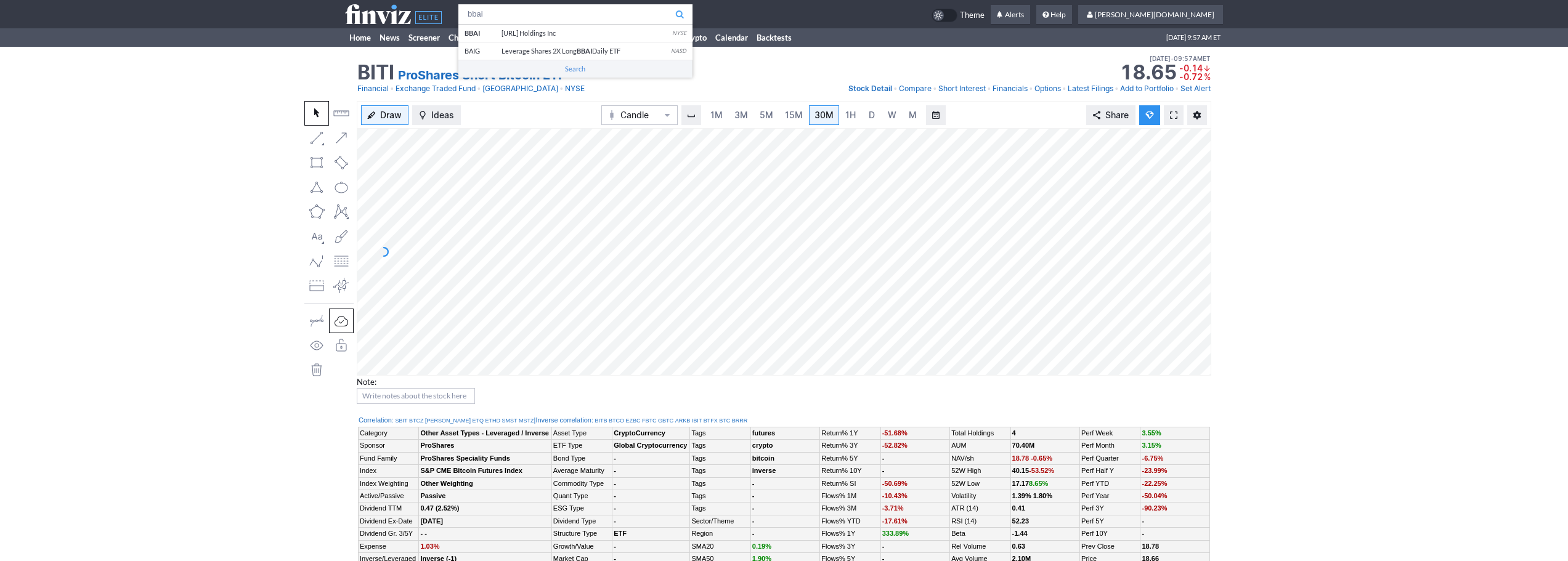
type input "bbai"
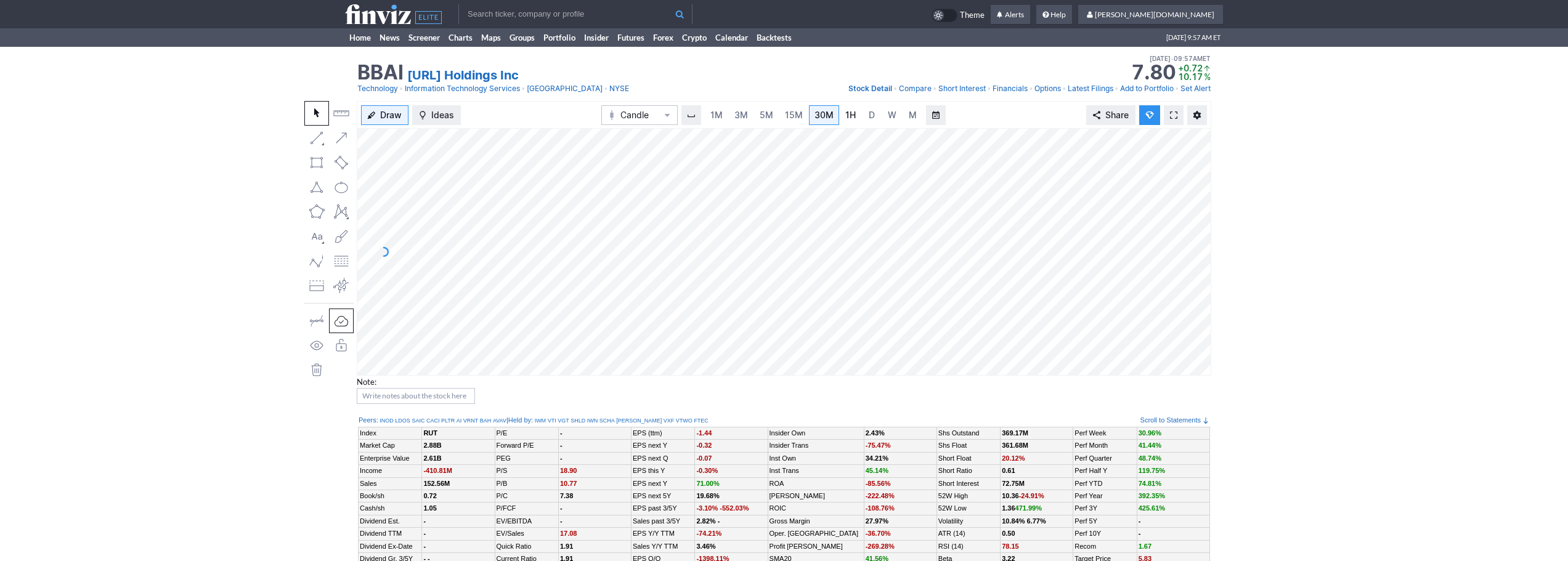
click at [850, 117] on span "1H" at bounding box center [851, 115] width 11 height 11
click at [875, 119] on link "D" at bounding box center [872, 115] width 20 height 20
click at [519, 10] on input "text" at bounding box center [575, 14] width 234 height 20
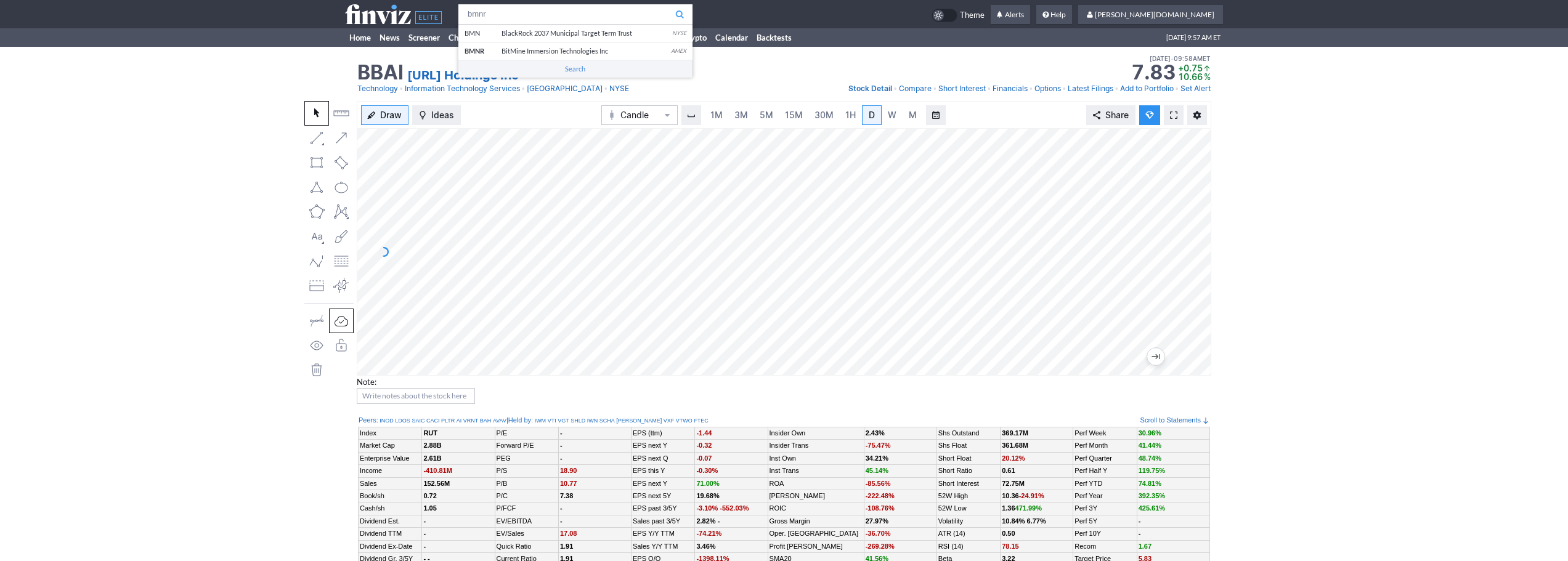
type input "bmnr"
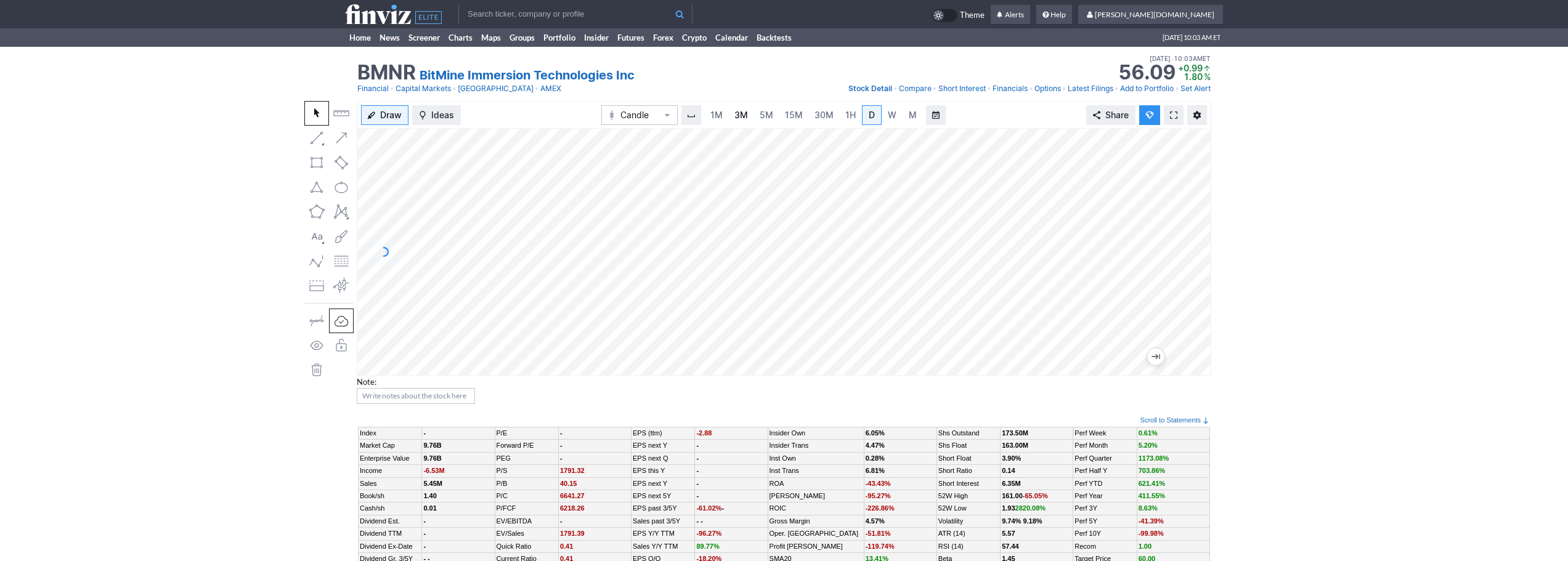
click at [737, 110] on span "3M" at bounding box center [741, 115] width 13 height 11
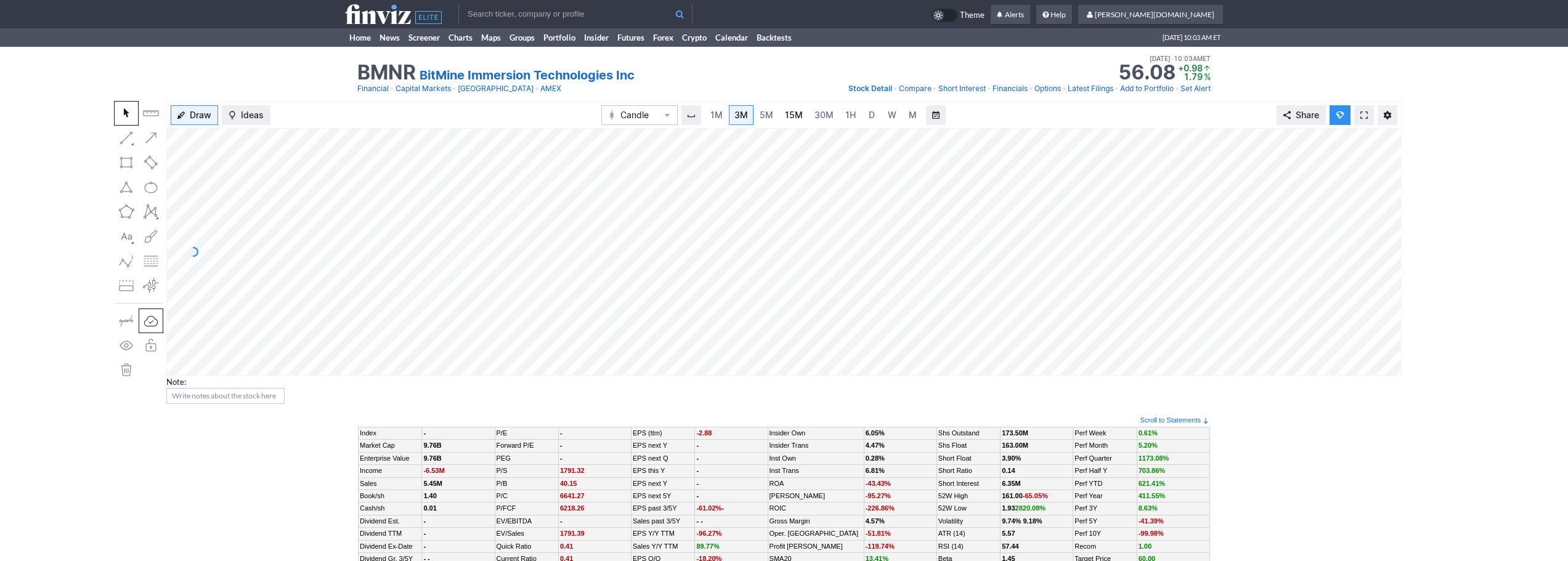
click at [793, 121] on span "15M" at bounding box center [794, 115] width 18 height 12
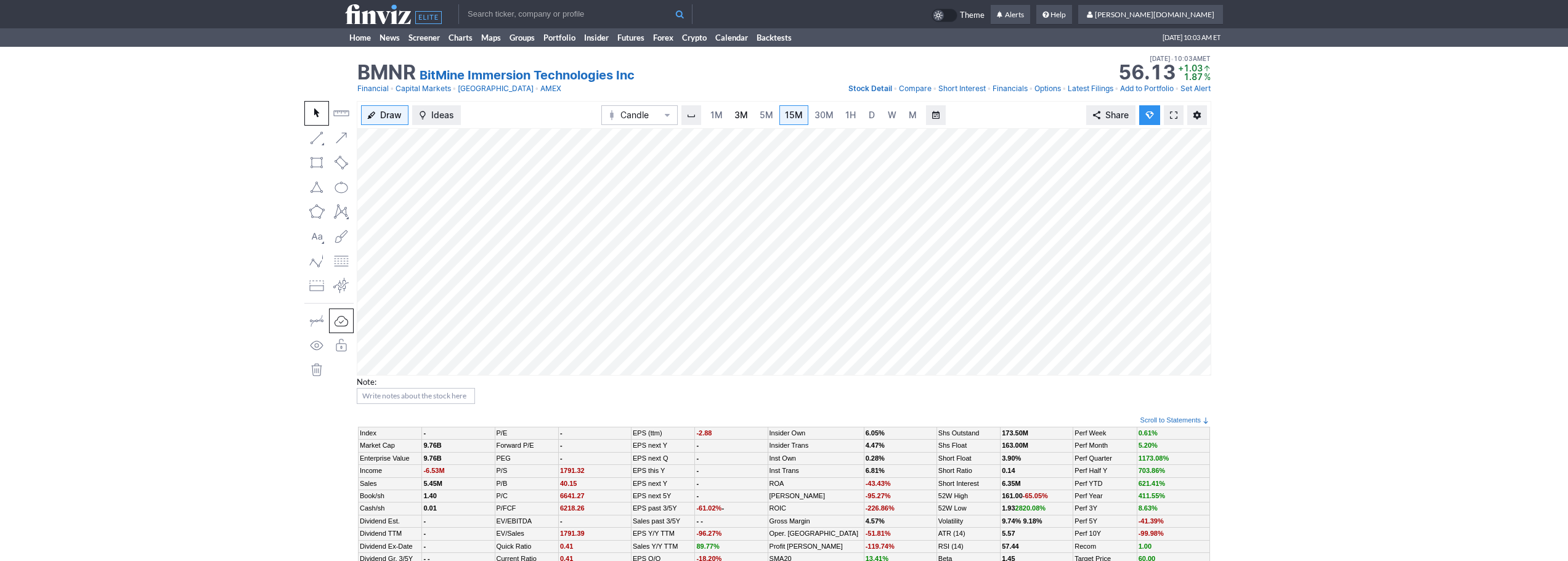
click at [748, 113] on link "3M" at bounding box center [741, 115] width 25 height 20
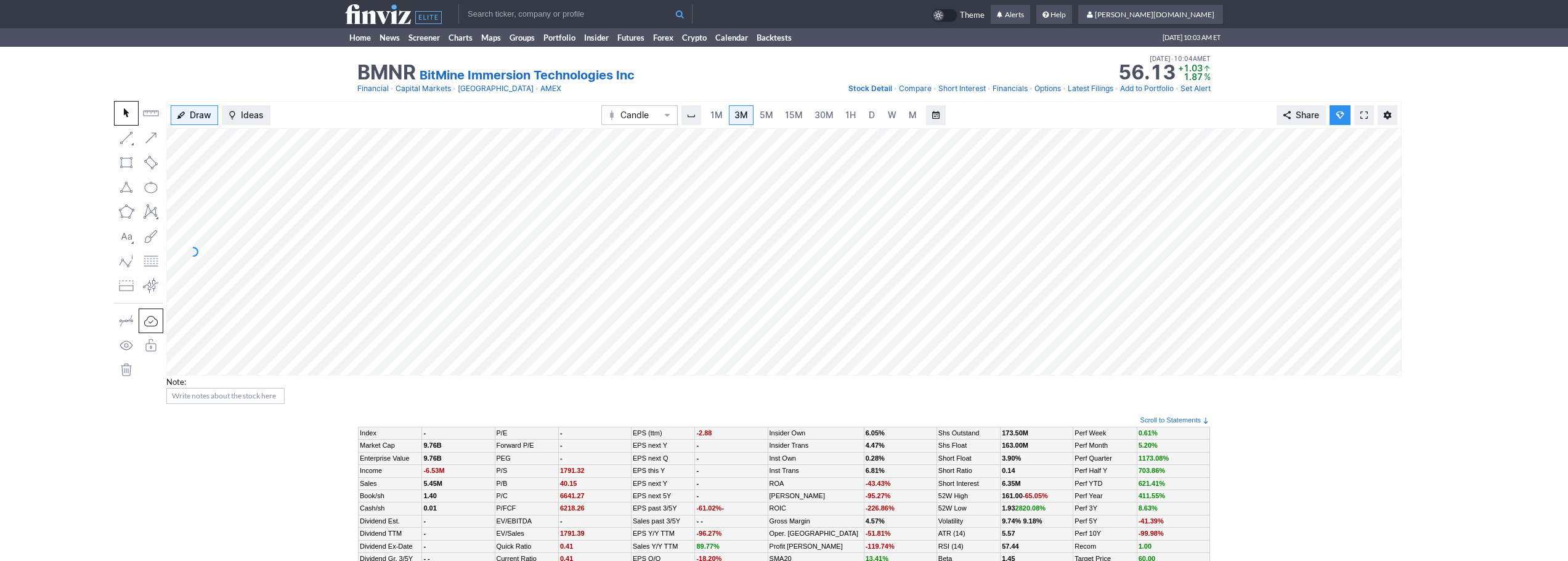
click at [571, 15] on input "text" at bounding box center [575, 14] width 234 height 20
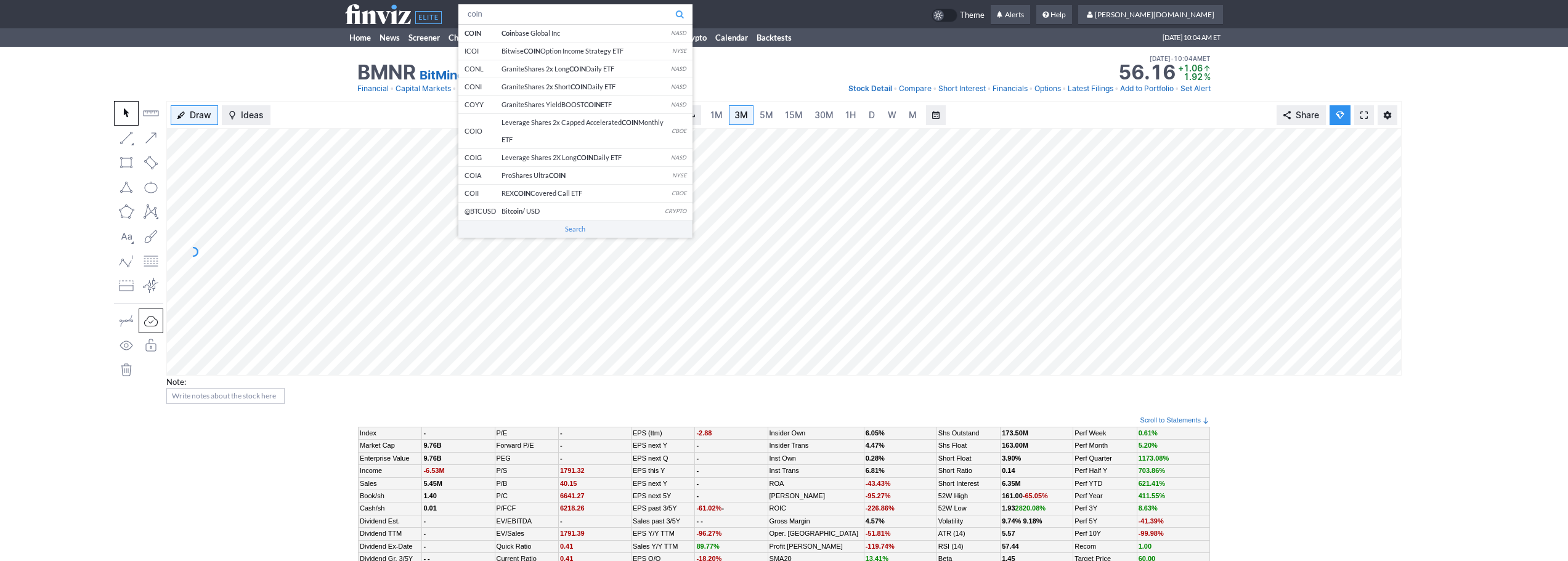
type input "coin"
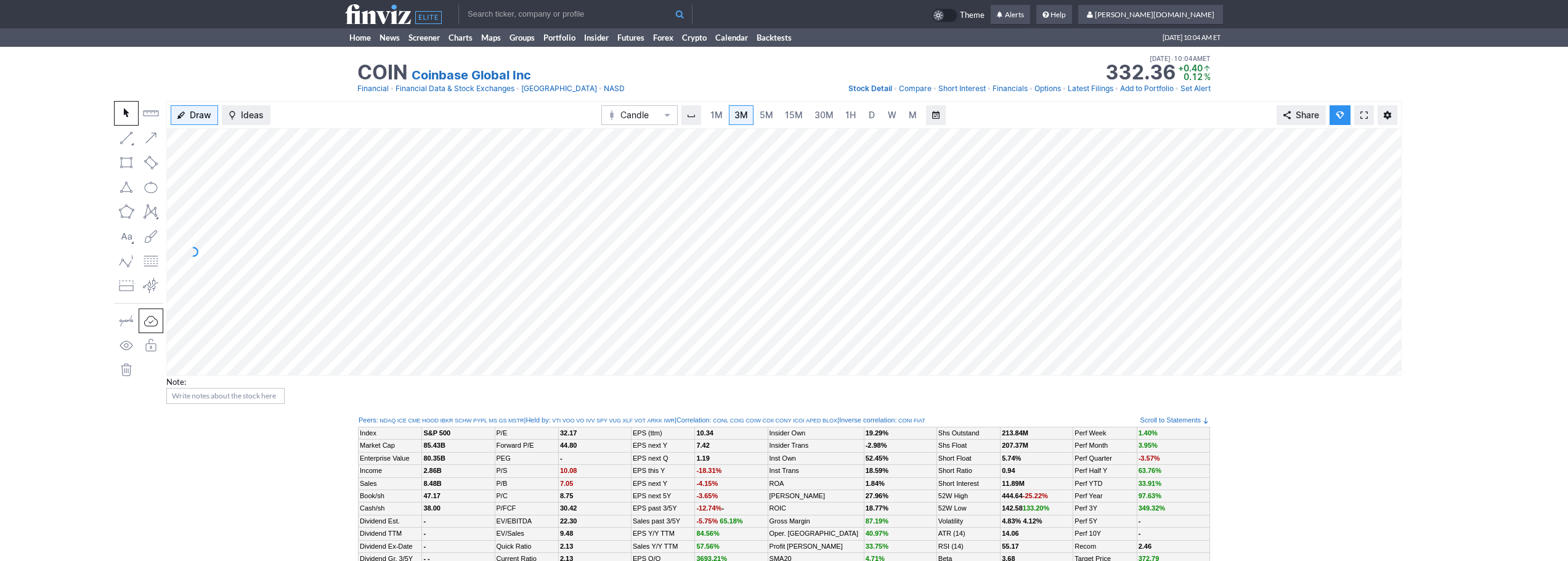
click at [562, 15] on input "text" at bounding box center [575, 14] width 234 height 20
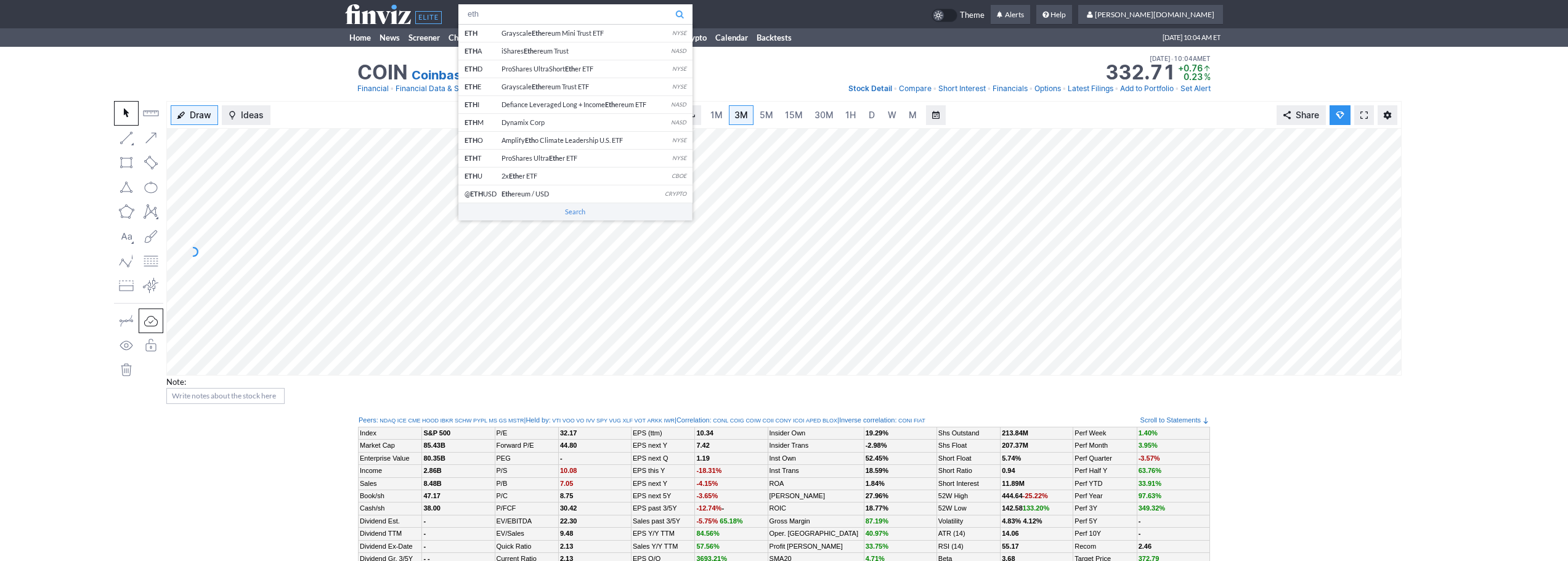
type input "eth"
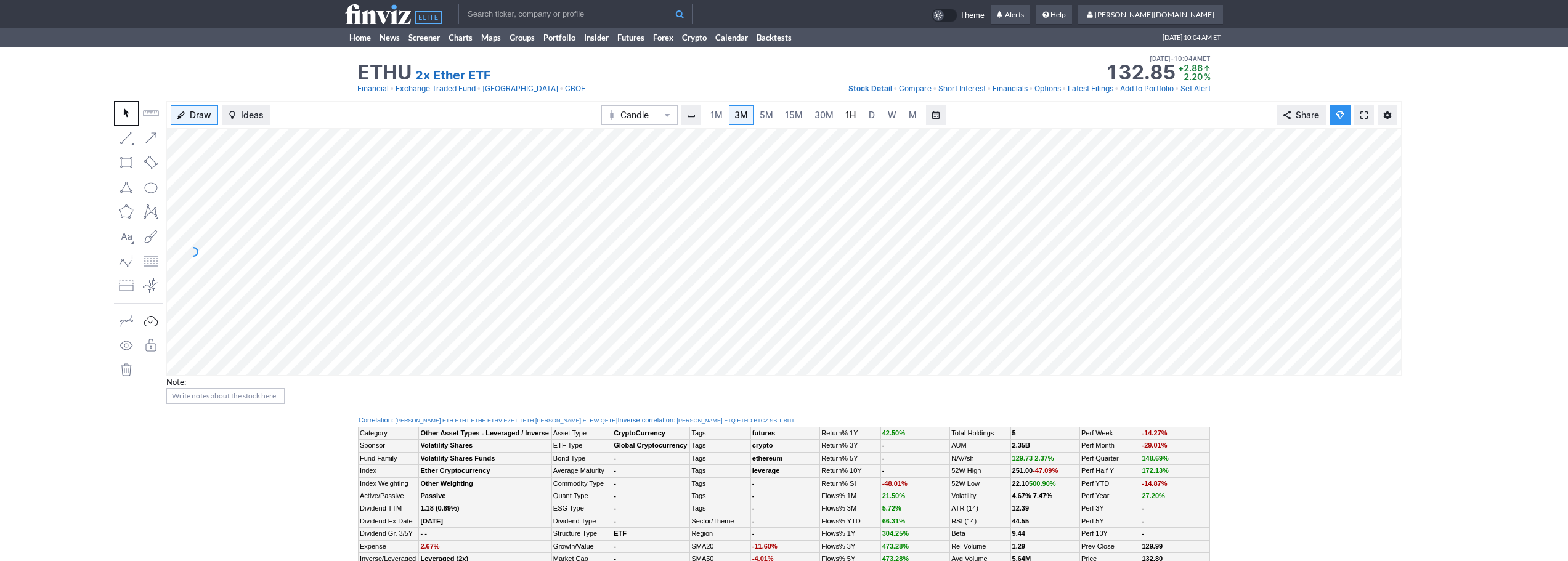
click at [841, 118] on link "1H" at bounding box center [851, 115] width 21 height 20
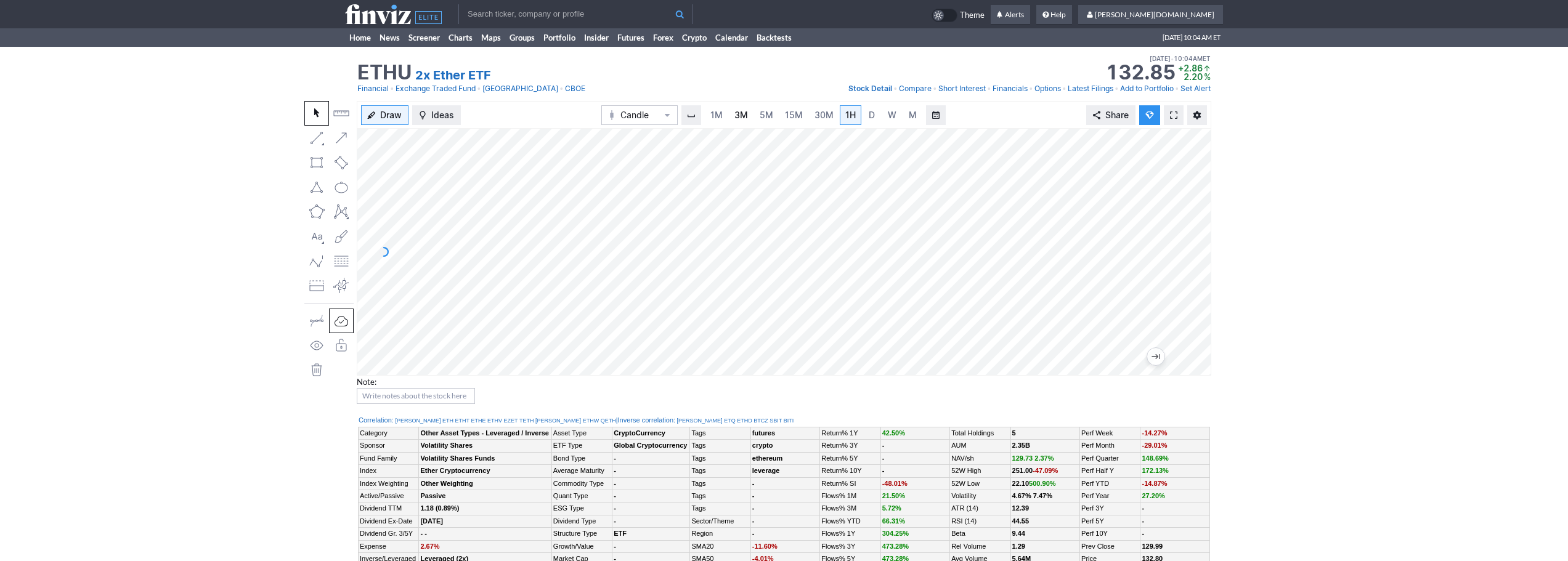
click at [743, 112] on span "3M" at bounding box center [741, 115] width 13 height 11
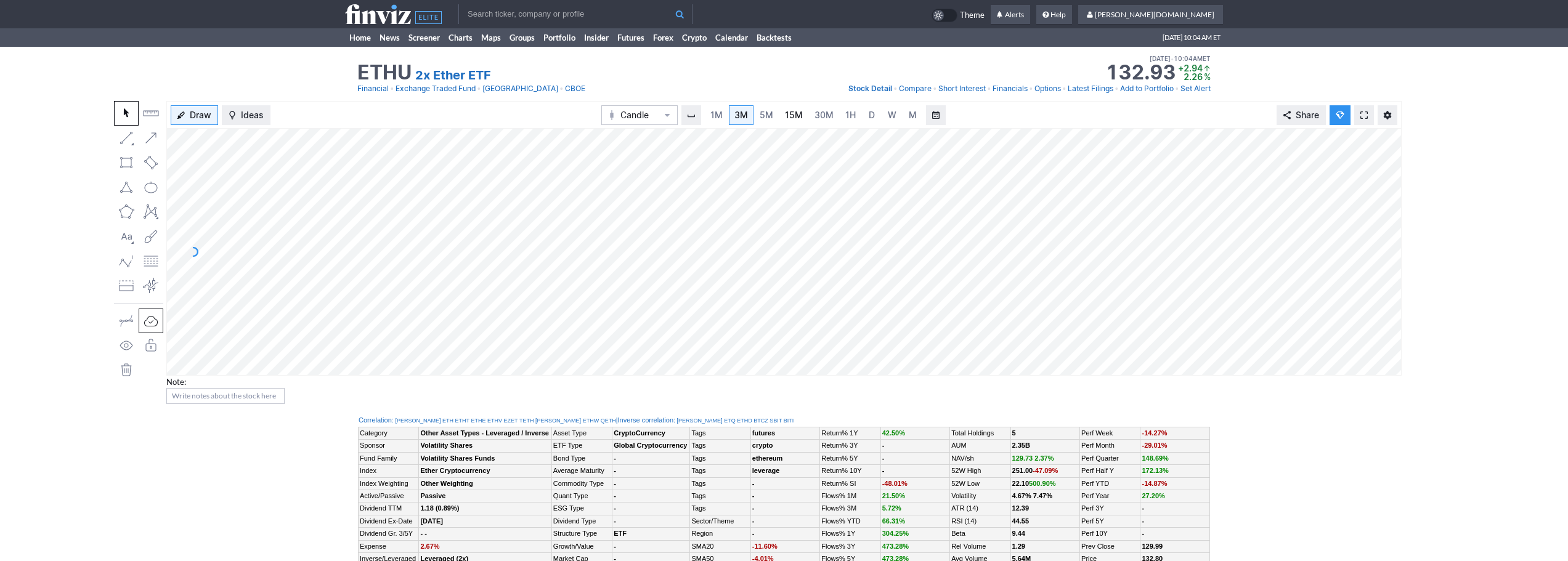
click at [783, 118] on link "15M" at bounding box center [793, 115] width 29 height 20
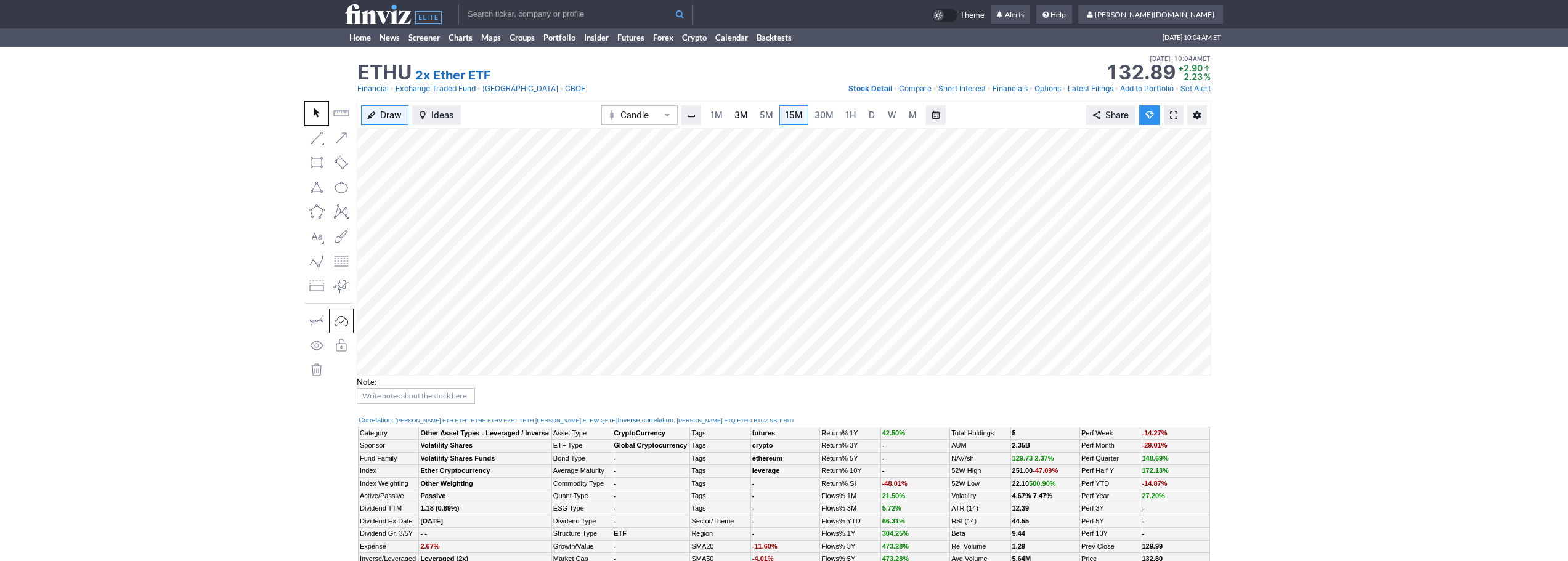
click at [740, 111] on span "3M" at bounding box center [741, 115] width 13 height 11
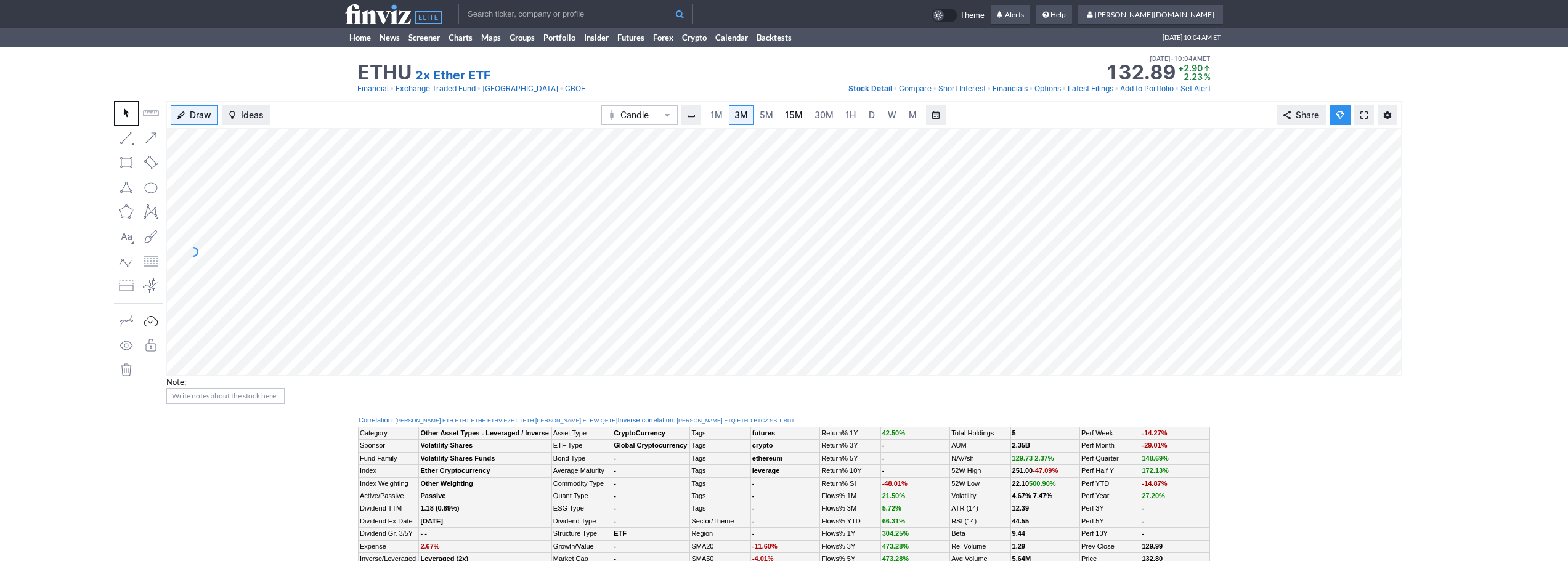
click at [785, 112] on span "15M" at bounding box center [794, 115] width 18 height 11
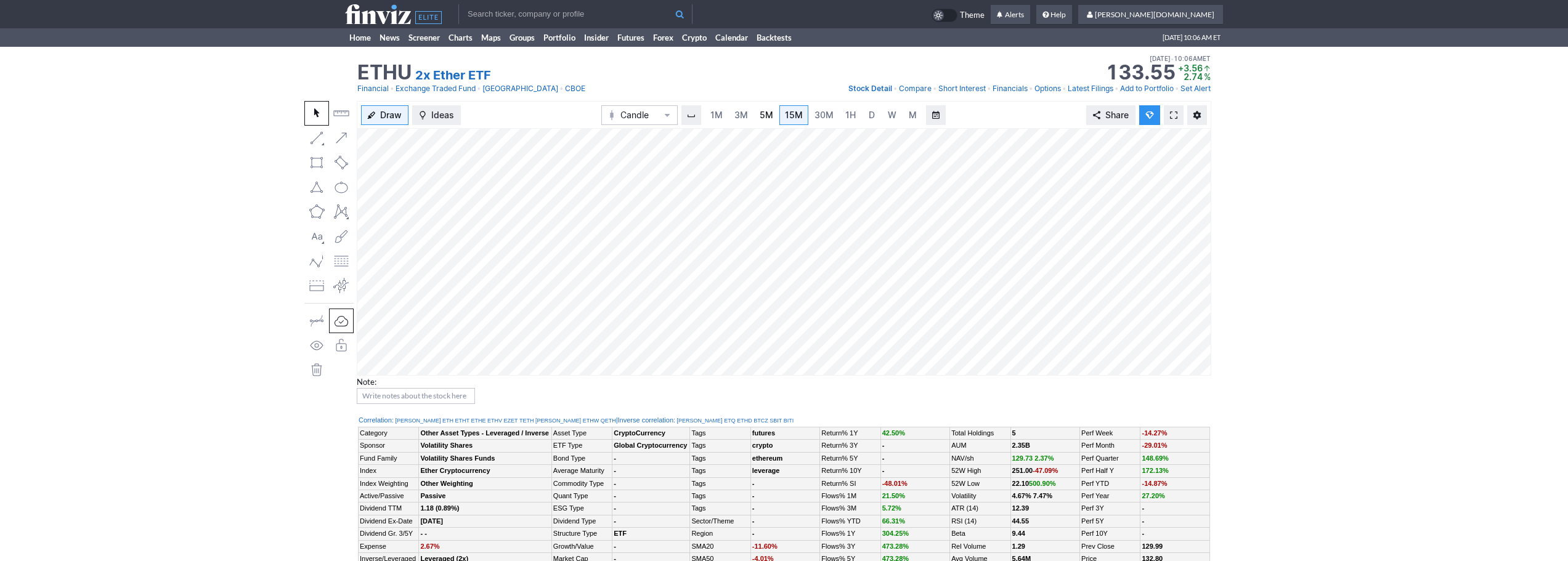
click at [755, 111] on link "5M" at bounding box center [766, 115] width 25 height 20
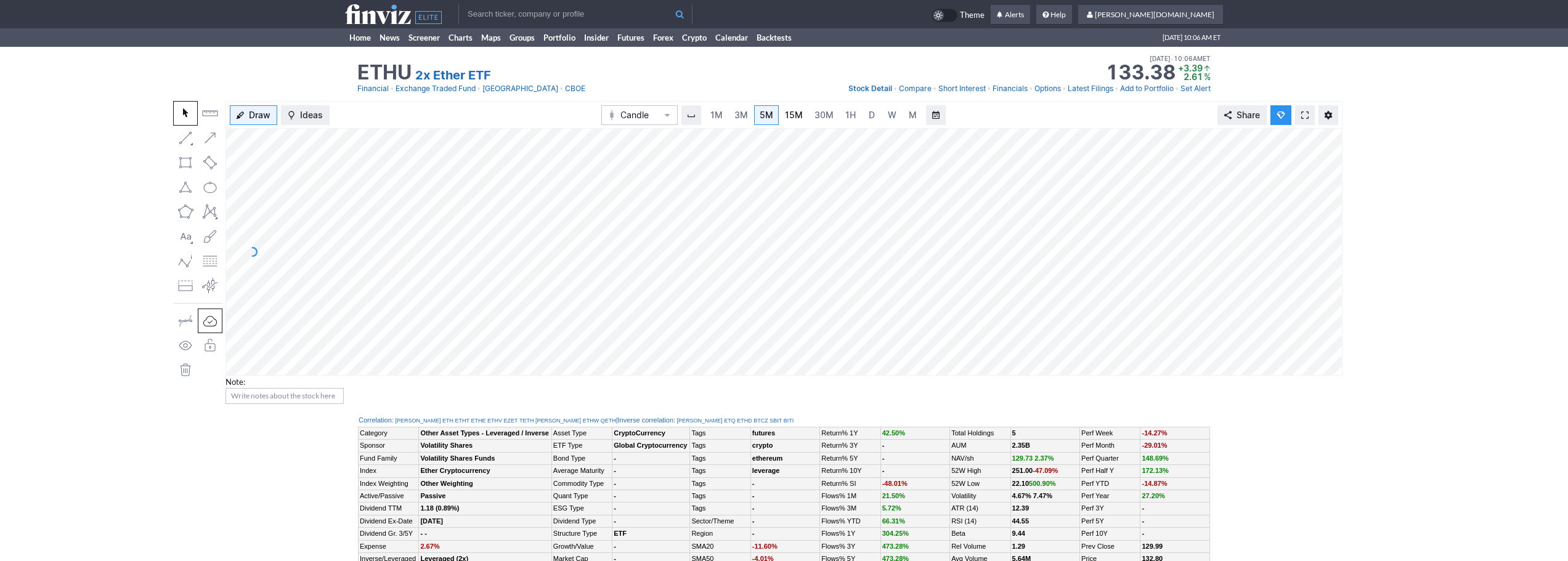
click at [787, 111] on span "15M" at bounding box center [794, 115] width 18 height 11
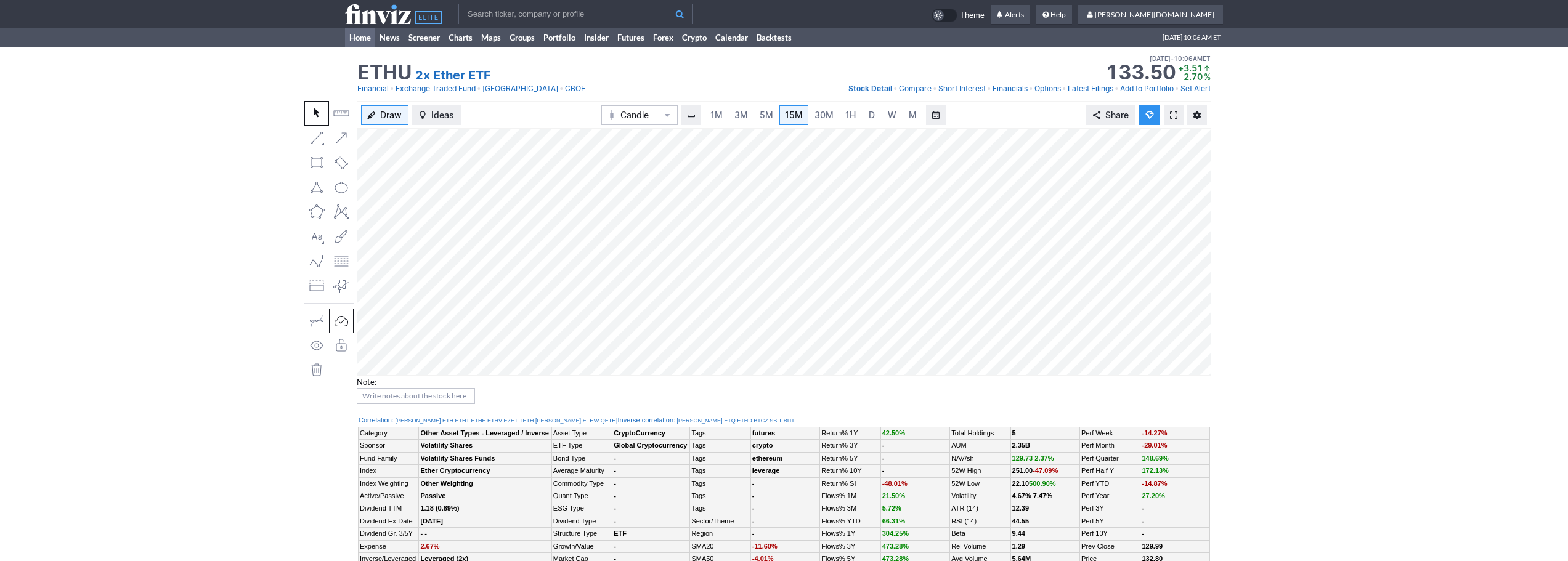
click at [345, 36] on link "Home" at bounding box center [360, 38] width 30 height 19
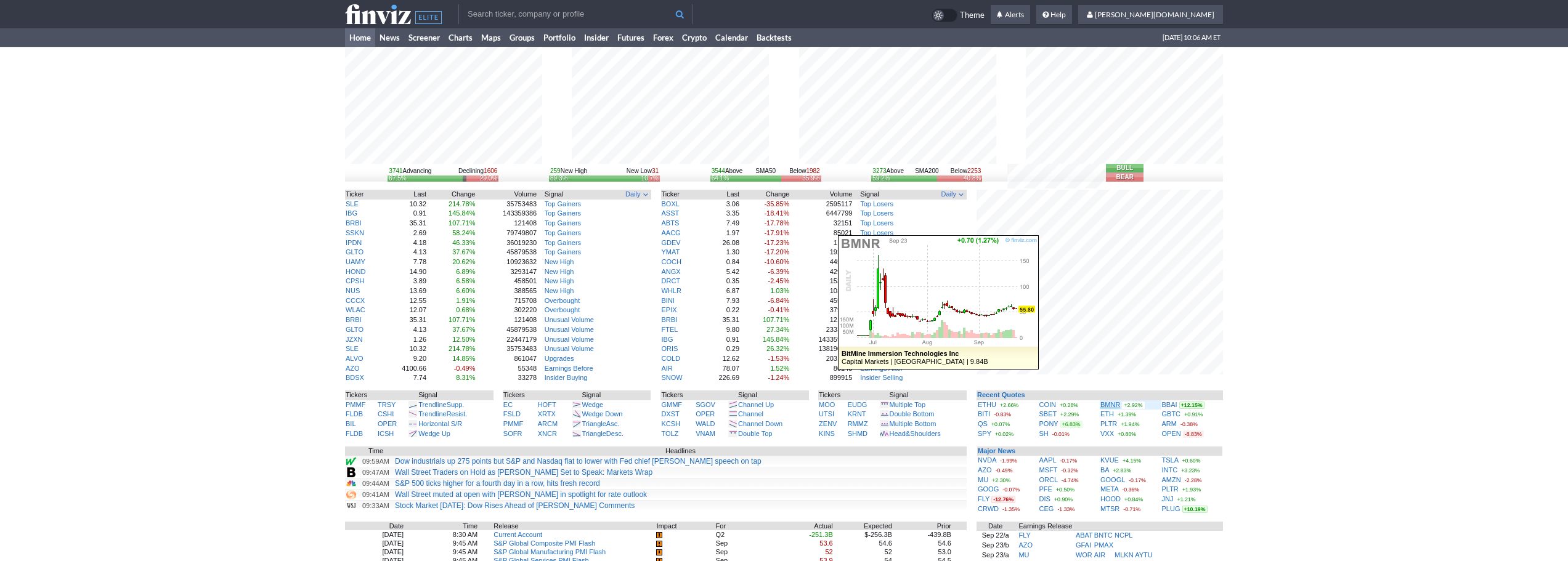
click at [1103, 404] on link "BMNR" at bounding box center [1111, 404] width 20 height 7
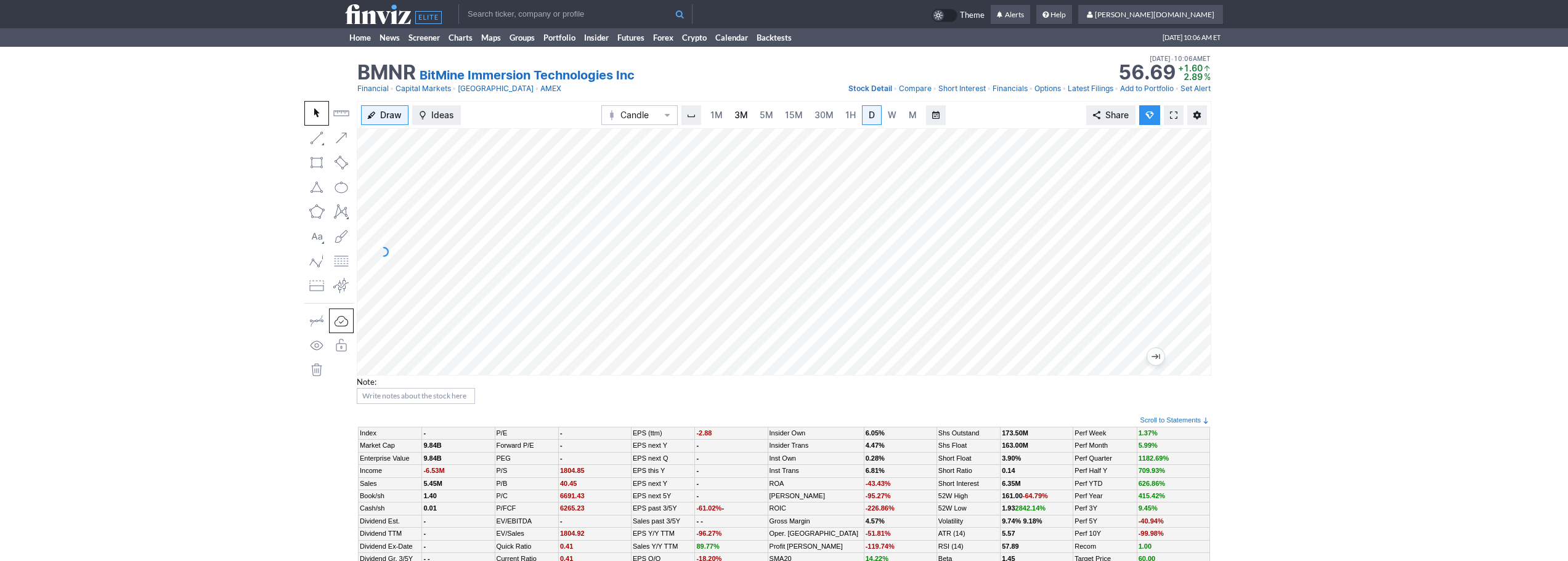
click at [747, 117] on span "3M" at bounding box center [741, 115] width 13 height 11
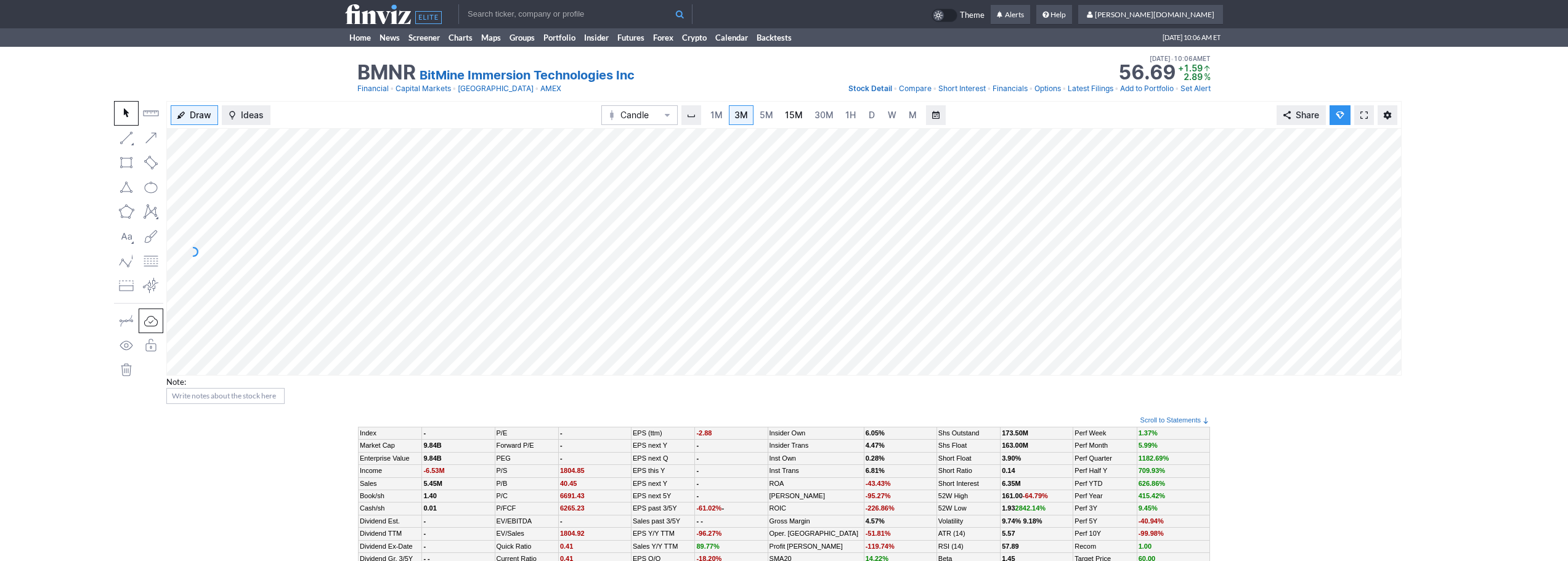
click at [801, 118] on span "15M" at bounding box center [794, 115] width 18 height 11
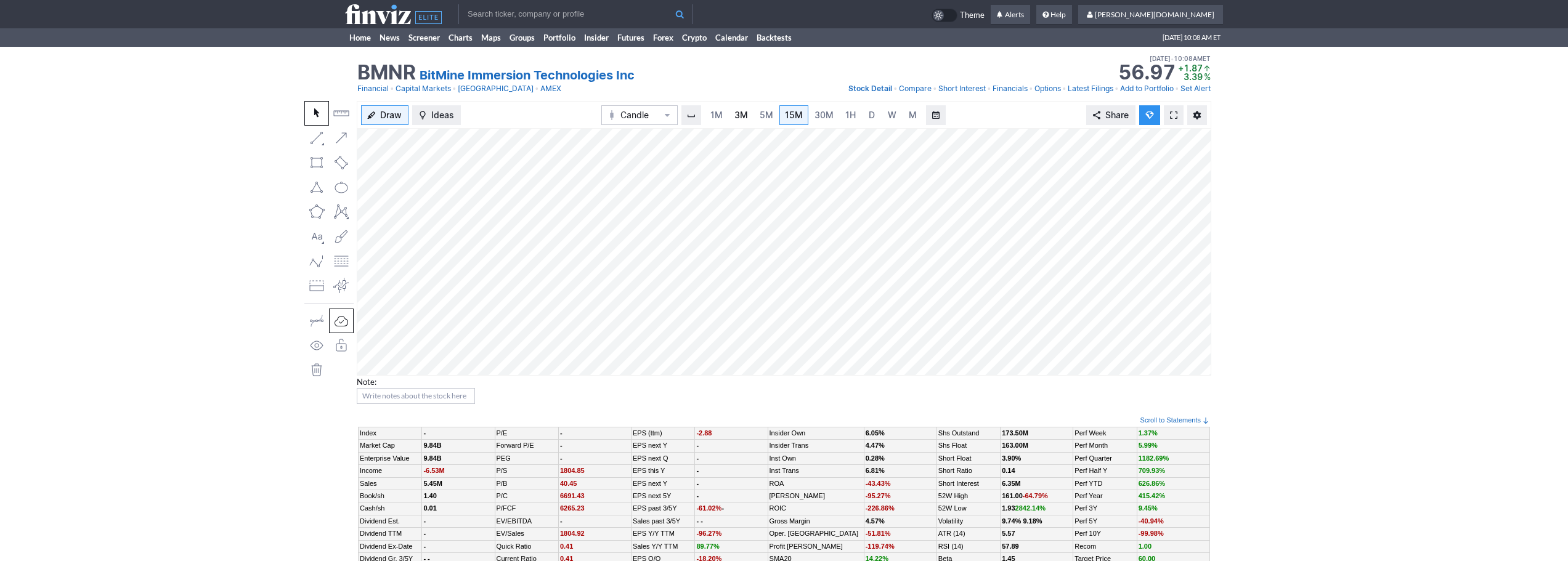
click at [748, 119] on link "3M" at bounding box center [741, 115] width 25 height 20
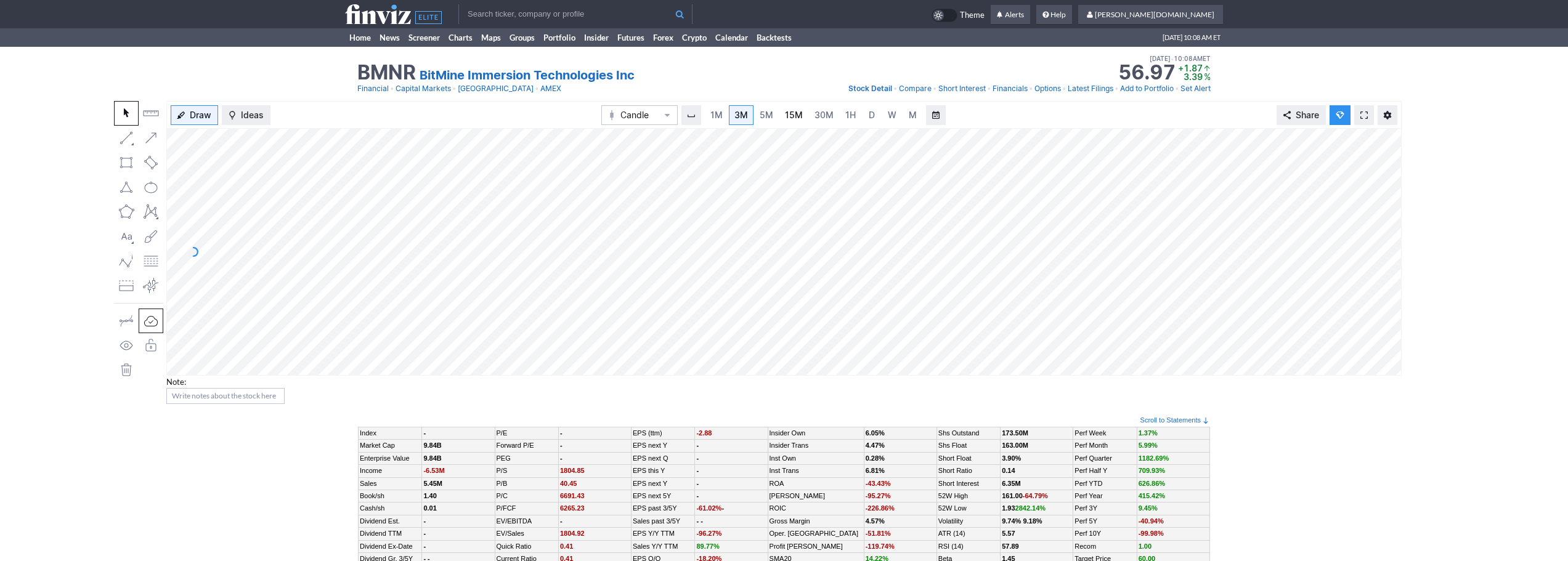
click at [801, 113] on span "15M" at bounding box center [794, 115] width 18 height 11
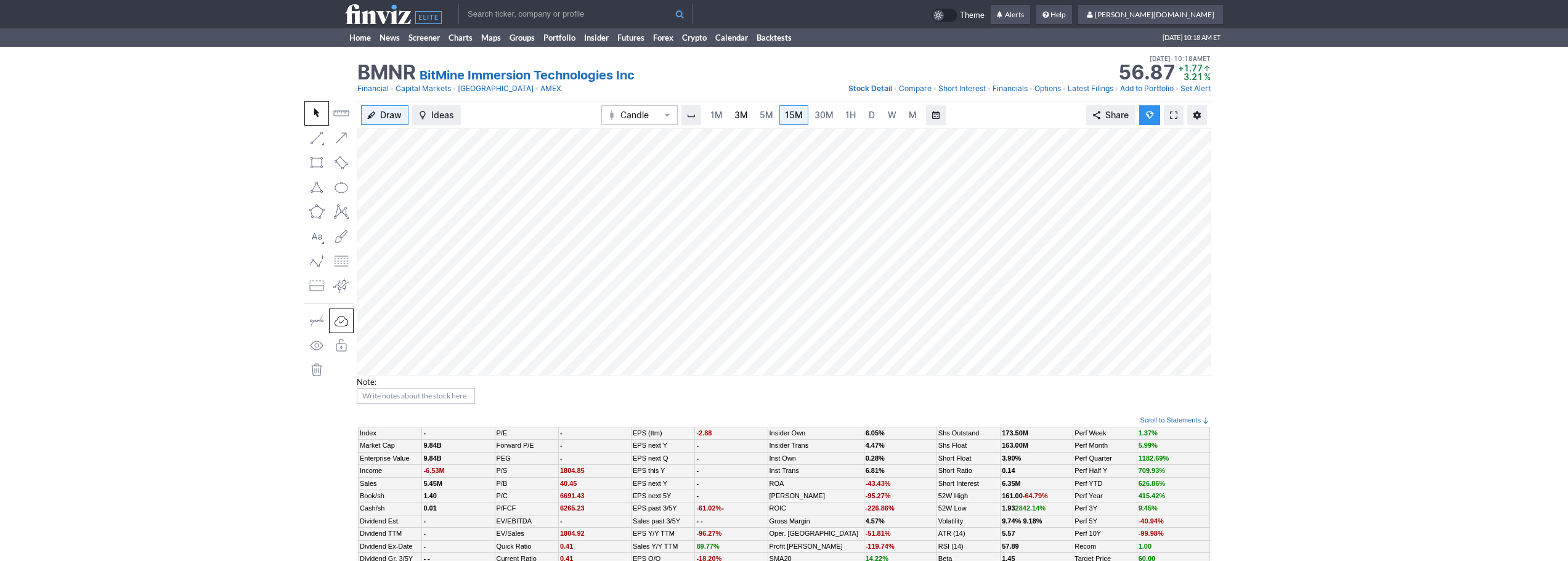
click at [740, 112] on span "3M" at bounding box center [741, 115] width 13 height 11
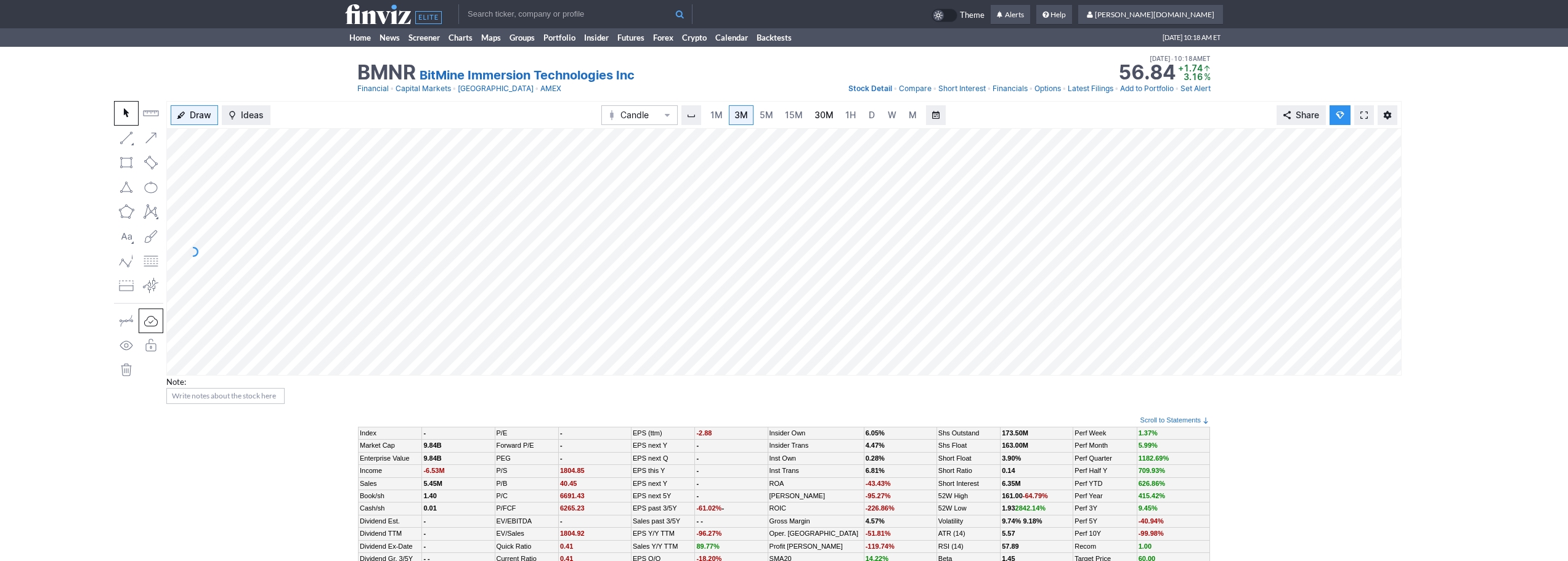
click at [828, 115] on span "30M" at bounding box center [824, 115] width 19 height 11
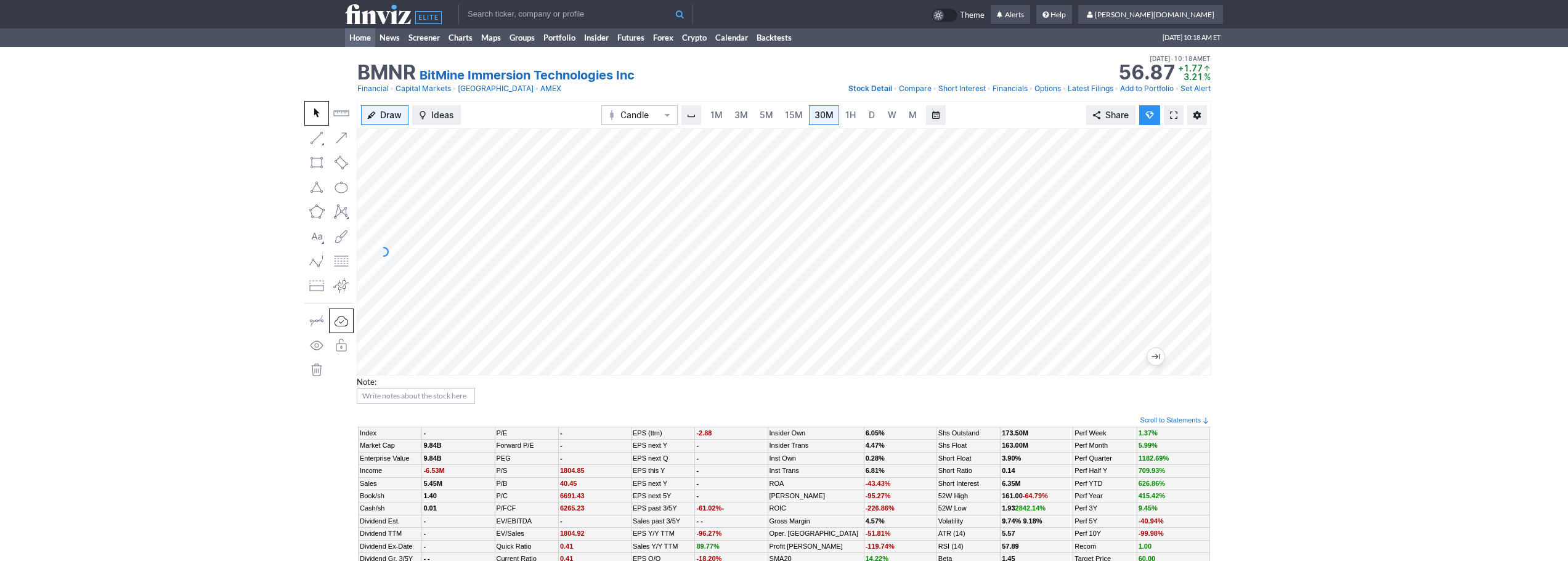
click at [349, 33] on link "Home" at bounding box center [360, 38] width 30 height 19
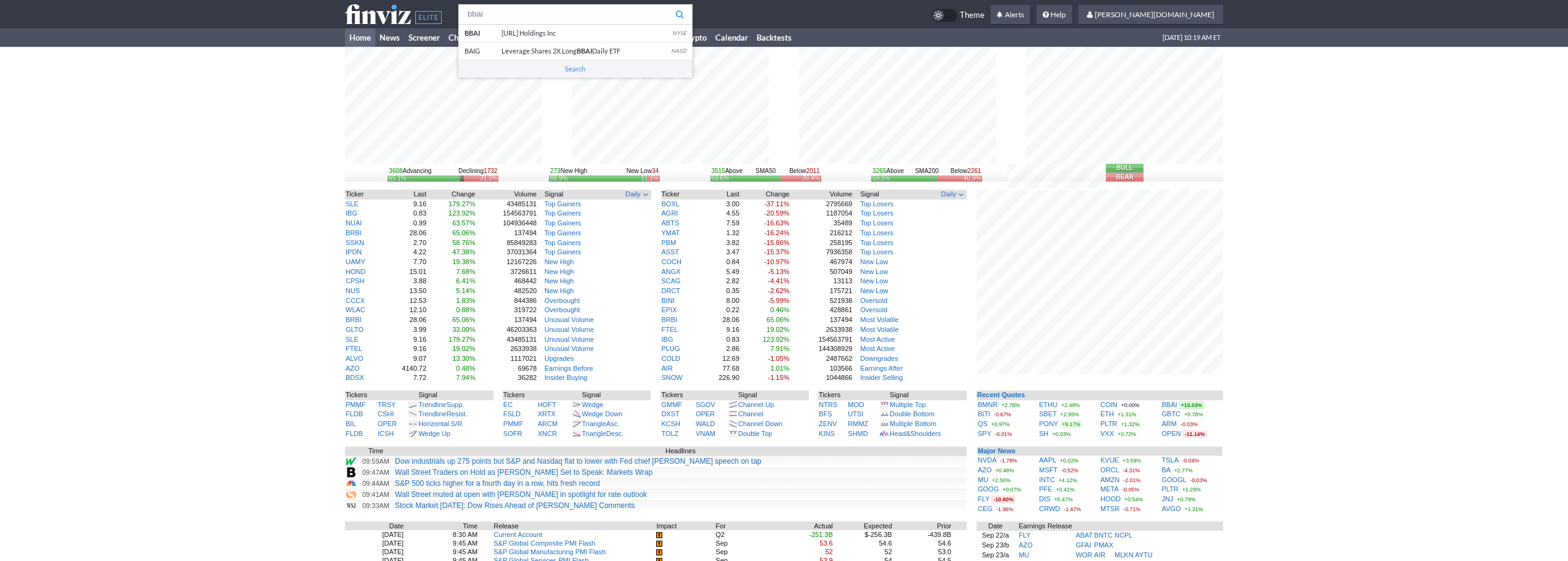
type input "bbai"
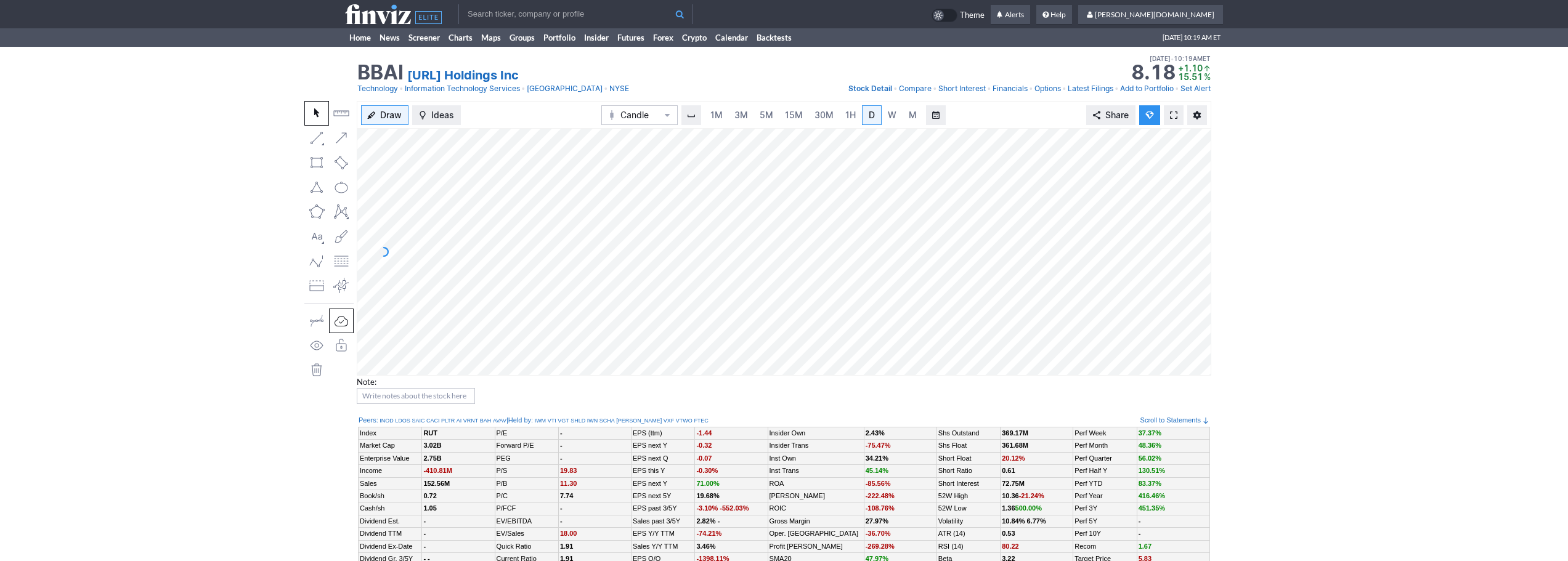
click at [1181, 110] on link at bounding box center [1174, 115] width 20 height 20
click at [720, 113] on span "1M" at bounding box center [717, 115] width 12 height 11
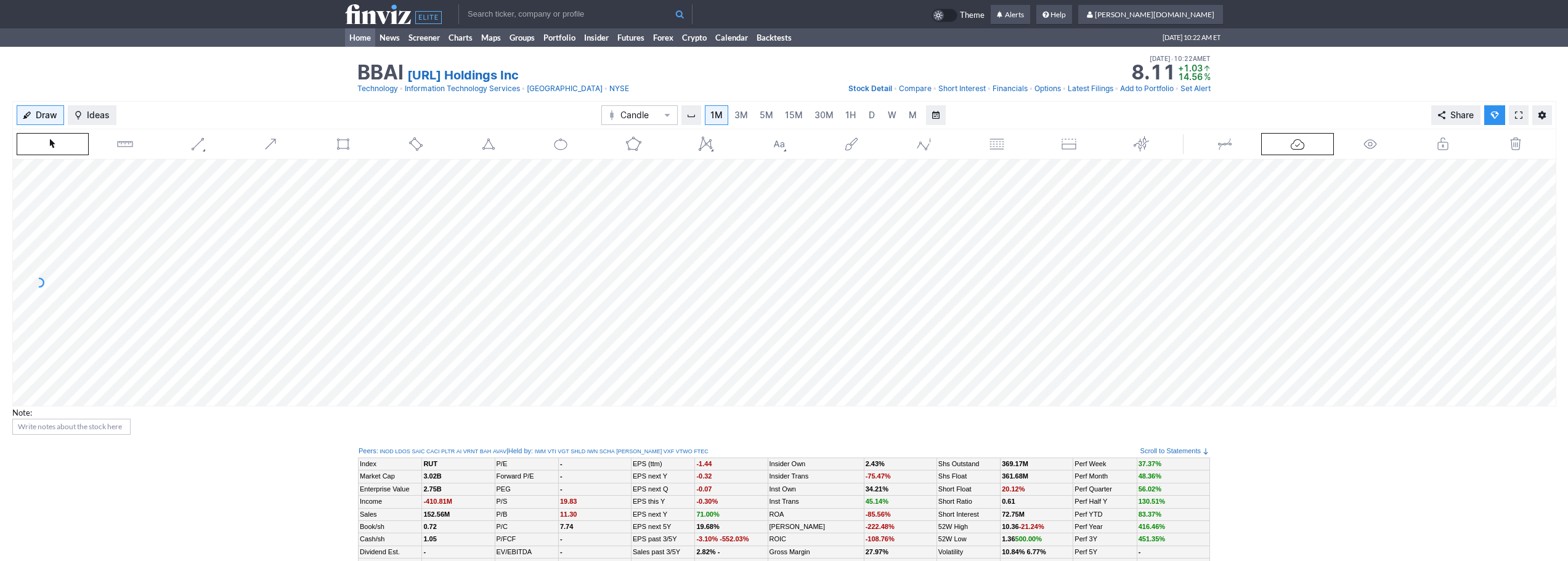
click at [353, 36] on link "Home" at bounding box center [360, 38] width 30 height 19
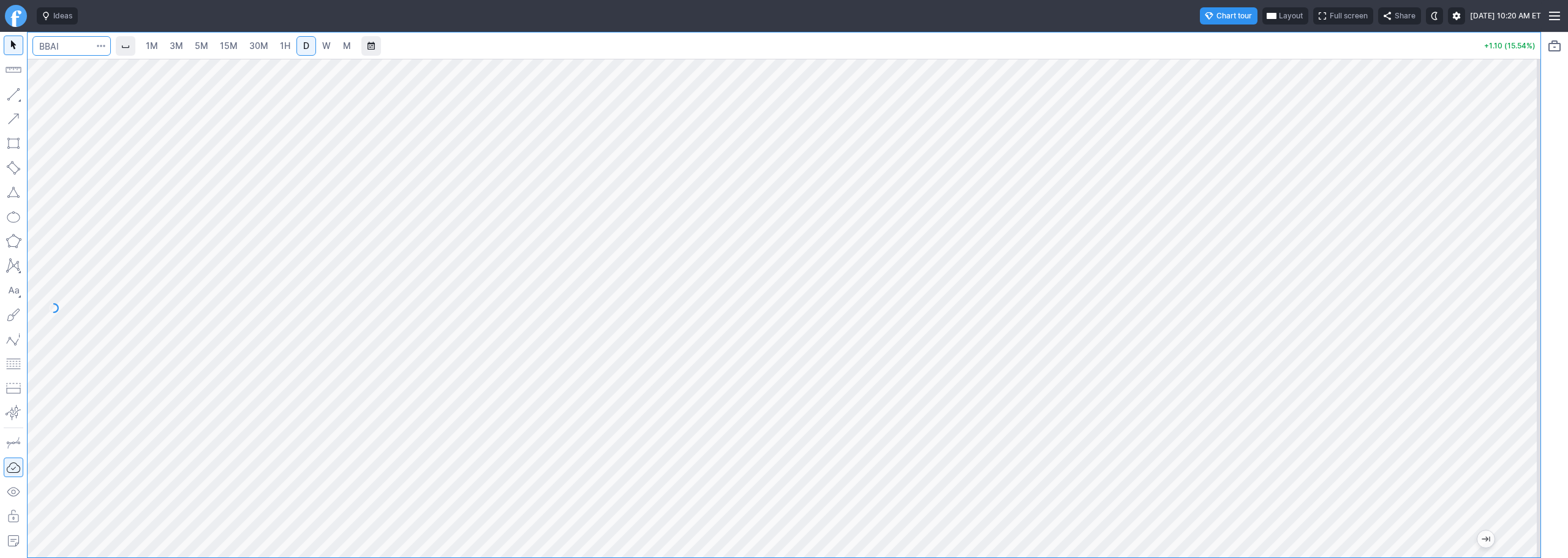
click at [70, 47] on input "Search" at bounding box center [72, 46] width 78 height 20
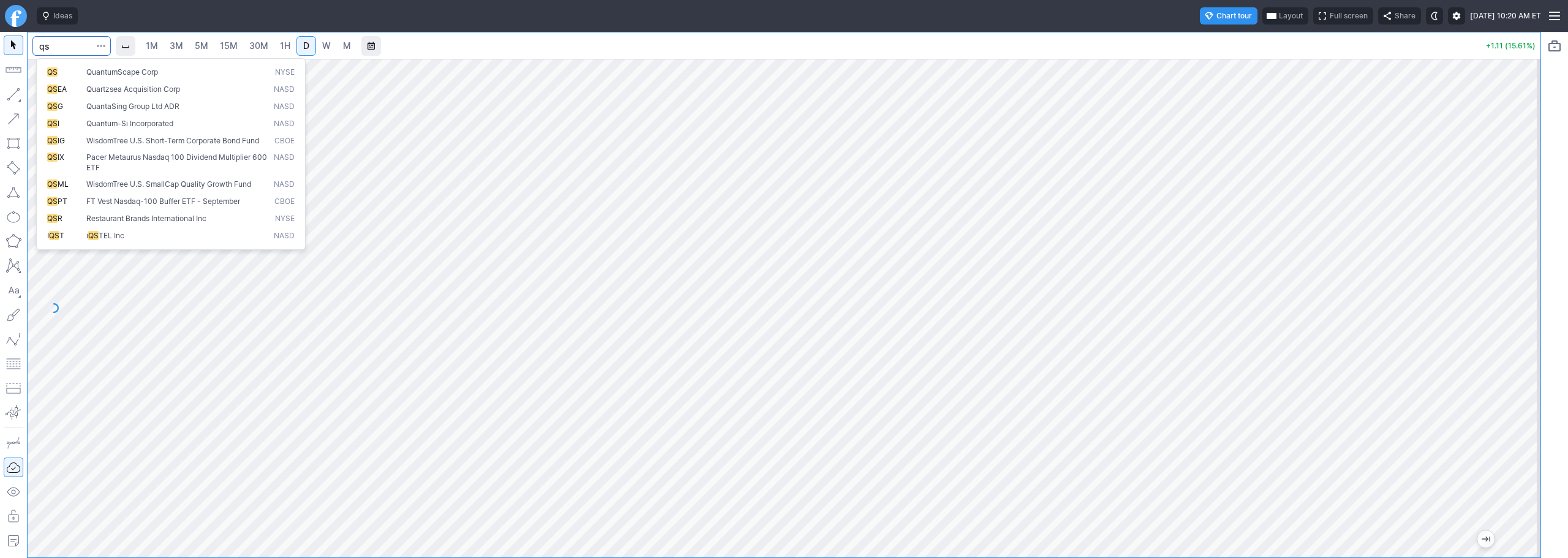
type input "qs"
click at [125, 65] on button "QS QuantumScape Corp NYSE" at bounding box center [171, 72] width 258 height 17
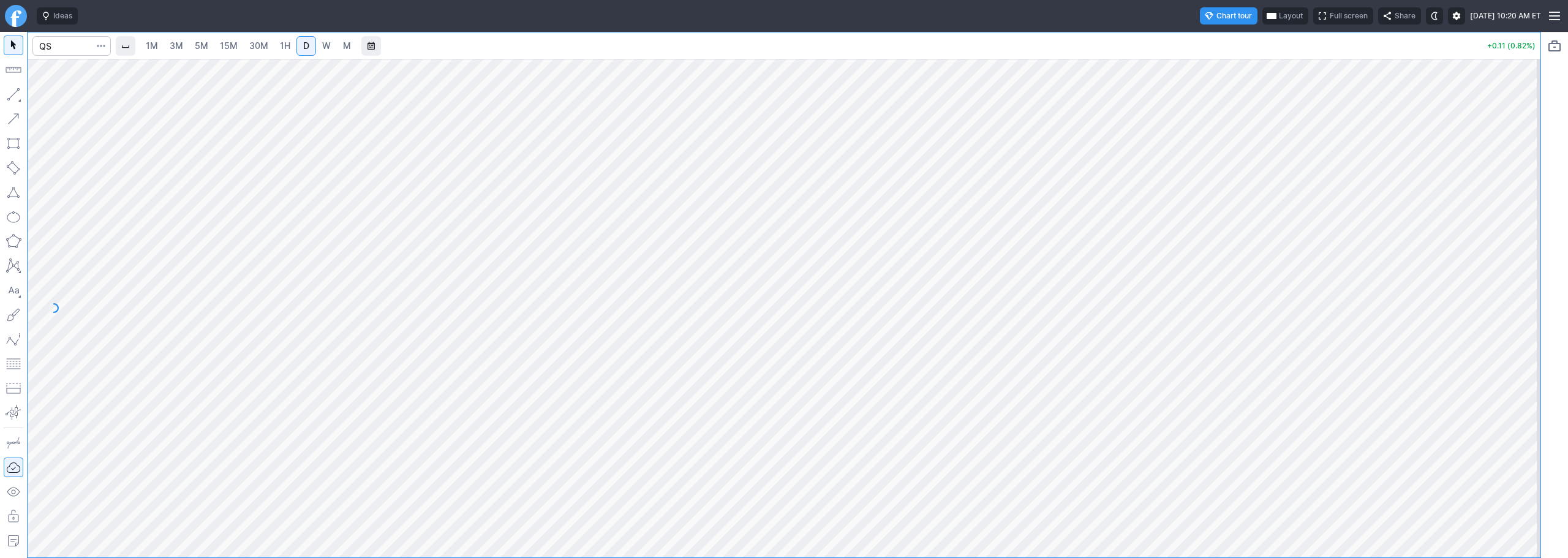
click at [17, 13] on link "Finviz.com" at bounding box center [15, 15] width 22 height 22
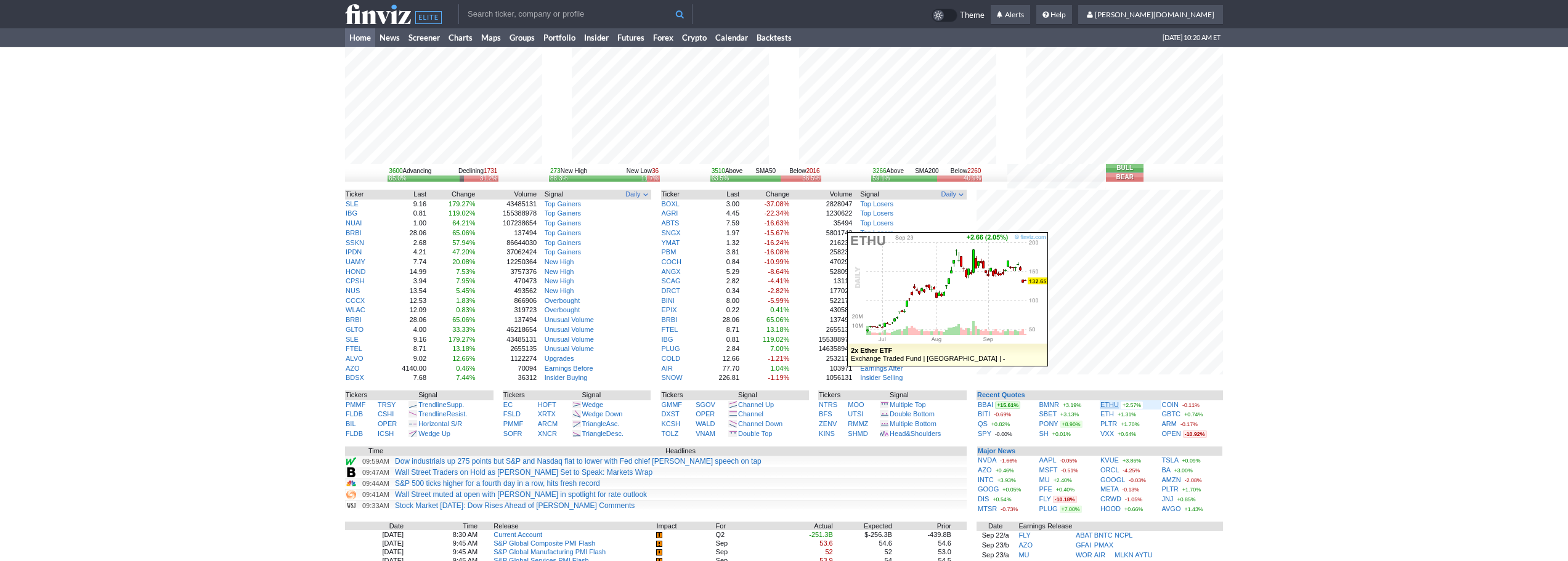
click at [1111, 402] on link "ETHU" at bounding box center [1110, 404] width 19 height 7
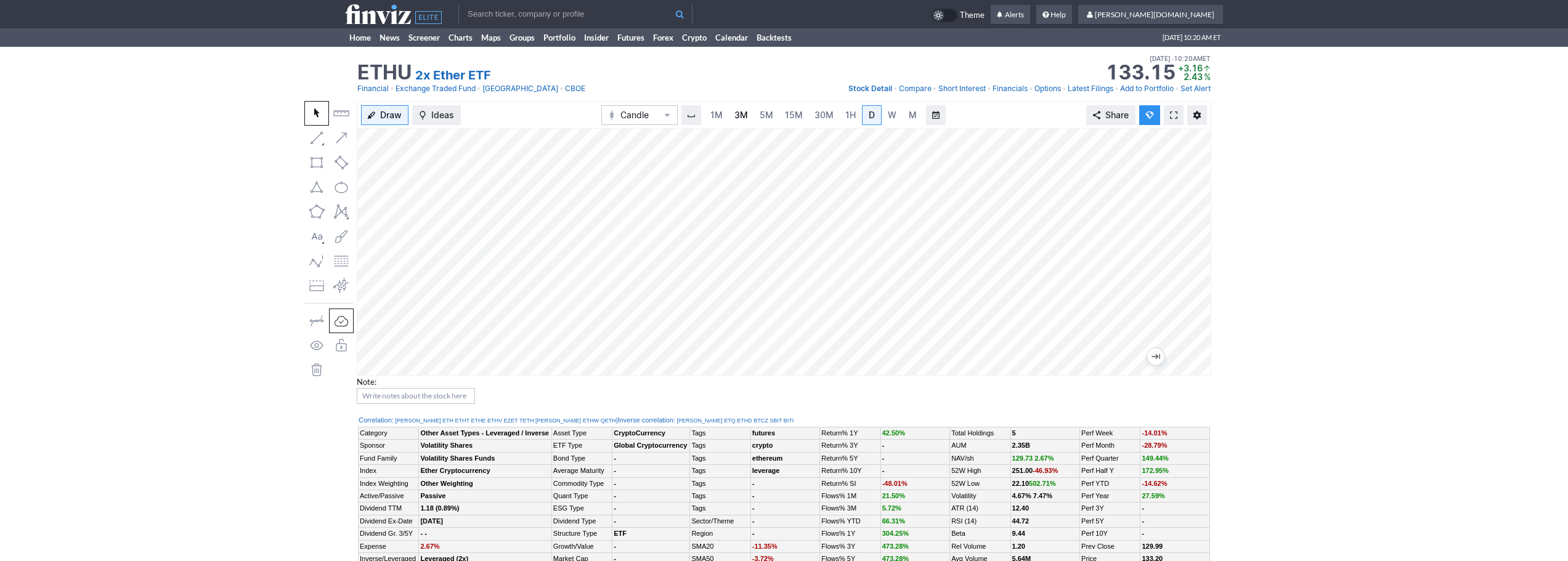
click at [749, 116] on link "3M" at bounding box center [741, 115] width 25 height 20
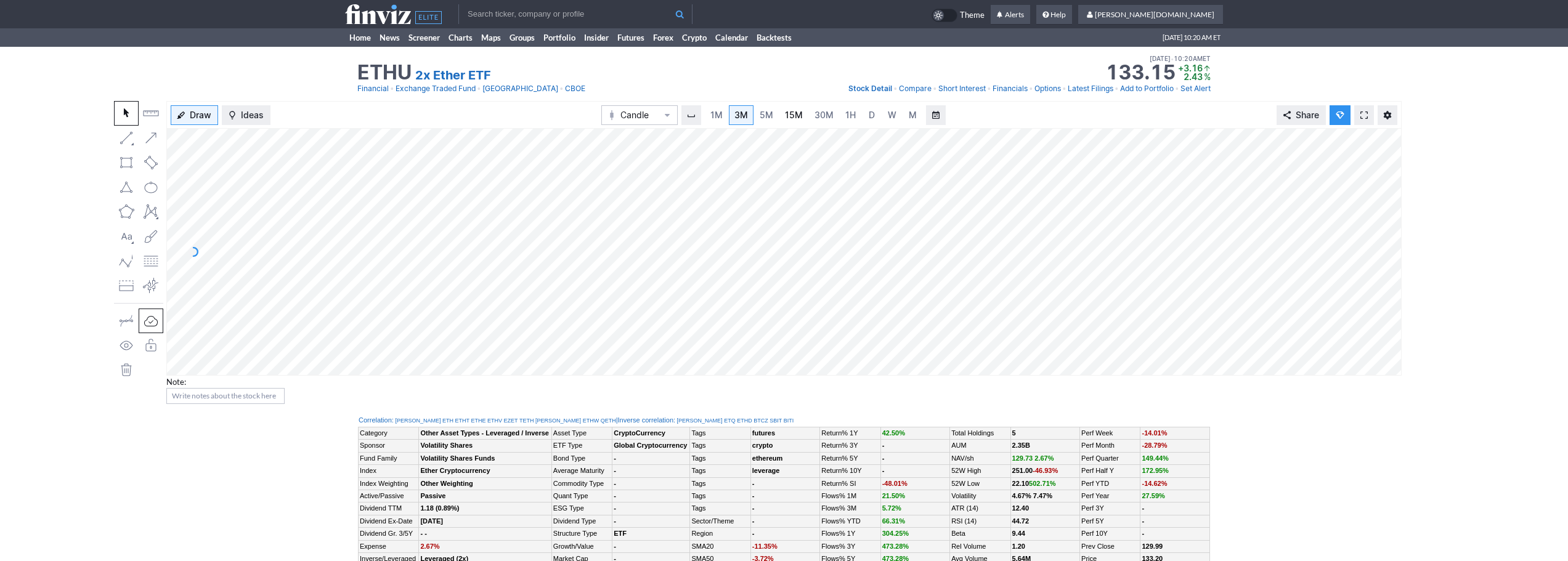
click at [802, 117] on link "15M" at bounding box center [793, 115] width 29 height 20
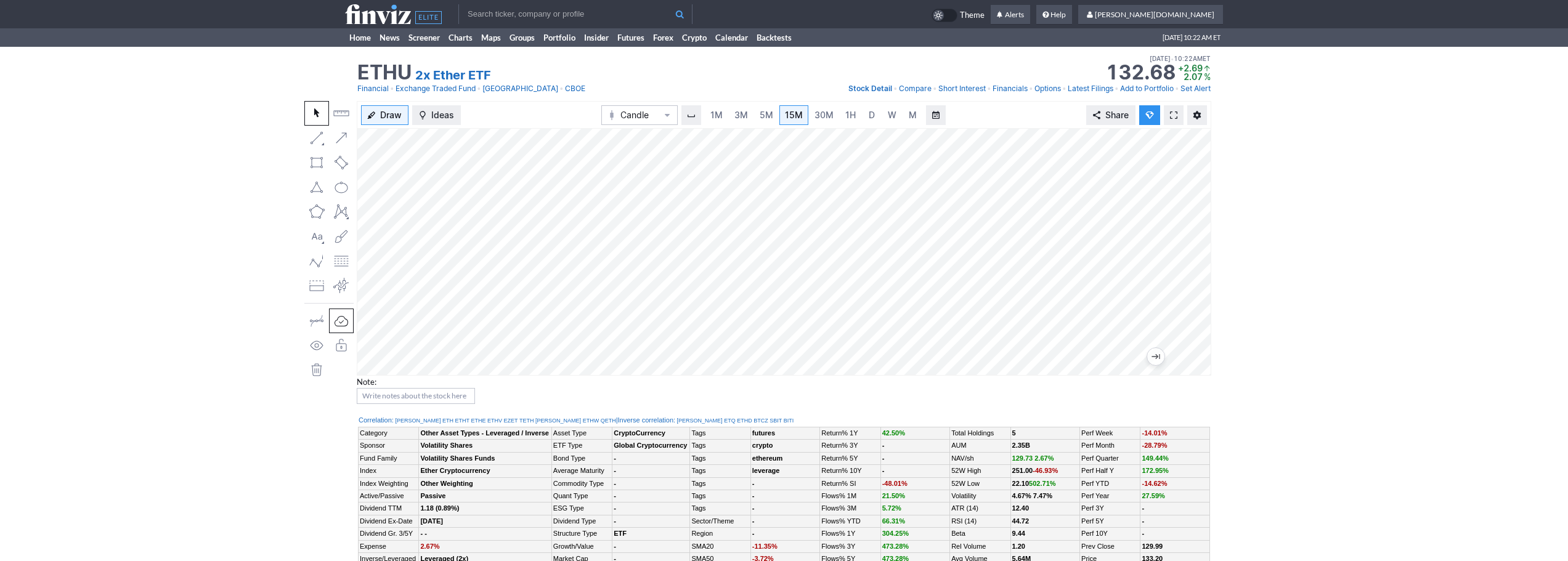
click at [554, 10] on input "text" at bounding box center [575, 14] width 234 height 20
type input "biti"
click at [585, 25] on tr "biti BITI ProShares Short Bitcoin ETF NYSE Search Theme Alerts Help shyamal.dj" at bounding box center [784, 14] width 878 height 29
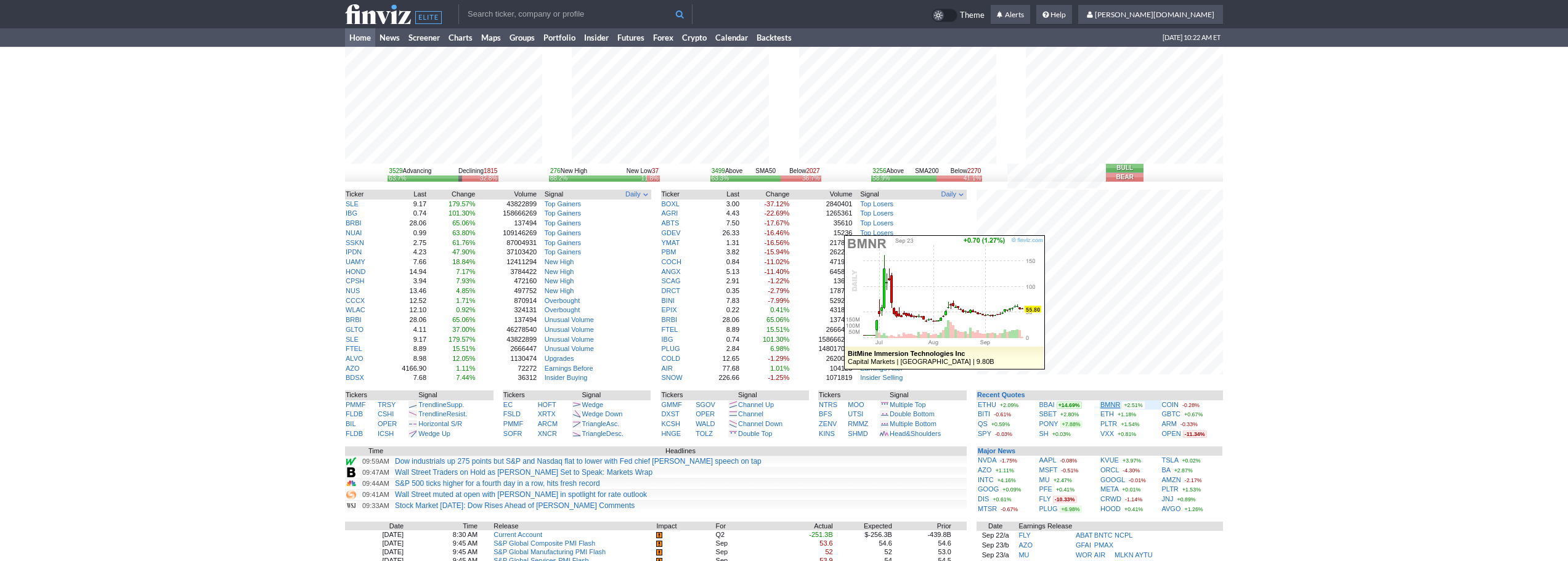
click at [1109, 404] on link "BMNR" at bounding box center [1111, 404] width 20 height 7
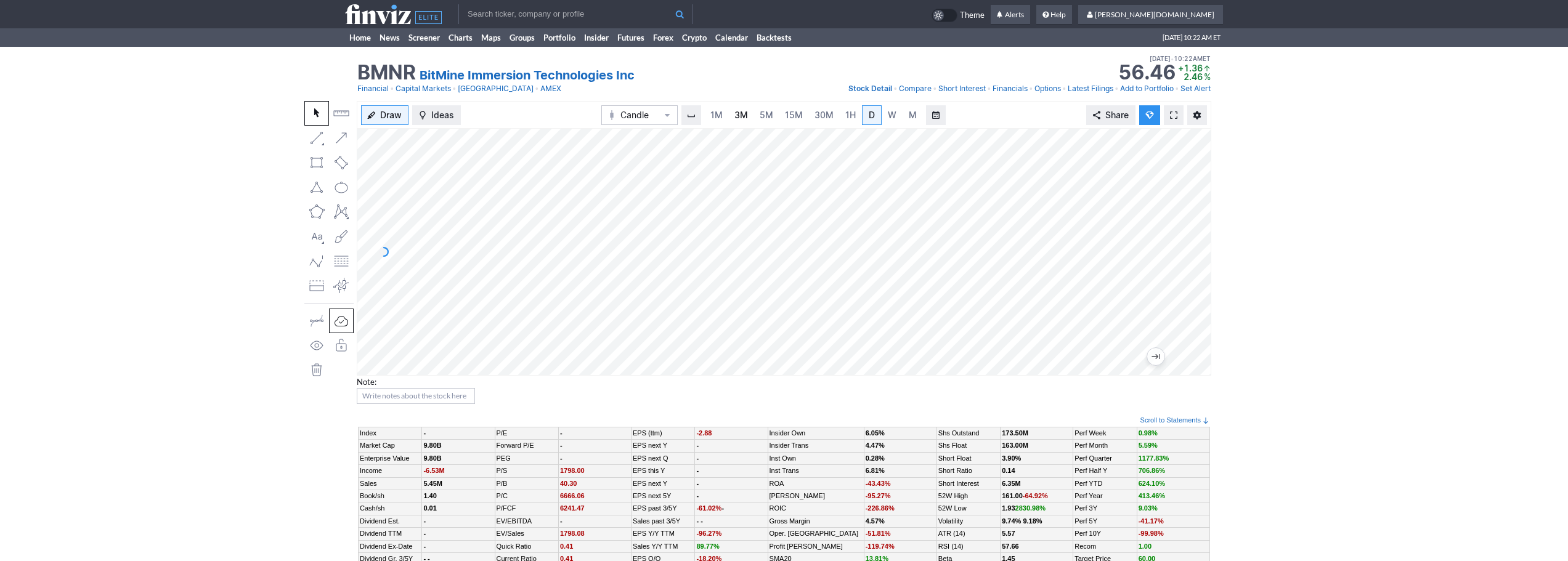
click at [749, 117] on link "3M" at bounding box center [741, 115] width 25 height 20
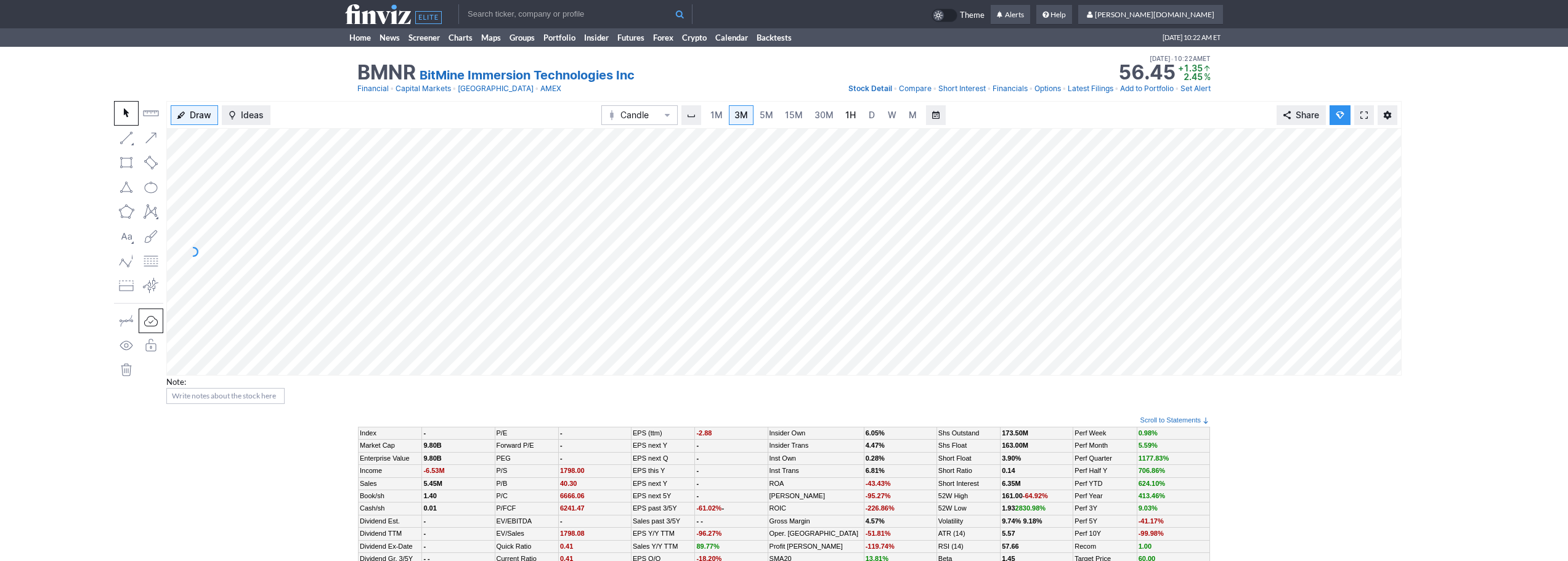
click at [845, 113] on span "1H" at bounding box center [851, 115] width 11 height 11
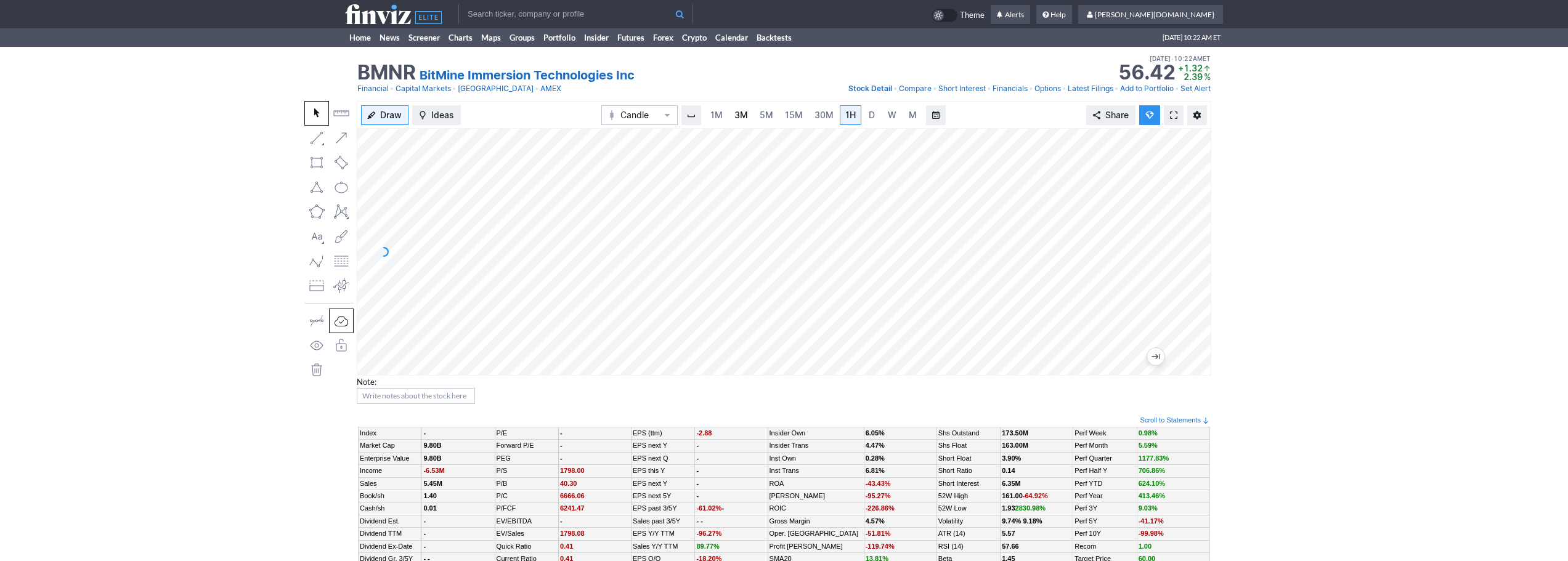
click at [747, 110] on span "3M" at bounding box center [741, 115] width 13 height 11
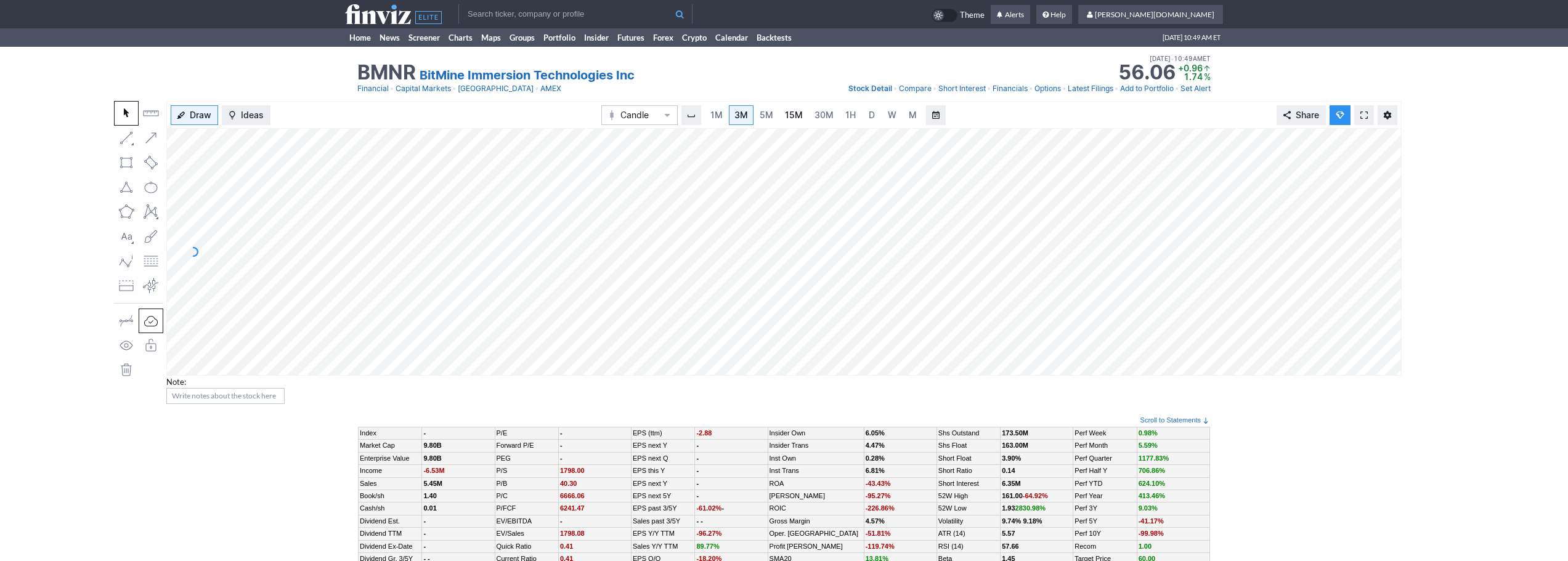
click at [782, 110] on link "15M" at bounding box center [793, 115] width 29 height 20
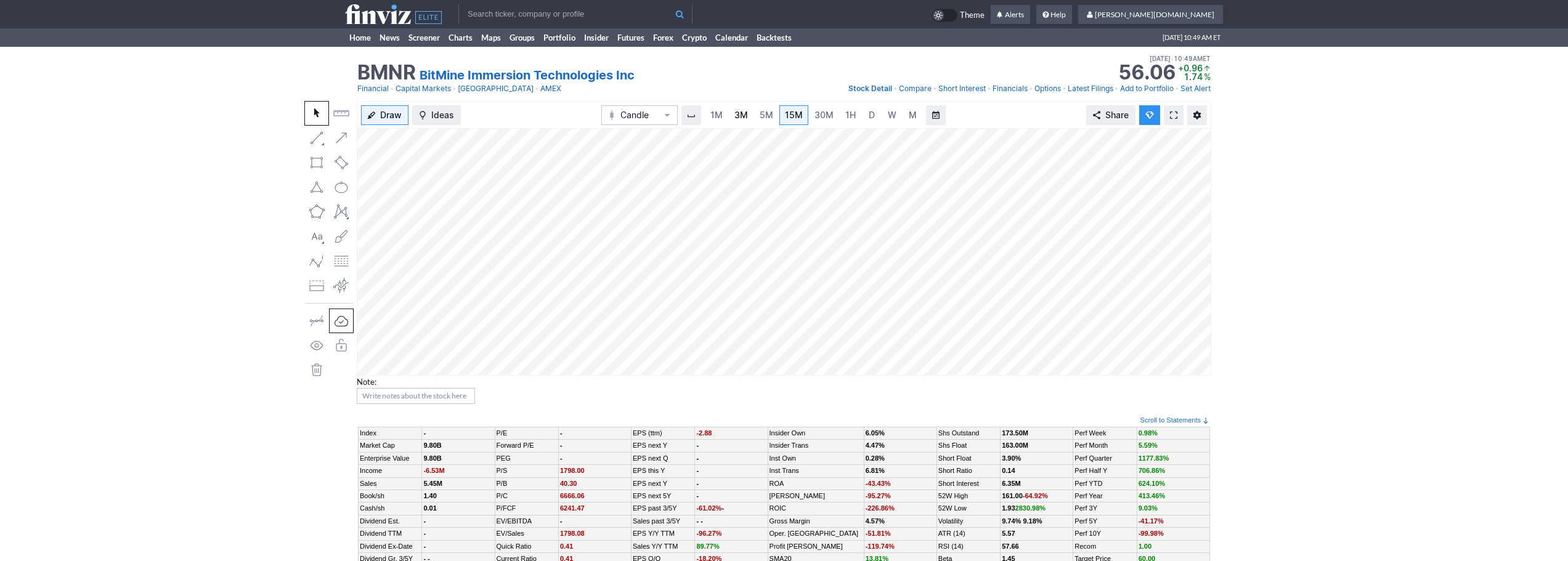
click at [746, 109] on span "3M" at bounding box center [741, 115] width 13 height 12
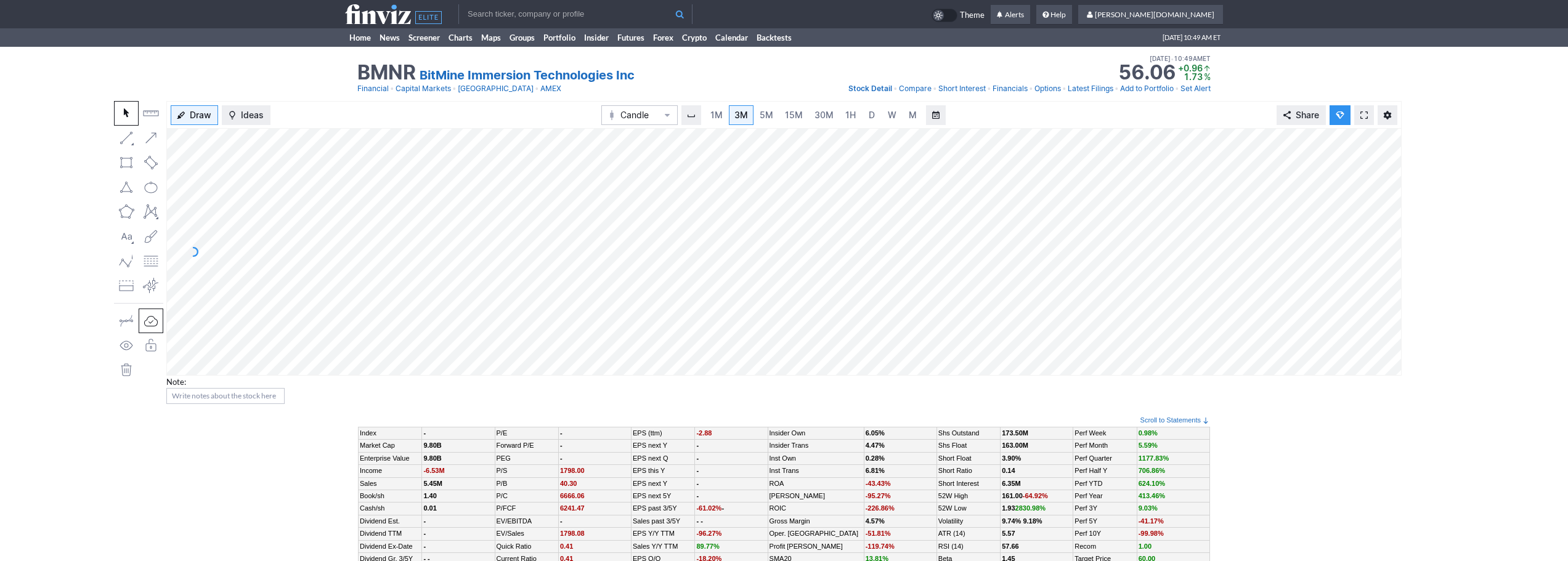
click at [565, 5] on input "text" at bounding box center [575, 14] width 234 height 20
type input "biti"
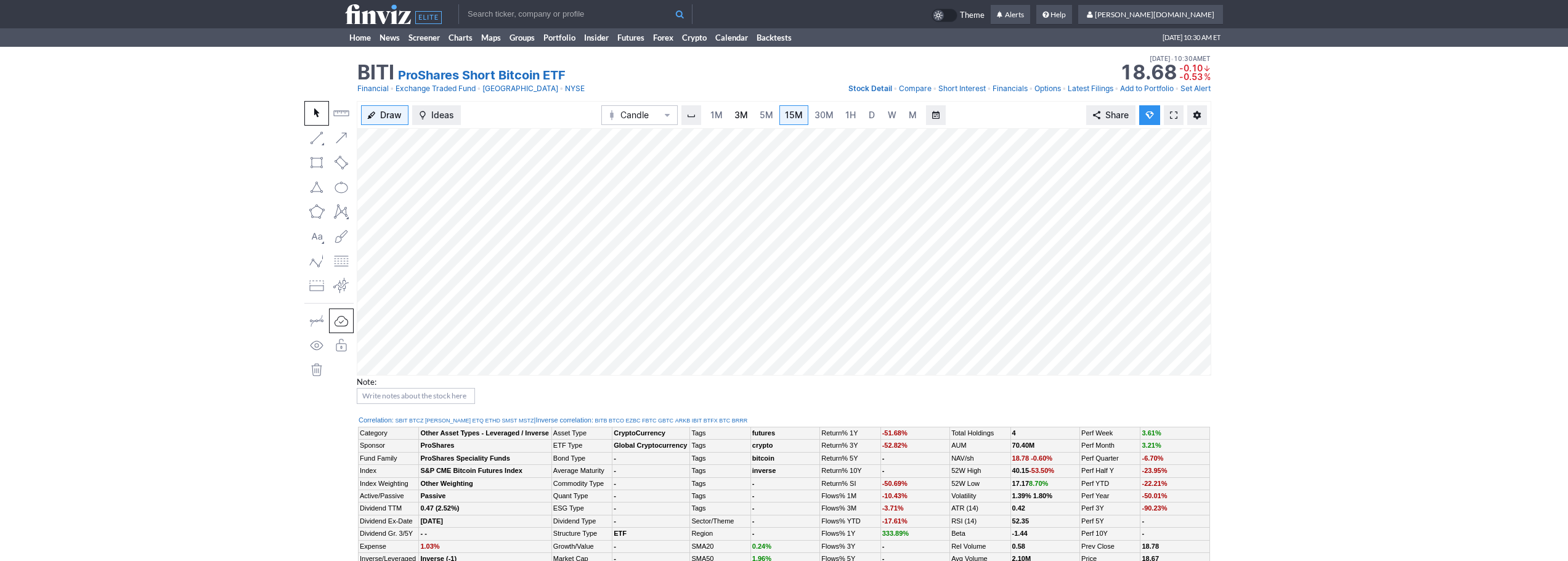
click at [735, 112] on span "3M" at bounding box center [741, 115] width 13 height 11
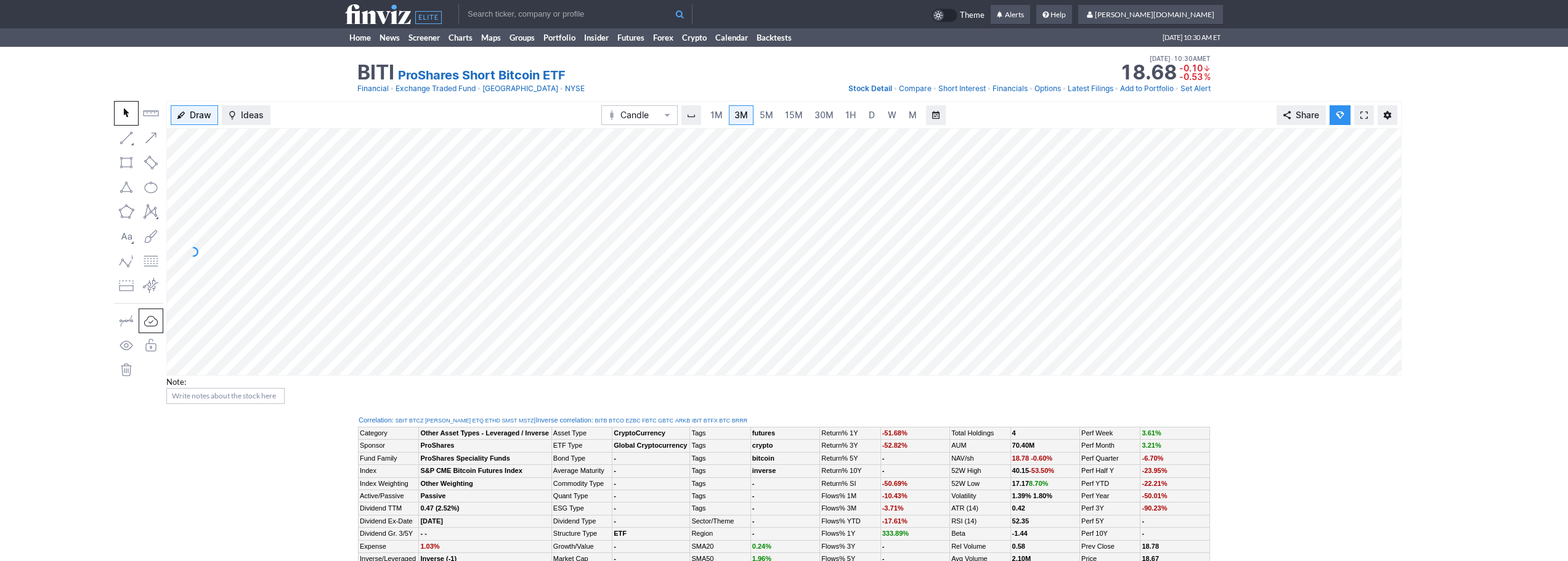
click at [377, 19] on icon at bounding box center [393, 14] width 97 height 20
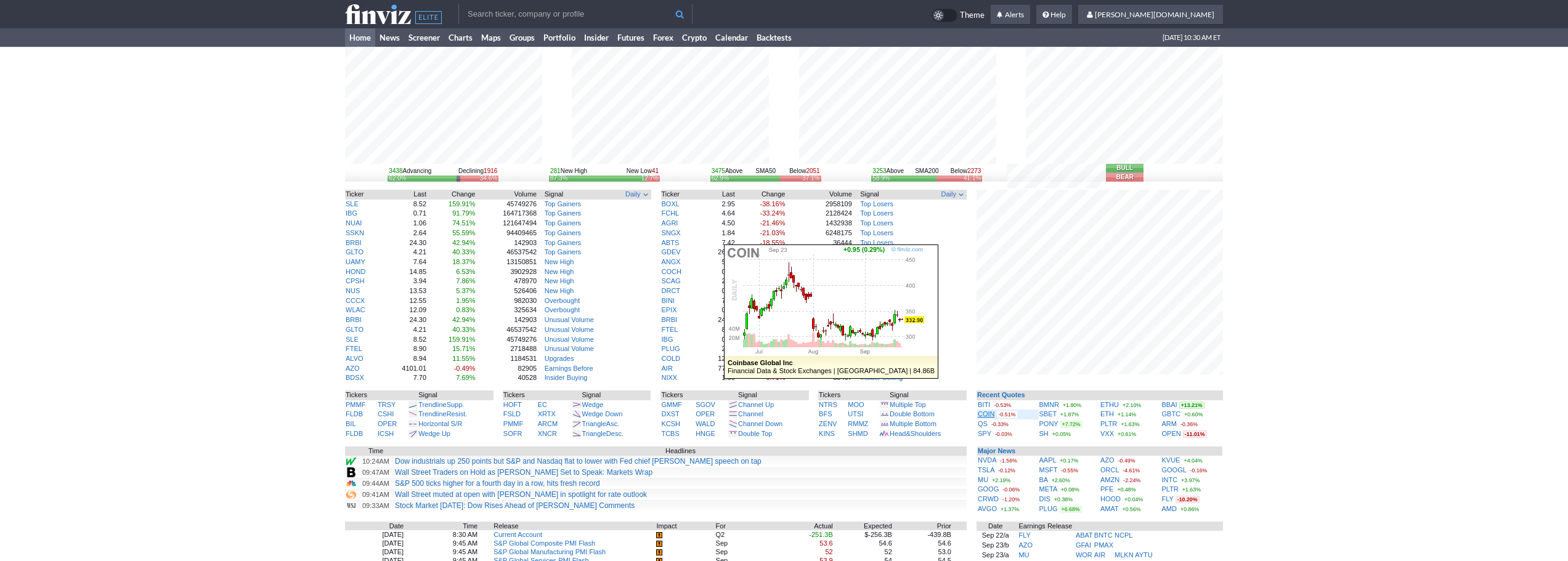
click at [989, 414] on link "COIN" at bounding box center [987, 414] width 17 height 7
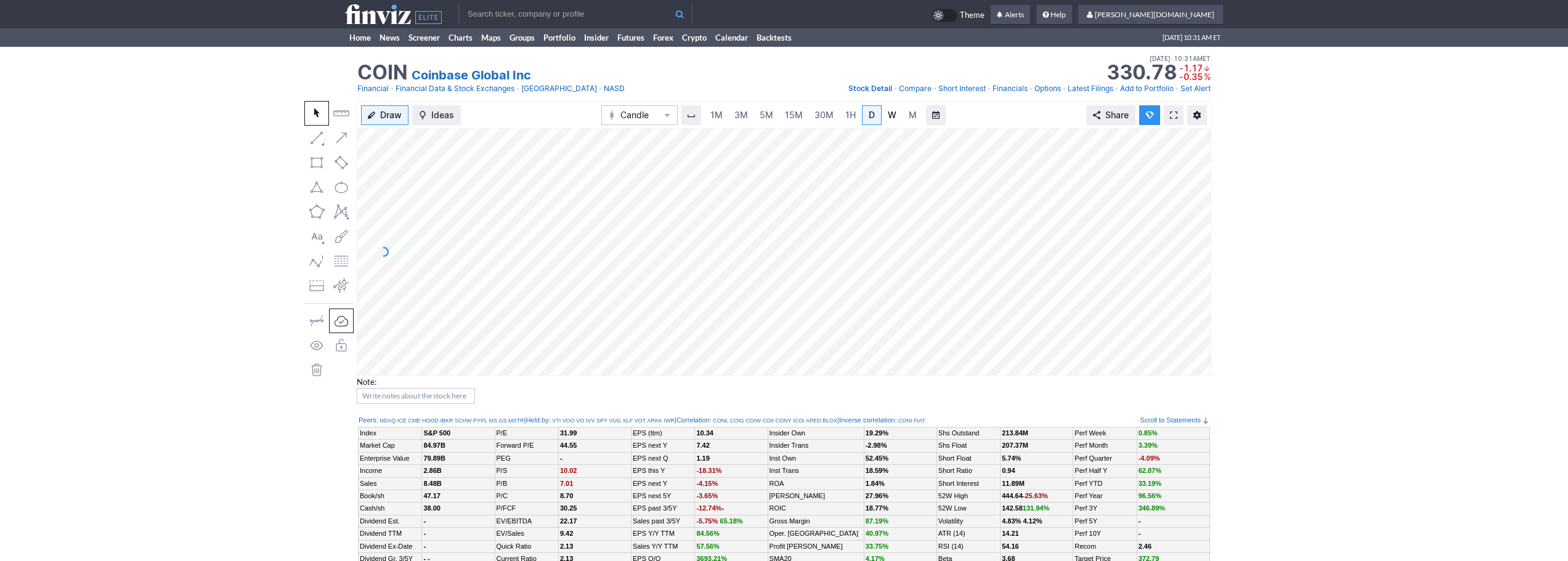
click at [888, 116] on span "W" at bounding box center [892, 115] width 9 height 11
click at [363, 39] on link "Home" at bounding box center [360, 38] width 30 height 19
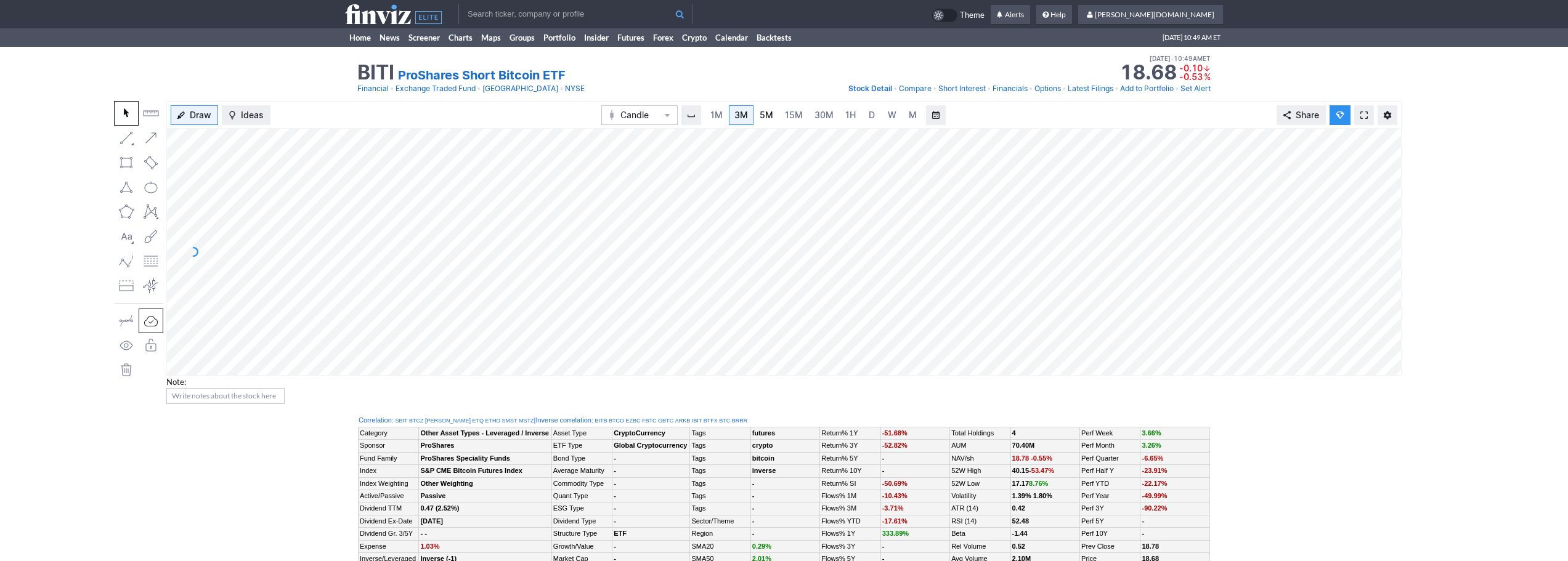
click at [777, 107] on link "5M" at bounding box center [766, 115] width 25 height 20
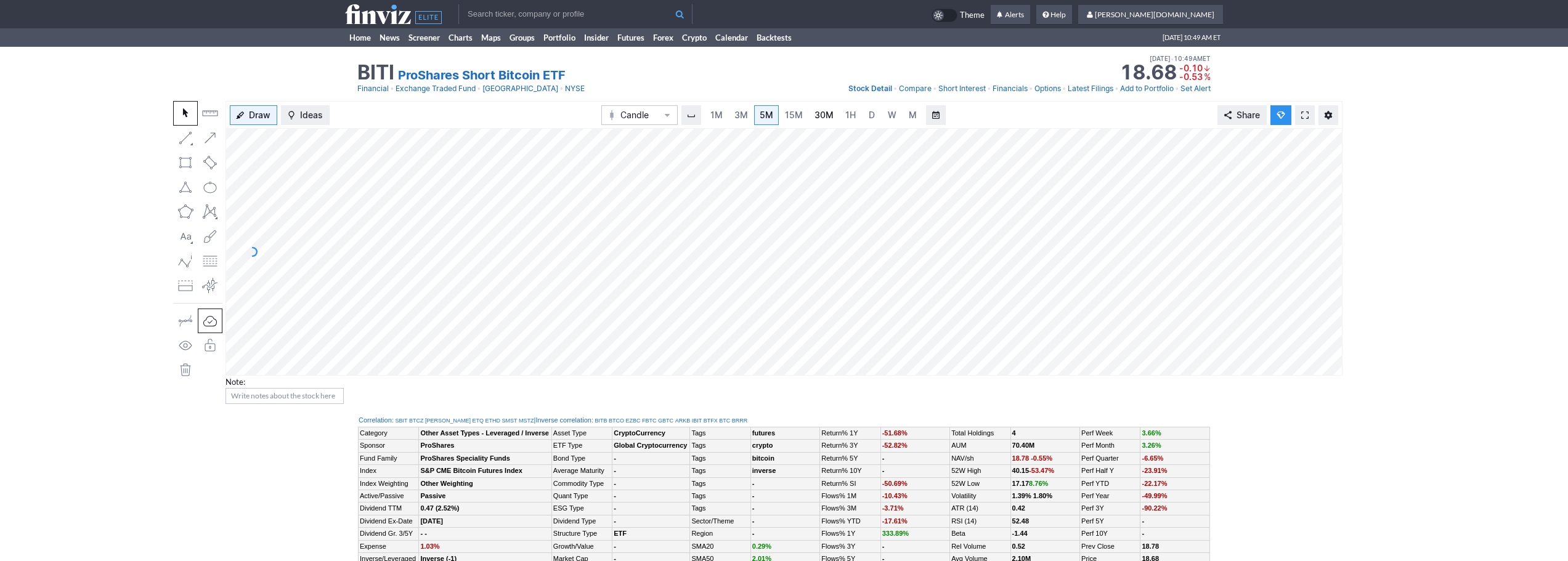
click at [822, 113] on span "30M" at bounding box center [824, 115] width 19 height 11
